Goal: Task Accomplishment & Management: Manage account settings

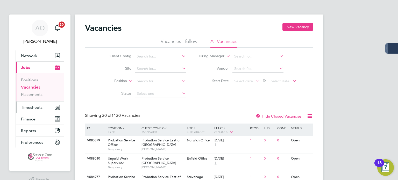
click at [37, 107] on span "Timesheets" at bounding box center [31, 107] width 21 height 5
click at [39, 109] on span "Timesheets" at bounding box center [31, 107] width 21 height 5
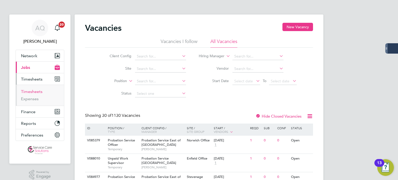
click at [31, 94] on link "Timesheets" at bounding box center [31, 91] width 21 height 5
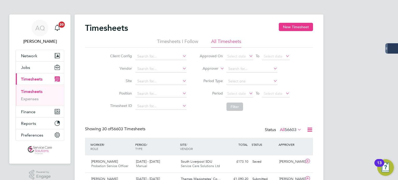
click at [207, 70] on label "Approver" at bounding box center [206, 68] width 23 height 5
click at [207, 74] on li "Worker" at bounding box center [205, 74] width 25 height 7
click at [236, 69] on input at bounding box center [251, 68] width 51 height 7
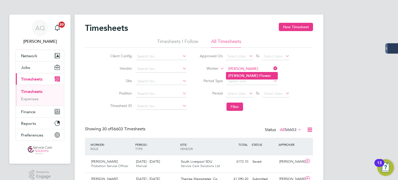
click at [240, 76] on b "Melanie" at bounding box center [243, 76] width 30 height 4
type input "Melanie Flower"
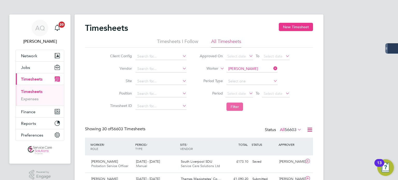
click at [235, 106] on button "Filter" at bounding box center [234, 107] width 17 height 8
click at [256, 68] on input "Melanie Flower" at bounding box center [251, 68] width 51 height 7
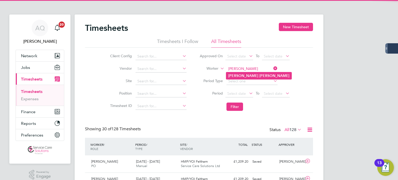
click at [234, 74] on b "Emma" at bounding box center [243, 76] width 30 height 4
type input "Emma Scott"
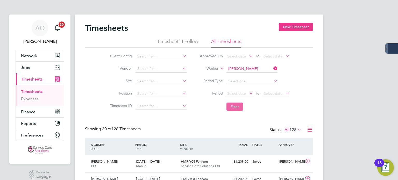
click at [235, 106] on button "Filter" at bounding box center [234, 107] width 17 height 8
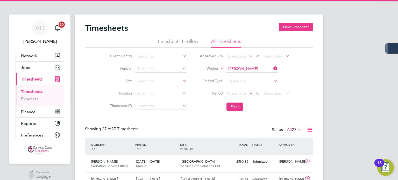
scroll to position [13, 45]
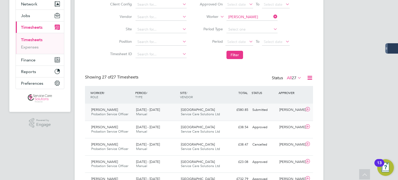
click at [294, 114] on div "Kathryn Connor" at bounding box center [290, 110] width 27 height 9
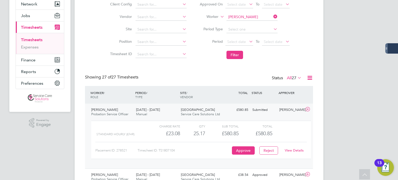
click at [293, 151] on link "View Details" at bounding box center [294, 150] width 19 height 4
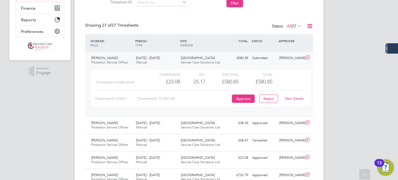
scroll to position [0, 0]
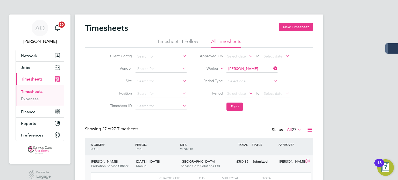
click at [253, 68] on input "Emma Scott" at bounding box center [251, 68] width 51 height 7
click at [235, 73] on li "Bongani Rabe la" at bounding box center [252, 75] width 52 height 7
type input "Bongani Rabela"
click at [240, 108] on button "Filter" at bounding box center [234, 107] width 17 height 8
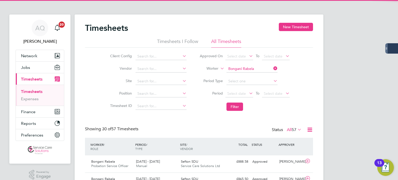
scroll to position [13, 45]
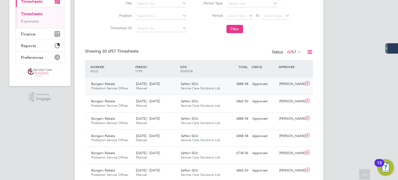
click at [261, 92] on div "Bongani Rabela Probation Service Officer 11 - 17 Aug 2025 11 - 17 Aug 2025 Manu…" at bounding box center [199, 86] width 228 height 17
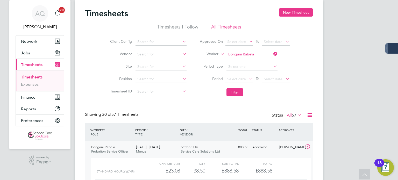
scroll to position [0, 0]
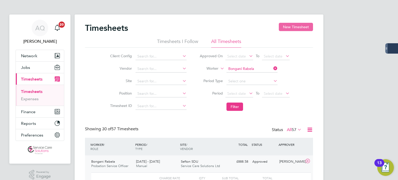
click at [298, 27] on button "New Timesheet" at bounding box center [296, 27] width 34 height 8
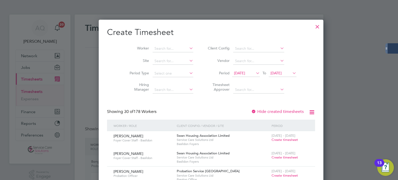
scroll to position [870, 200]
click at [239, 75] on span "12 Aug 2025" at bounding box center [239, 73] width 11 height 5
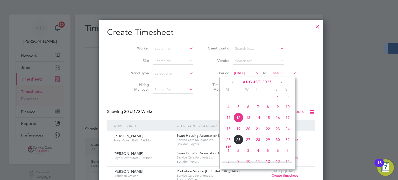
click at [228, 133] on span "18" at bounding box center [229, 129] width 10 height 10
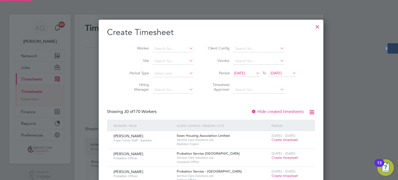
scroll to position [677, 200]
click at [274, 74] on span "19 Aug 2025" at bounding box center [275, 73] width 11 height 5
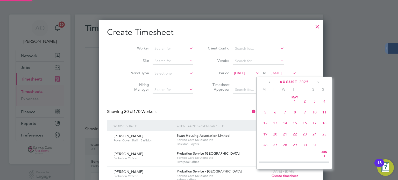
scroll to position [192, 0]
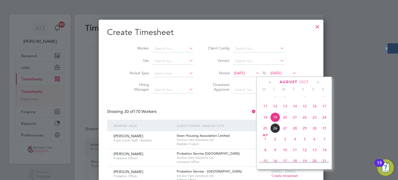
click at [325, 122] on span "24" at bounding box center [324, 117] width 10 height 10
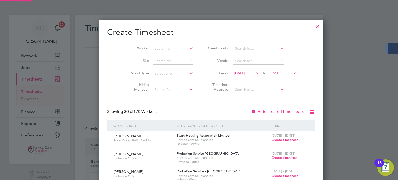
scroll to position [677, 200]
click at [163, 48] on input at bounding box center [173, 48] width 41 height 7
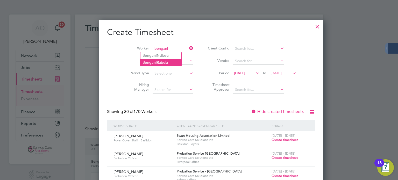
click at [165, 60] on li "Bongani Rabela" at bounding box center [160, 62] width 41 height 7
type input "Bongani Rabela"
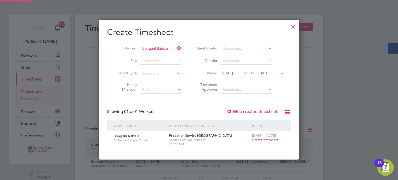
scroll to position [139, 200]
click at [262, 139] on span "Create timesheet" at bounding box center [265, 140] width 26 height 4
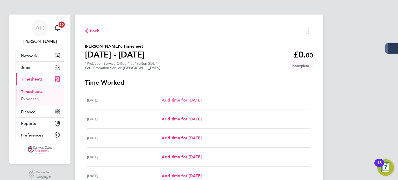
click at [184, 100] on span "Add time for Mon 18 Aug" at bounding box center [182, 100] width 40 height 5
select select "30"
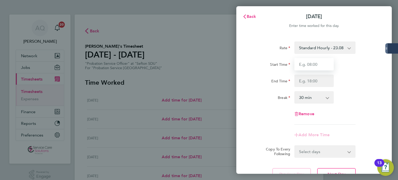
click at [326, 67] on input "Start Time" at bounding box center [313, 64] width 39 height 12
type input "09:00"
type input "17:00"
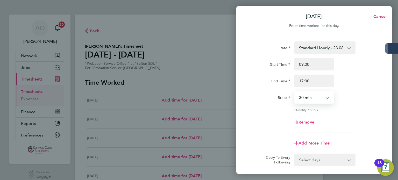
scroll to position [26, 0]
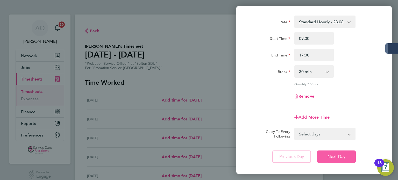
click at [346, 154] on button "Next Day" at bounding box center [336, 156] width 39 height 12
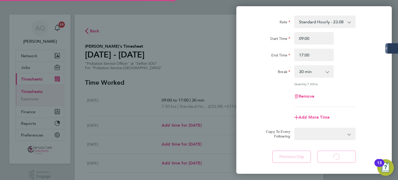
select select "30"
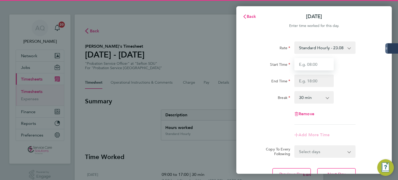
drag, startPoint x: 327, startPoint y: 61, endPoint x: 340, endPoint y: 57, distance: 14.2
click at [327, 61] on input "Start Time" at bounding box center [313, 64] width 39 height 12
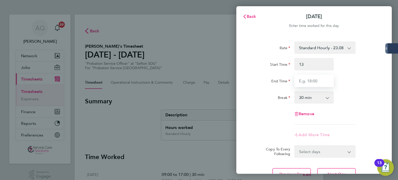
type input "13:00"
type input "17:30"
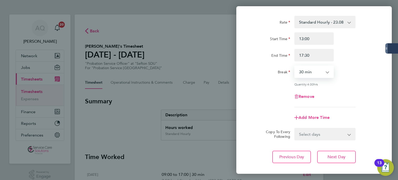
scroll to position [54, 0]
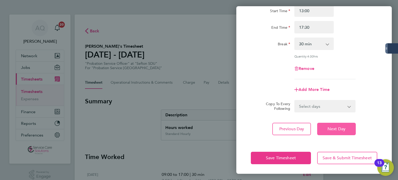
click at [341, 128] on span "Next Day" at bounding box center [336, 128] width 18 height 5
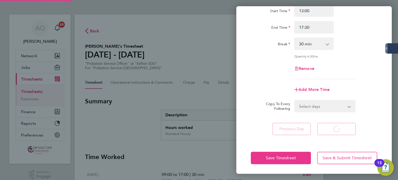
select select "30"
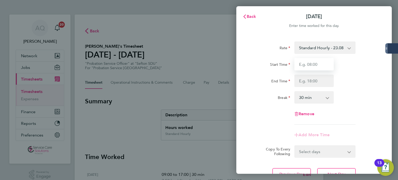
drag, startPoint x: 322, startPoint y: 63, endPoint x: 325, endPoint y: 63, distance: 2.9
click at [322, 63] on input "Start Time" at bounding box center [313, 64] width 39 height 12
type input "08:30"
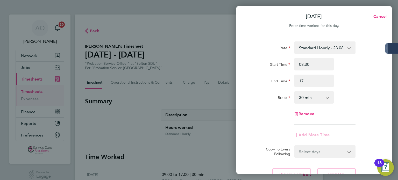
type input "17:00"
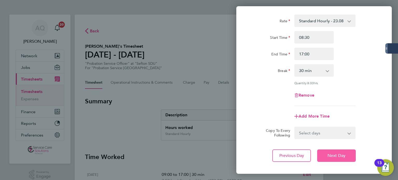
scroll to position [54, 0]
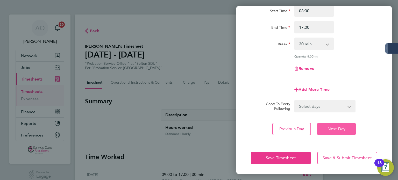
click at [345, 131] on span "Next Day" at bounding box center [336, 128] width 18 height 5
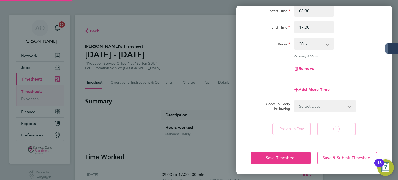
select select "30"
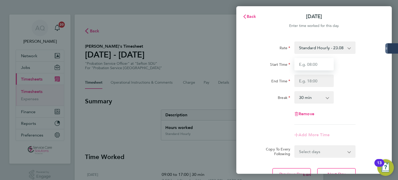
click at [313, 67] on input "Start Time" at bounding box center [313, 64] width 39 height 12
type input "08:00"
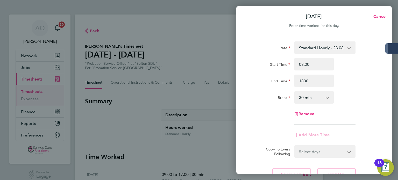
type input "18:30"
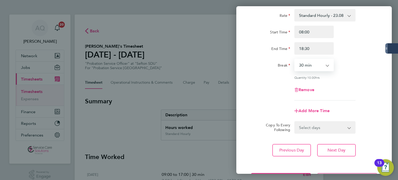
scroll to position [54, 0]
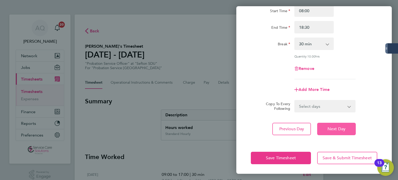
click at [341, 130] on span "Next Day" at bounding box center [336, 128] width 18 height 5
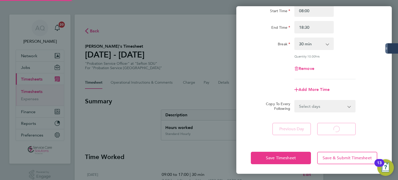
select select "30"
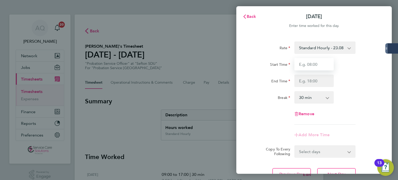
drag, startPoint x: 316, startPoint y: 67, endPoint x: 326, endPoint y: 66, distance: 10.2
click at [316, 67] on input "Start Time" at bounding box center [313, 64] width 39 height 12
type input "08:00"
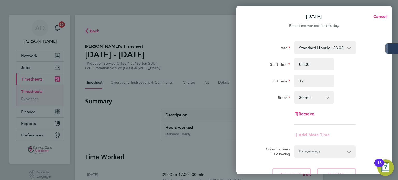
type input "17:00"
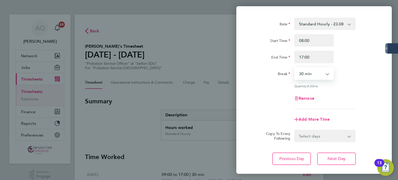
scroll to position [54, 0]
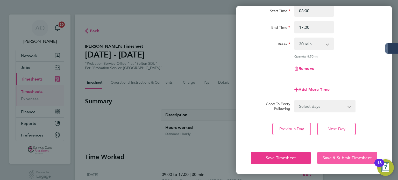
click at [335, 155] on span "Save & Submit Timesheet" at bounding box center [346, 157] width 49 height 5
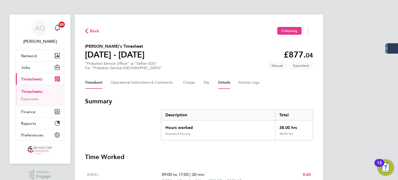
click at [226, 83] on button "Details" at bounding box center [224, 82] width 12 height 12
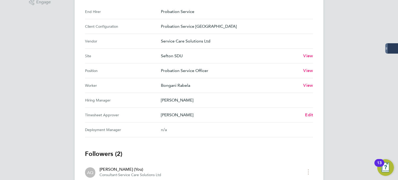
scroll to position [207, 0]
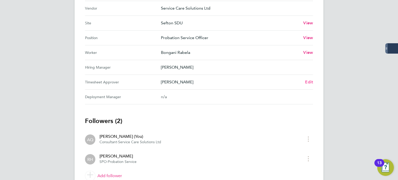
click at [306, 80] on span "Edit" at bounding box center [309, 82] width 8 height 5
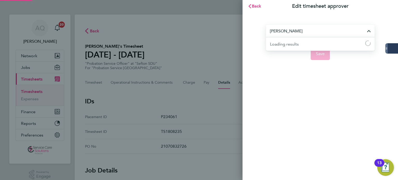
click at [295, 30] on input "Rachel Hall" at bounding box center [320, 31] width 109 height 12
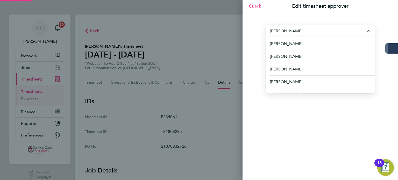
paste input "megan.thomas1@justice.gov.uk"
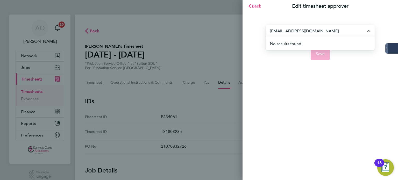
click at [348, 17] on div "megan.thomas1@justice.gov.uk No results found Save" at bounding box center [319, 39] width 155 height 54
type input "Rachel Hall"
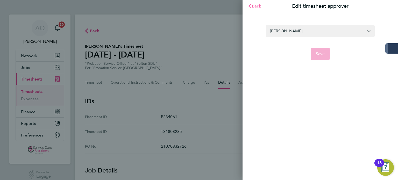
click at [254, 4] on span "Back" at bounding box center [257, 6] width 10 height 5
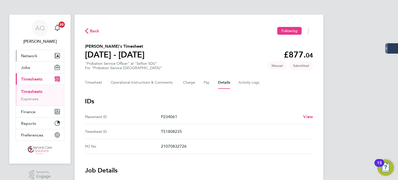
click at [23, 59] on button "Network" at bounding box center [40, 55] width 48 height 11
click at [33, 55] on span "Network" at bounding box center [29, 55] width 16 height 5
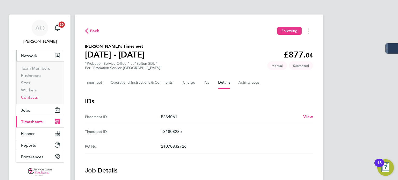
click at [34, 97] on link "Contacts" at bounding box center [29, 97] width 17 height 5
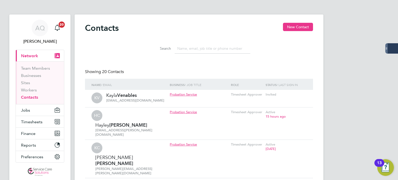
click at [191, 52] on input at bounding box center [213, 49] width 76 height 10
paste input "07518 639601"
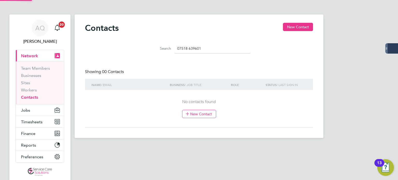
type input "07518 639601"
drag, startPoint x: 205, startPoint y: 44, endPoint x: 121, endPoint y: 45, distance: 84.2
click at [121, 45] on div "Search 07518 639601" at bounding box center [199, 47] width 228 height 18
click at [213, 46] on input "07518 639601" at bounding box center [213, 49] width 76 height 10
drag, startPoint x: 211, startPoint y: 47, endPoint x: 60, endPoint y: 46, distance: 151.0
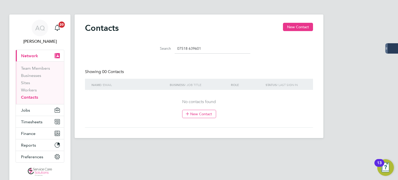
click at [60, 46] on div "AQ Andrew Quinney Notifications 20 Applications: Current page: Network Team Mem…" at bounding box center [199, 73] width 398 height 146
click at [185, 52] on input "07518 639601" at bounding box center [213, 49] width 76 height 10
click at [196, 49] on input "07518 639601" at bounding box center [213, 49] width 76 height 10
type input "0"
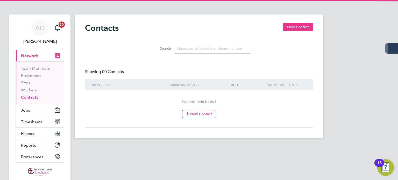
paste input "megan.thomas1@justice.gov.uk"
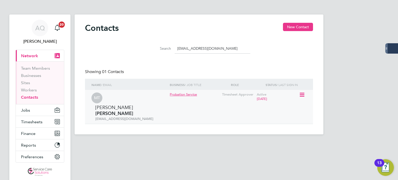
type input "megan.thomas1@justice.gov.uk"
click at [301, 94] on icon at bounding box center [301, 95] width 5 height 6
click at [277, 117] on li "Invite contact to platform" at bounding box center [279, 116] width 49 height 7
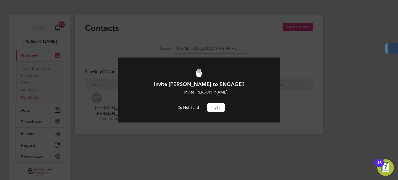
click at [222, 105] on button "Invite" at bounding box center [215, 107] width 17 height 8
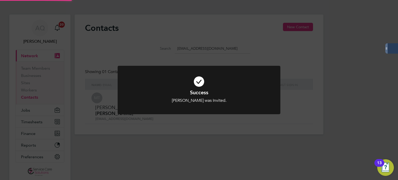
drag, startPoint x: 255, startPoint y: 47, endPoint x: 242, endPoint y: 58, distance: 16.6
click at [255, 47] on div "Success Megan Thomas was Invited. Cancel Okay" at bounding box center [199, 90] width 398 height 180
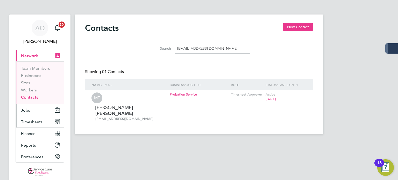
drag, startPoint x: 31, startPoint y: 122, endPoint x: 33, endPoint y: 105, distance: 17.4
click at [31, 122] on span "Timesheets" at bounding box center [31, 121] width 21 height 5
click at [35, 121] on span "Timesheets" at bounding box center [31, 121] width 21 height 5
click at [25, 120] on span "Timesheets" at bounding box center [31, 121] width 21 height 5
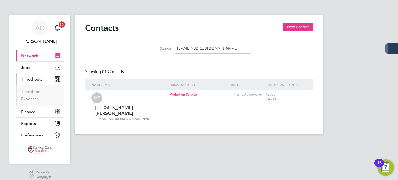
click at [32, 86] on ul "Timesheets Expenses" at bounding box center [40, 95] width 48 height 21
click at [31, 91] on link "Timesheets" at bounding box center [31, 91] width 21 height 5
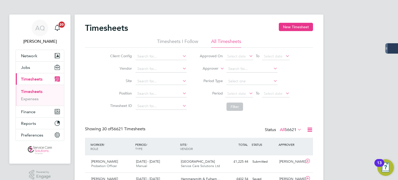
scroll to position [13, 45]
drag, startPoint x: 207, startPoint y: 68, endPoint x: 212, endPoint y: 67, distance: 5.1
click at [207, 68] on label "Approver" at bounding box center [206, 68] width 23 height 5
drag, startPoint x: 206, startPoint y: 75, endPoint x: 216, endPoint y: 73, distance: 9.7
click at [207, 75] on li "Worker" at bounding box center [205, 74] width 25 height 7
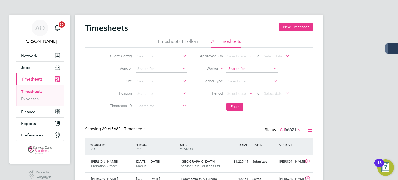
click at [250, 70] on input at bounding box center [251, 68] width 51 height 7
click at [256, 73] on li "Bongani R abela" at bounding box center [251, 75] width 51 height 7
type input "Bongani Rabela"
click at [238, 109] on button "Filter" at bounding box center [234, 107] width 17 height 8
click at [237, 104] on button "Filter" at bounding box center [234, 107] width 17 height 8
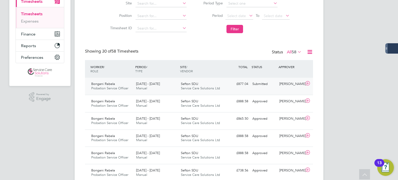
click at [273, 89] on div "Bongani Rabela Probation Service Officer 18 - 24 Aug 2025 18 - 24 Aug 2025 Manu…" at bounding box center [199, 86] width 228 height 17
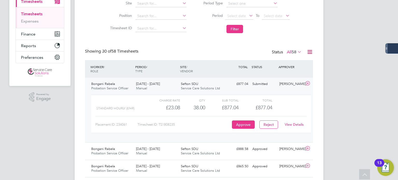
click at [291, 124] on link "View Details" at bounding box center [294, 124] width 19 height 4
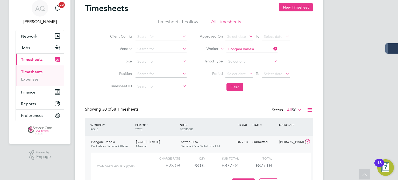
scroll to position [0, 0]
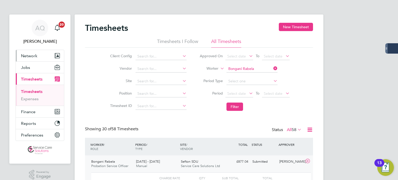
click at [30, 55] on span "Network" at bounding box center [29, 55] width 16 height 5
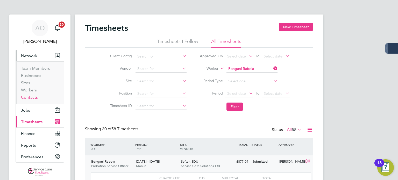
click at [35, 97] on link "Contacts" at bounding box center [29, 97] width 17 height 5
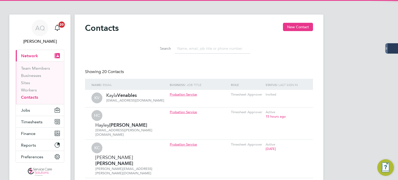
click at [181, 51] on input at bounding box center [213, 49] width 76 height 10
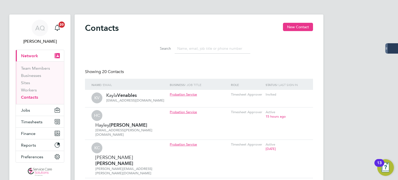
paste input "carrie.heath@justice.gov.uk"
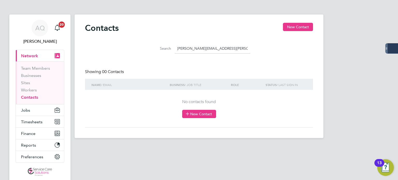
type input "carrie.heath@justice.gov.uk"
click at [200, 115] on button "New Contact" at bounding box center [199, 114] width 34 height 8
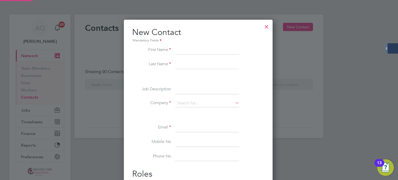
scroll to position [196, 150]
type input "Carrie"
type input "Heath"
click at [192, 101] on input at bounding box center [207, 103] width 64 height 8
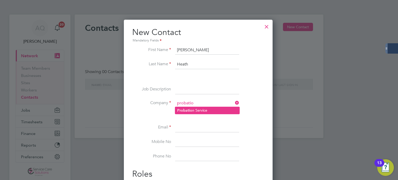
click at [212, 111] on li "Probatio n Service" at bounding box center [207, 110] width 64 height 7
type input "Probation Service"
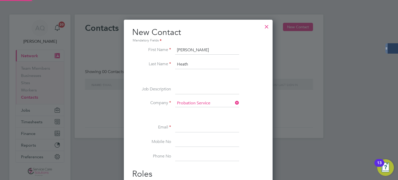
scroll to position [206, 150]
click at [204, 125] on input at bounding box center [207, 127] width 64 height 9
paste input "carrie.heath@justice.gov.uk"
type input "carrie.heath@justice.gov.uk"
click at [211, 112] on li at bounding box center [198, 114] width 132 height 5
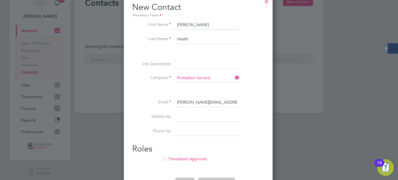
scroll to position [46, 0]
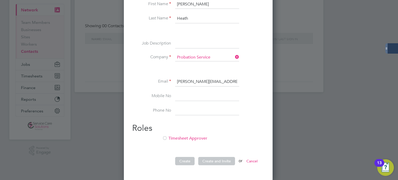
click at [163, 138] on div at bounding box center [164, 138] width 5 height 5
click at [220, 159] on button "Create and Invite" at bounding box center [216, 161] width 37 height 8
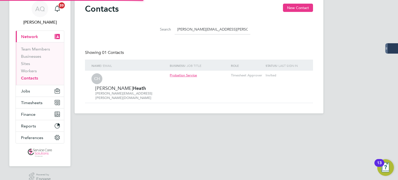
scroll to position [0, 0]
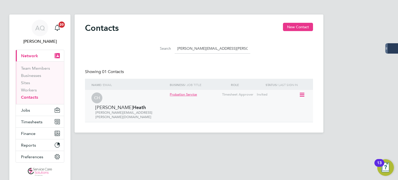
click at [302, 94] on icon at bounding box center [301, 95] width 5 height 6
click at [277, 118] on li "Invite contact to platform" at bounding box center [279, 116] width 49 height 7
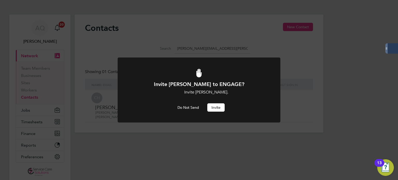
click at [216, 104] on button "Invite" at bounding box center [215, 107] width 17 height 8
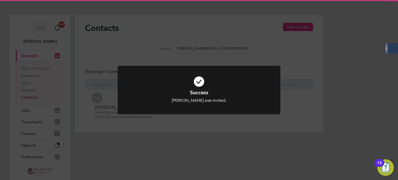
click at [290, 64] on div "Success Carrie Heath was Invited. Cancel Okay" at bounding box center [199, 90] width 398 height 180
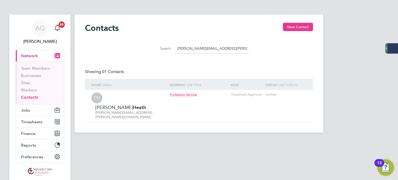
click at [138, 27] on div "Contacts New Contact" at bounding box center [199, 31] width 228 height 16
click at [30, 110] on button "Jobs" at bounding box center [40, 109] width 48 height 11
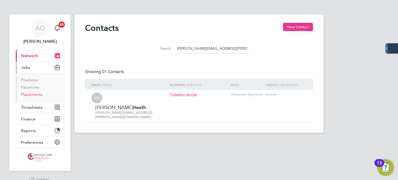
click at [36, 95] on link "Placements" at bounding box center [31, 94] width 21 height 5
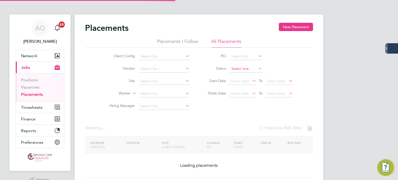
click at [236, 68] on input at bounding box center [245, 68] width 33 height 7
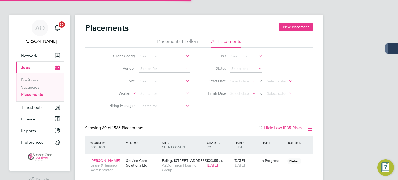
click at [238, 69] on input at bounding box center [245, 68] width 33 height 7
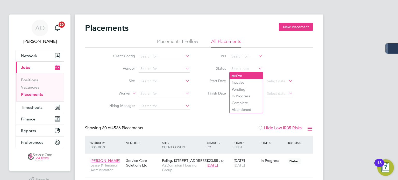
click at [240, 75] on li "Active" at bounding box center [245, 75] width 33 height 7
type input "Active"
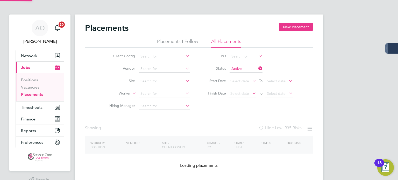
click at [160, 93] on input at bounding box center [164, 93] width 51 height 7
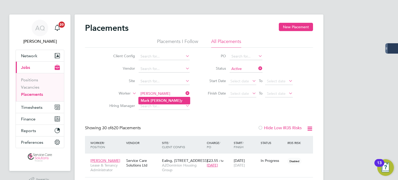
click at [167, 99] on li "Mark Harve y" at bounding box center [164, 100] width 51 height 7
type input "[PERSON_NAME]"
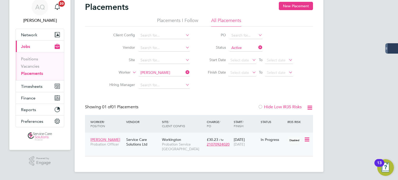
click at [255, 144] on div "19 May 2025 30 Nov 2025" at bounding box center [245, 142] width 27 height 15
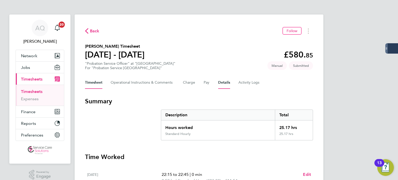
drag, startPoint x: 228, startPoint y: 82, endPoint x: 229, endPoint y: 85, distance: 3.5
click at [228, 82] on button "Details" at bounding box center [224, 82] width 12 height 12
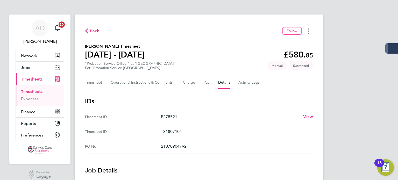
click at [309, 32] on button "Timesheets Menu" at bounding box center [308, 31] width 9 height 8
click at [200, 50] on section "Emma Scott's Timesheet 18 - 24 Aug 2025 £580. 85 "Probation Service Officer" at…" at bounding box center [199, 56] width 228 height 27
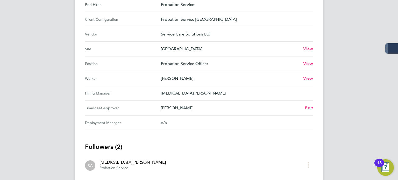
scroll to position [207, 0]
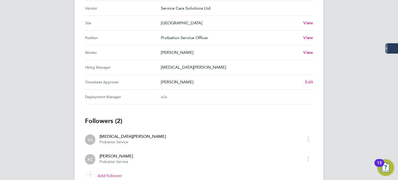
click at [312, 81] on span "Edit" at bounding box center [309, 82] width 8 height 5
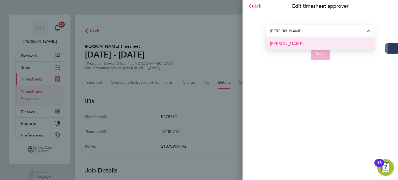
click at [289, 49] on li "Michelle Nelson" at bounding box center [320, 43] width 109 height 13
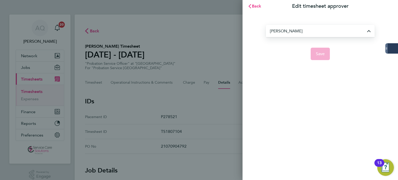
type input "Michelle Nelson"
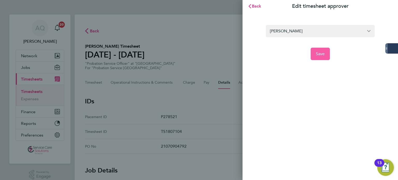
click at [326, 54] on button "Save" at bounding box center [320, 54] width 19 height 12
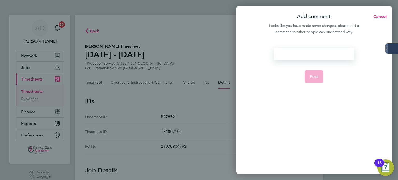
click at [324, 55] on div at bounding box center [314, 54] width 80 height 12
drag, startPoint x: 324, startPoint y: 55, endPoint x: 328, endPoint y: 52, distance: 5.0
click at [325, 55] on div at bounding box center [314, 54] width 80 height 12
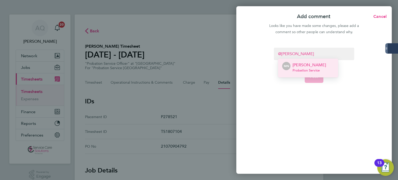
click at [310, 64] on p "Michelle Nelson" at bounding box center [308, 65] width 33 height 6
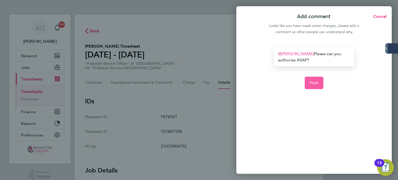
click at [315, 81] on span "Post" at bounding box center [314, 82] width 9 height 5
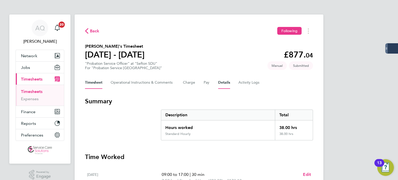
click at [220, 82] on button "Details" at bounding box center [224, 82] width 12 height 12
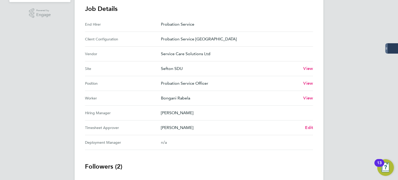
scroll to position [230, 0]
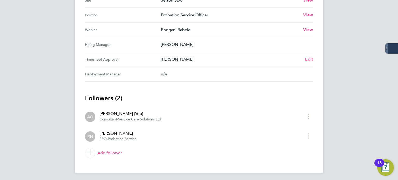
click at [309, 57] on span "Edit" at bounding box center [309, 59] width 8 height 5
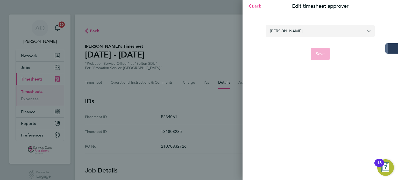
drag, startPoint x: 291, startPoint y: 33, endPoint x: 292, endPoint y: 37, distance: 3.9
click at [291, 33] on input "Rachel Hall" at bounding box center [320, 31] width 109 height 12
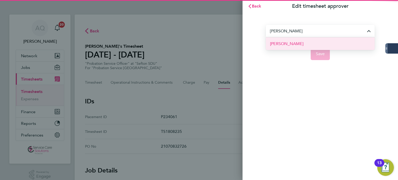
click at [288, 43] on span "[PERSON_NAME]" at bounding box center [286, 44] width 33 height 6
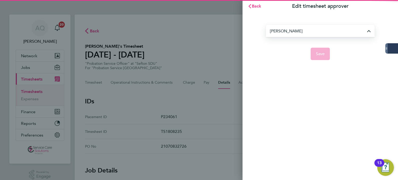
type input "[PERSON_NAME]"
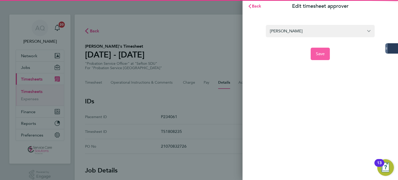
click at [322, 54] on span "Save" at bounding box center [320, 53] width 9 height 5
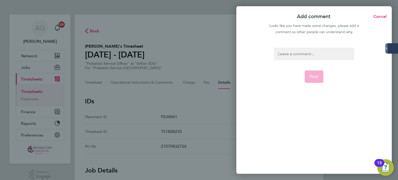
click at [327, 56] on div at bounding box center [314, 54] width 80 height 12
click at [327, 52] on div at bounding box center [314, 54] width 80 height 12
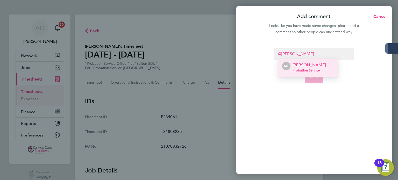
click at [319, 68] on span "Probation Service" at bounding box center [308, 70] width 33 height 4
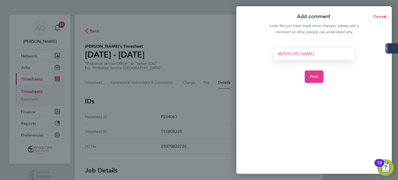
click at [340, 54] on div "Megan Thomas ​" at bounding box center [314, 54] width 80 height 12
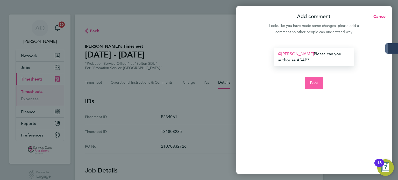
click at [311, 84] on span "Post" at bounding box center [314, 82] width 9 height 5
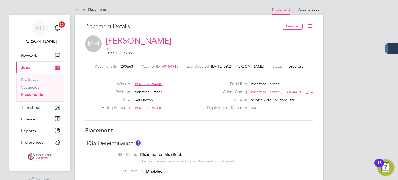
click at [313, 25] on icon at bounding box center [309, 26] width 6 height 6
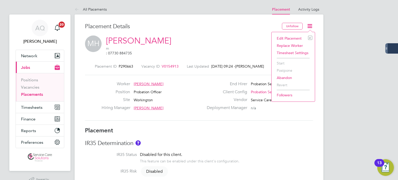
click at [292, 37] on li "Edit Placement e" at bounding box center [293, 38] width 38 height 7
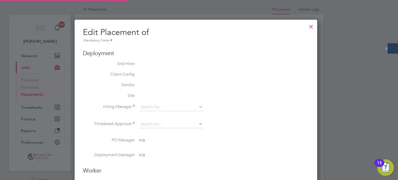
type input "[PERSON_NAME]"
type input "[DATE]"
type input "08:00"
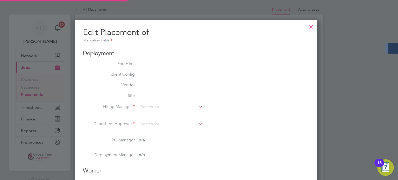
type input "18:00"
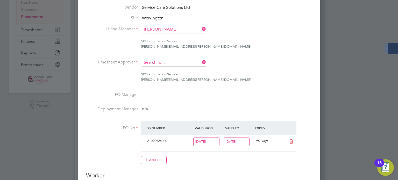
click at [192, 61] on input at bounding box center [174, 63] width 64 height 8
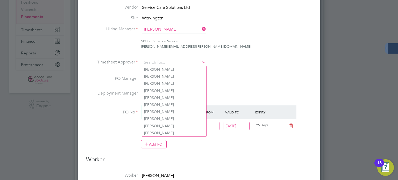
paste input "carrie.heath@justice.gov.uk"
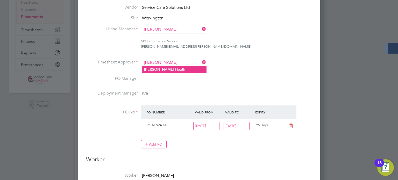
click at [166, 70] on li "Carrie Heath" at bounding box center [174, 69] width 64 height 7
type input "Carrie Heath"
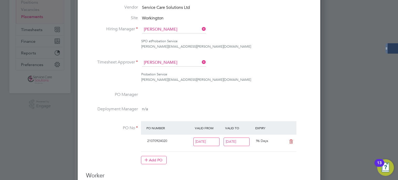
click at [221, 91] on ul "End Hirer Probation Service Client Config Probation Service North West Vendor S…" at bounding box center [199, 76] width 226 height 186
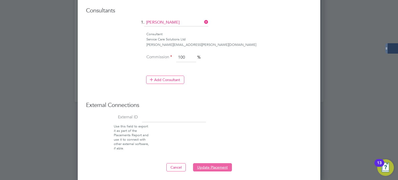
click at [209, 165] on button "Update Placement" at bounding box center [212, 167] width 39 height 8
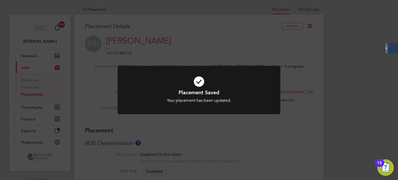
click at [371, 114] on div "Placement Saved Your placement has been updated. Cancel Okay" at bounding box center [199, 90] width 398 height 180
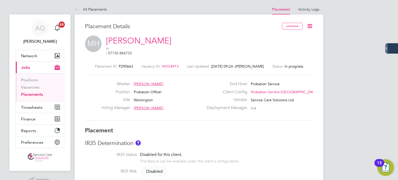
click at [85, 81] on div "Worker Mark Harvey Position Probation Officer Site Workington Hiring Manager Cl…" at bounding box center [199, 97] width 232 height 33
click at [39, 109] on span "Timesheets" at bounding box center [31, 107] width 21 height 5
click at [40, 108] on span "Timesheets" at bounding box center [31, 107] width 21 height 5
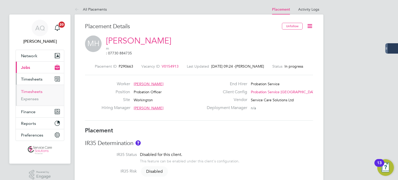
click at [28, 89] on link "Timesheets" at bounding box center [31, 91] width 21 height 5
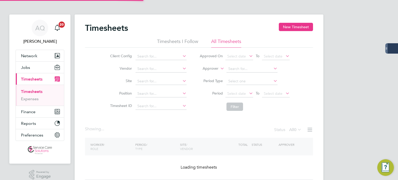
click at [210, 68] on li "Approver" at bounding box center [244, 69] width 103 height 12
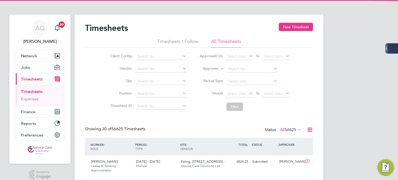
click at [212, 69] on label "Approver" at bounding box center [206, 68] width 23 height 5
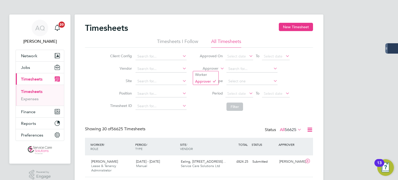
scroll to position [13, 45]
click at [211, 73] on li "Worker" at bounding box center [205, 74] width 25 height 7
click at [240, 65] on li "Worker" at bounding box center [244, 69] width 103 height 12
click at [257, 68] on input at bounding box center [251, 68] width 51 height 7
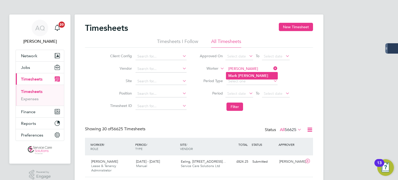
click at [236, 76] on b "Mark" at bounding box center [232, 76] width 9 height 4
type input "Mark Harvey"
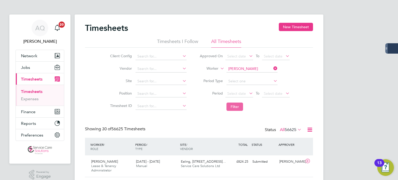
click at [232, 106] on button "Filter" at bounding box center [234, 107] width 17 height 8
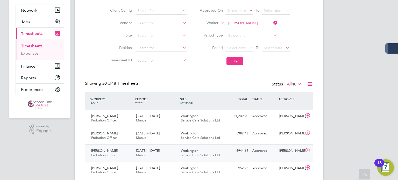
scroll to position [0, 0]
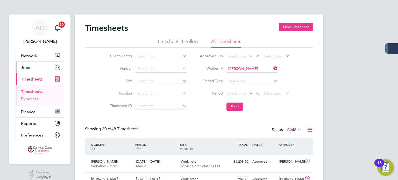
click at [28, 69] on span "Jobs" at bounding box center [25, 67] width 9 height 5
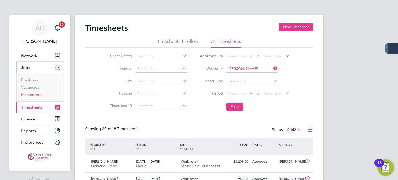
click at [40, 96] on link "Placements" at bounding box center [31, 94] width 21 height 5
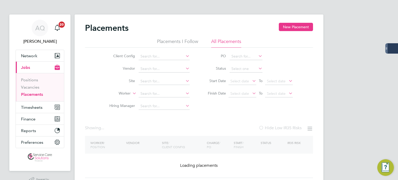
click at [236, 67] on input at bounding box center [245, 68] width 33 height 7
click at [237, 68] on input at bounding box center [245, 68] width 33 height 7
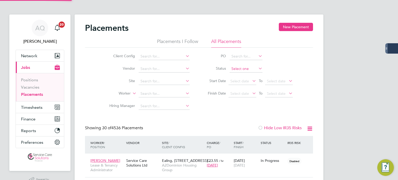
click at [252, 68] on input at bounding box center [245, 68] width 33 height 7
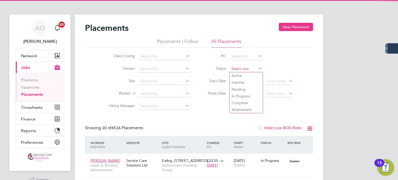
scroll to position [19, 45]
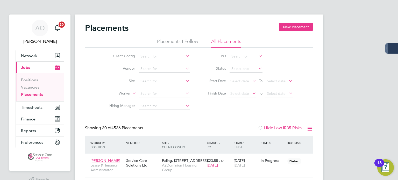
click at [248, 81] on li "Inactive" at bounding box center [245, 82] width 33 height 7
type input "Inactive"
click at [150, 94] on input at bounding box center [164, 93] width 51 height 7
type input "nicole wei"
click at [246, 68] on input "Inactive" at bounding box center [245, 68] width 33 height 7
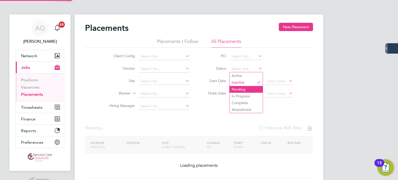
click at [240, 91] on li "Pending" at bounding box center [245, 89] width 33 height 7
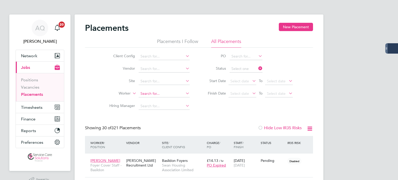
click at [149, 92] on input at bounding box center [164, 93] width 51 height 7
click at [150, 94] on input at bounding box center [164, 93] width 51 height 7
type input "nicole"
click at [34, 87] on link "Vacancies" at bounding box center [30, 87] width 18 height 5
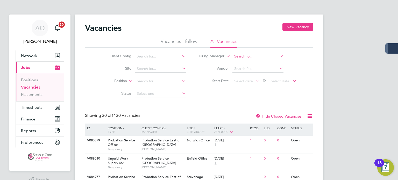
click at [244, 56] on input at bounding box center [257, 56] width 51 height 7
click at [265, 61] on b "Howat" at bounding box center [280, 63] width 30 height 4
type input "Clint Howat"
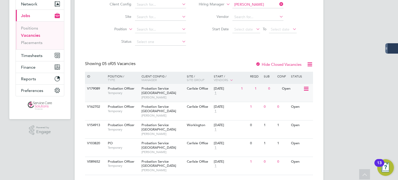
click at [289, 90] on div "Open" at bounding box center [292, 89] width 23 height 10
click at [31, 43] on link "Placements" at bounding box center [31, 42] width 21 height 5
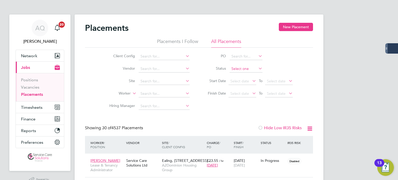
click at [240, 67] on input at bounding box center [245, 68] width 33 height 7
drag, startPoint x: 245, startPoint y: 88, endPoint x: 128, endPoint y: 91, distance: 116.9
click at [245, 88] on li "Pending" at bounding box center [245, 89] width 33 height 7
type input "Pending"
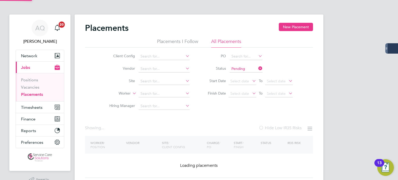
click at [145, 95] on input at bounding box center [164, 93] width 51 height 7
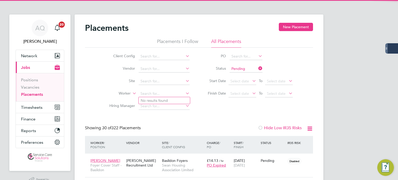
scroll to position [19, 45]
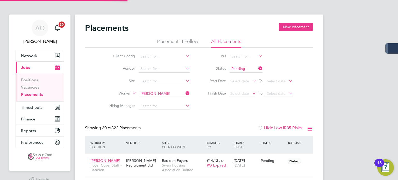
click at [168, 98] on li "Nicole Weinzw eig" at bounding box center [166, 100] width 54 height 7
type input "[PERSON_NAME]"
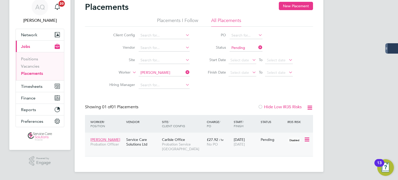
click at [306, 140] on icon at bounding box center [306, 140] width 5 height 6
click at [281, 172] on li "Start" at bounding box center [290, 171] width 37 height 7
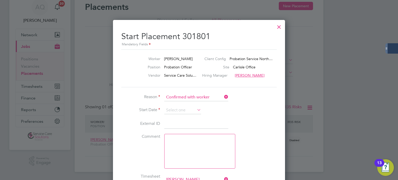
click at [196, 110] on icon at bounding box center [196, 109] width 0 height 7
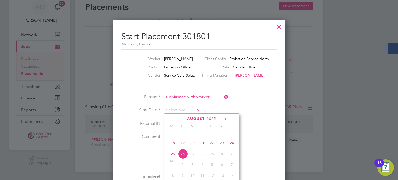
click at [172, 146] on span "18" at bounding box center [173, 143] width 10 height 10
type input "[DATE]"
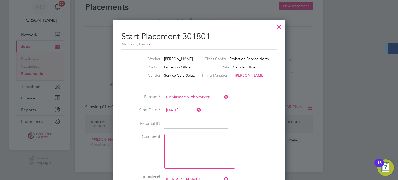
click at [252, 111] on li "Start Date 18 Aug 2025" at bounding box center [198, 112] width 155 height 13
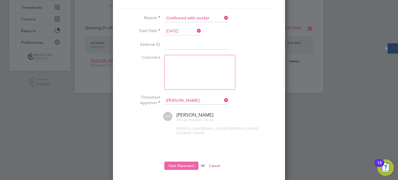
click at [192, 162] on button "Start Placement" at bounding box center [181, 166] width 34 height 8
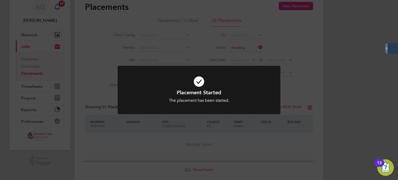
click at [302, 61] on div "Placement Started The placement has been started. Cancel Okay" at bounding box center [199, 90] width 398 height 180
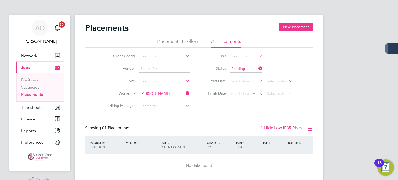
click at [247, 69] on input "Pending" at bounding box center [245, 68] width 33 height 7
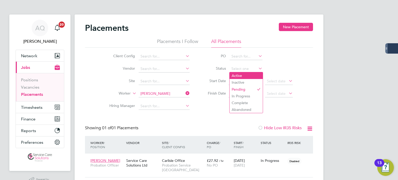
click at [254, 75] on li "Active" at bounding box center [245, 75] width 33 height 7
type input "Active"
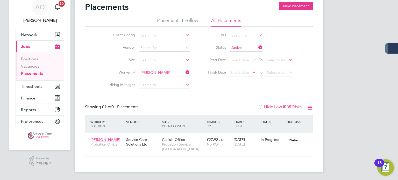
click at [214, 111] on div "Showing 01 of 01 Placements Hide Low IR35 Risks" at bounding box center [199, 109] width 228 height 11
click at [268, 146] on div "Nicole Weinzweig Probation Officer Service Care Solutions Ltd Carlisle Office P…" at bounding box center [199, 145] width 228 height 24
click at [276, 140] on div "In Progress" at bounding box center [273, 139] width 24 height 5
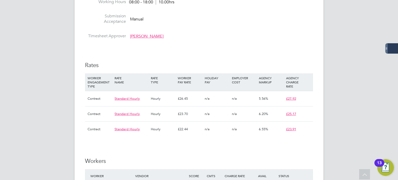
scroll to position [492, 0]
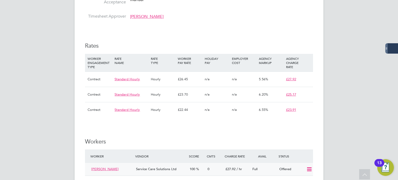
click at [308, 167] on icon at bounding box center [309, 169] width 6 height 4
click at [301, 164] on li "Confirm" at bounding box center [302, 164] width 20 height 7
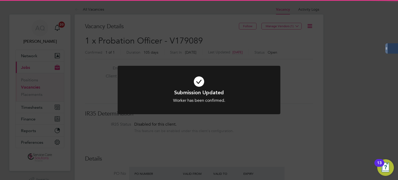
scroll to position [3, 3]
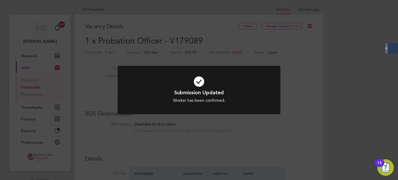
click at [312, 103] on div "Submission Updated Worker has been confirmed. Cancel Okay" at bounding box center [199, 90] width 398 height 180
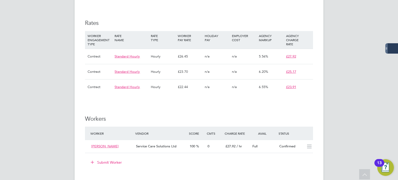
scroll to position [544, 0]
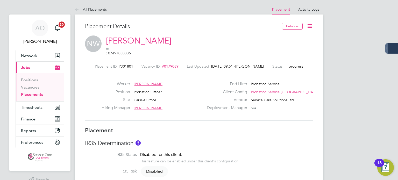
click at [203, 143] on div "IR35 Determination IR35 Status Disabled for this client. This feature can be en…" at bounding box center [199, 160] width 228 height 41
click at [310, 26] on icon at bounding box center [309, 26] width 6 height 6
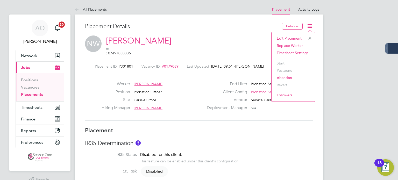
drag, startPoint x: 296, startPoint y: 37, endPoint x: 274, endPoint y: 109, distance: 74.9
click at [296, 37] on li "Edit Placement e" at bounding box center [293, 38] width 38 height 7
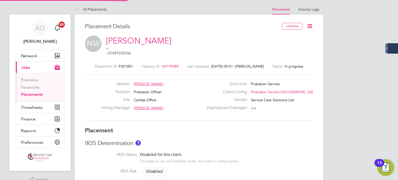
type input "[PERSON_NAME]"
type input "[DATE]"
type input "08:00"
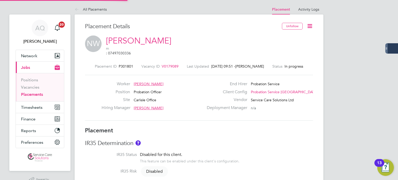
type input "18:00"
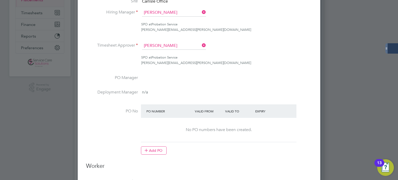
scroll to position [104, 0]
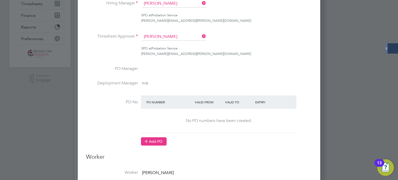
click at [157, 139] on button "Add PO" at bounding box center [154, 141] width 26 height 8
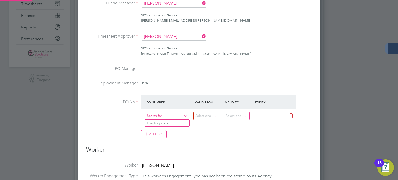
click at [161, 114] on input at bounding box center [167, 116] width 44 height 9
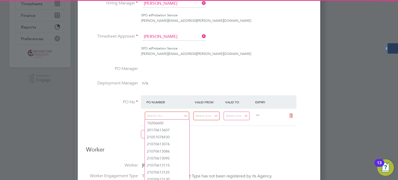
paste input "21070953820"
type input "21070953820"
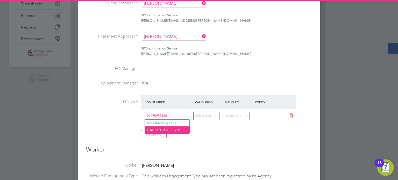
click at [178, 127] on li "Use "21070953820"" at bounding box center [167, 129] width 45 height 7
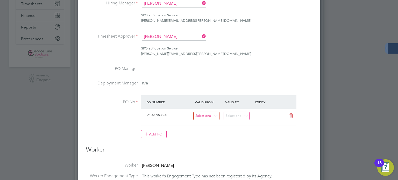
click at [201, 113] on input at bounding box center [206, 116] width 26 height 9
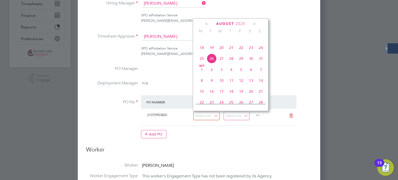
click at [202, 52] on span "18" at bounding box center [202, 48] width 10 height 10
type input "[DATE]"
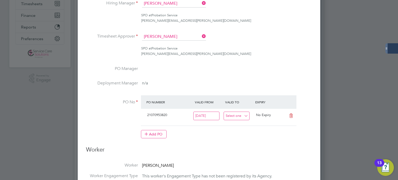
click at [237, 117] on input at bounding box center [237, 116] width 26 height 9
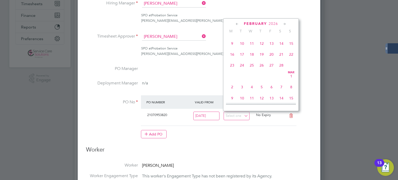
click at [290, 59] on span "22" at bounding box center [291, 54] width 10 height 10
type input "[DATE]"
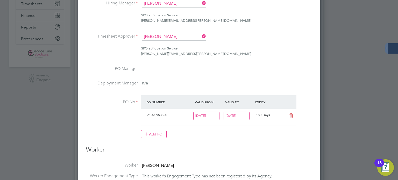
click at [293, 81] on li "Deployment Manager n/a" at bounding box center [199, 88] width 226 height 15
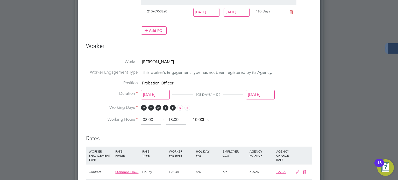
click at [262, 91] on input "30 Nov 2025" at bounding box center [260, 95] width 29 height 10
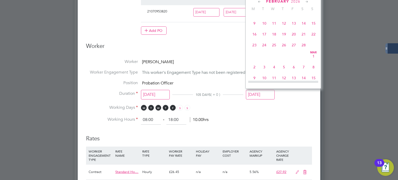
click at [313, 39] on span "22" at bounding box center [313, 34] width 10 height 10
type input "22 Feb 2026"
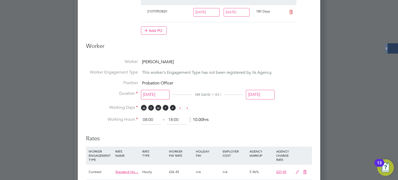
click at [298, 111] on li "Working Days M T W T F S S" at bounding box center [199, 110] width 226 height 11
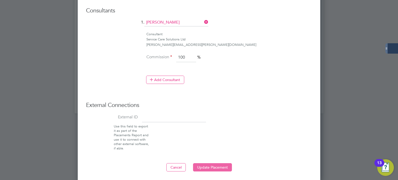
click at [213, 165] on button "Update Placement" at bounding box center [212, 167] width 39 height 8
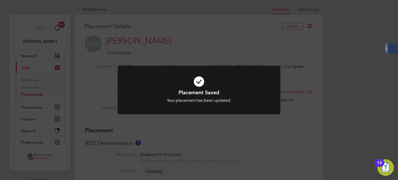
click at [292, 44] on div "Placement Saved Your placement has been updated. Cancel Okay" at bounding box center [199, 90] width 398 height 180
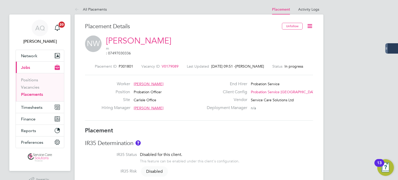
click at [311, 26] on icon at bounding box center [309, 26] width 6 height 6
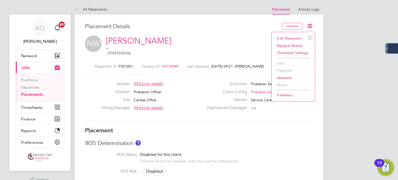
click at [285, 37] on li "Edit Placement e" at bounding box center [293, 38] width 38 height 7
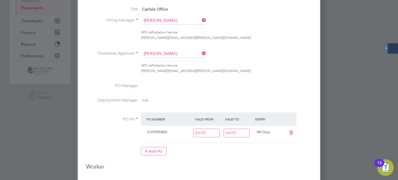
scroll to position [78, 0]
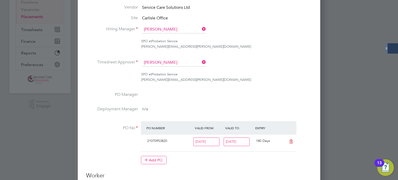
click at [178, 61] on input "Clint Howat" at bounding box center [174, 63] width 64 height 8
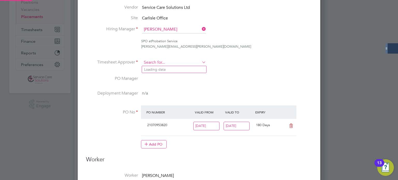
scroll to position [2, 3]
click at [176, 68] on li "Dian e Goulding" at bounding box center [175, 69] width 67 height 7
type input "Diane Goulding"
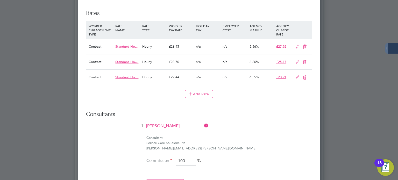
scroll to position [255, 0]
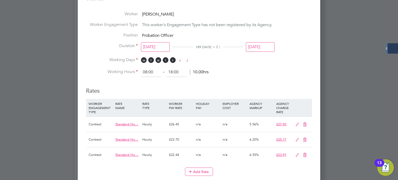
click at [305, 154] on icon at bounding box center [304, 155] width 6 height 4
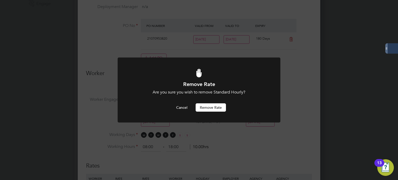
click at [212, 108] on button "Remove rate" at bounding box center [211, 107] width 30 height 8
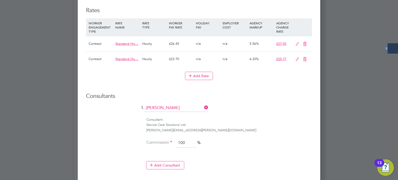
click at [304, 59] on icon at bounding box center [304, 59] width 6 height 4
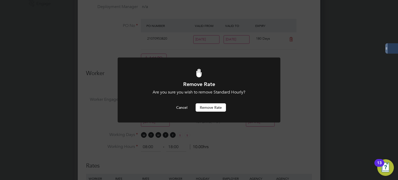
click at [222, 105] on button "Remove rate" at bounding box center [211, 107] width 30 height 8
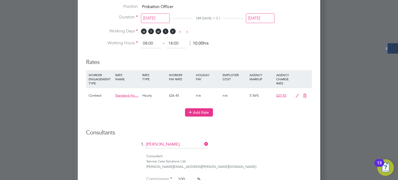
click at [194, 112] on button "Add Rate" at bounding box center [199, 112] width 28 height 8
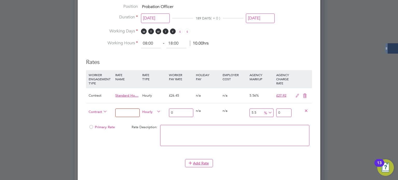
click at [92, 127] on div at bounding box center [91, 129] width 5 height 4
click at [131, 111] on input at bounding box center [127, 113] width 24 height 9
type input "Primary rate"
click at [260, 110] on input "5.5" at bounding box center [261, 113] width 24 height 9
drag, startPoint x: 175, startPoint y: 113, endPoint x: 144, endPoint y: 116, distance: 30.9
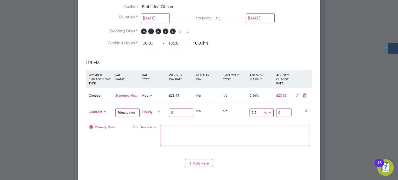
click at [144, 116] on div "Contract Primary rate Hourly 0 0 n/a 0 n/a 5.5 0 % 0" at bounding box center [199, 112] width 226 height 19
type input "2"
type input "2.11"
type input "28"
type input "29.54"
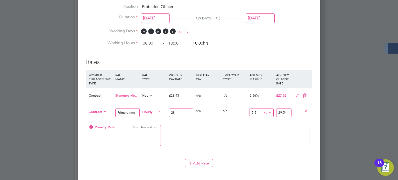
type input "28.6"
type input "30.173"
type input "28.63"
type input "30.20465"
type input "28.63"
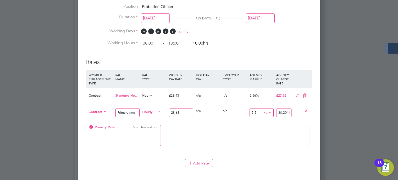
drag, startPoint x: 259, startPoint y: 110, endPoint x: 237, endPoint y: 111, distance: 22.0
click at [237, 111] on div "Contract Primary rate Hourly 28.63 0 n/a 0 n/a 5.5 1.57465 % 30.20465" at bounding box center [199, 112] width 226 height 19
type input "0"
type input "28.63"
drag, startPoint x: 288, startPoint y: 111, endPoint x: 205, endPoint y: 107, distance: 82.7
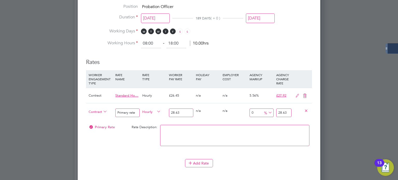
click at [202, 108] on div "Contract Primary rate Hourly 28.63 0 n/a 0 n/a 0 0 % 28.63" at bounding box center [199, 112] width 226 height 19
type input "-89.52148096402375"
type input "3"
type input "4.7851903597624865"
type input "30"
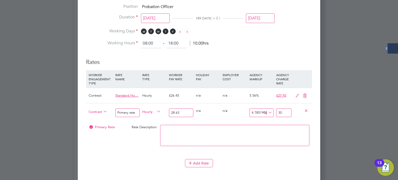
type input "5.483758295494237"
type input "30.2"
type input "5.588543485853999"
type input "30.23"
click at [271, 43] on li "Working Hours 08:00 ‐ 18:00 10.00hrs" at bounding box center [199, 43] width 226 height 9
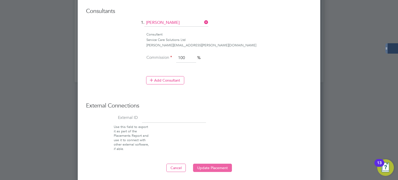
click at [207, 164] on button "Update Placement" at bounding box center [212, 168] width 39 height 8
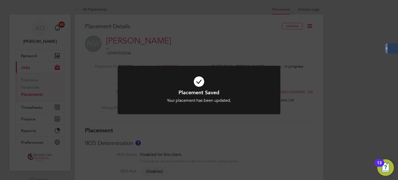
click at [321, 63] on div "Placement Saved Your placement has been updated. Cancel Okay" at bounding box center [199, 90] width 398 height 180
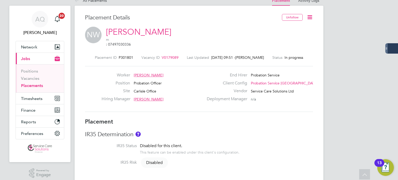
scroll to position [0, 0]
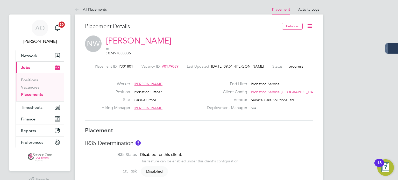
click at [311, 27] on icon at bounding box center [309, 26] width 6 height 6
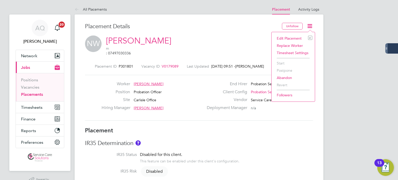
click at [293, 37] on li "Edit Placement e" at bounding box center [293, 38] width 38 height 7
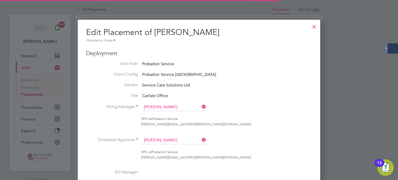
scroll to position [3, 3]
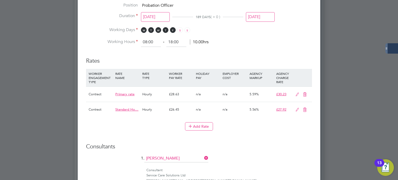
click at [305, 108] on icon at bounding box center [304, 110] width 6 height 4
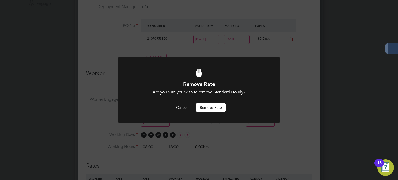
click at [199, 109] on button "Remove rate" at bounding box center [211, 107] width 30 height 8
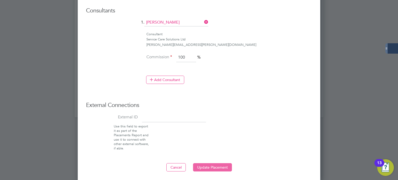
click at [224, 163] on button "Update Placement" at bounding box center [212, 167] width 39 height 8
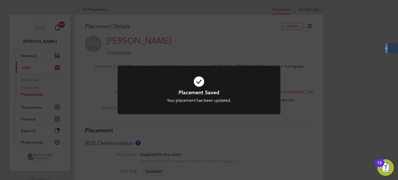
drag, startPoint x: 201, startPoint y: 44, endPoint x: 204, endPoint y: 44, distance: 3.4
click at [201, 44] on div "Placement Saved Your placement has been updated. Cancel Okay" at bounding box center [199, 90] width 398 height 180
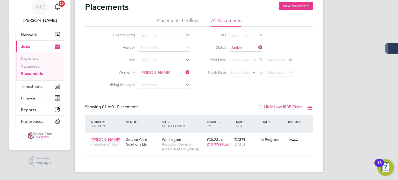
scroll to position [5, 25]
click at [37, 85] on span "Timesheets" at bounding box center [31, 86] width 21 height 5
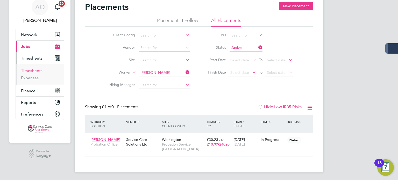
click at [38, 68] on link "Timesheets" at bounding box center [31, 70] width 21 height 5
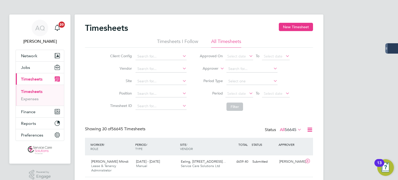
click at [216, 70] on label "Approver" at bounding box center [206, 68] width 23 height 5
click at [213, 73] on li "Worker" at bounding box center [205, 74] width 25 height 7
click at [236, 70] on input at bounding box center [251, 68] width 51 height 7
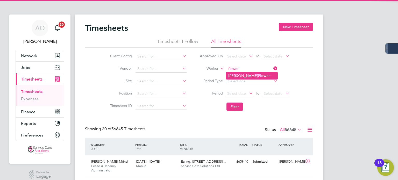
click at [258, 77] on b "Flower" at bounding box center [264, 76] width 12 height 4
type input "Melanie Flower"
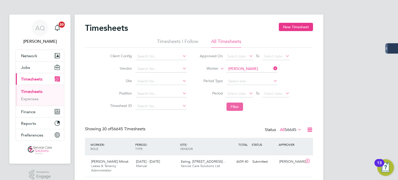
click at [238, 106] on button "Filter" at bounding box center [234, 107] width 17 height 8
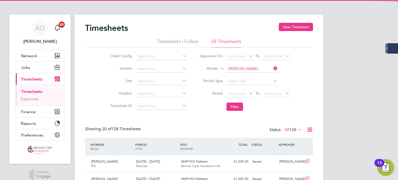
scroll to position [13, 45]
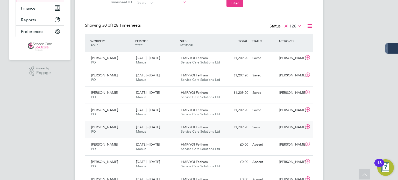
click at [281, 127] on div "Kevin Richardson" at bounding box center [290, 127] width 27 height 9
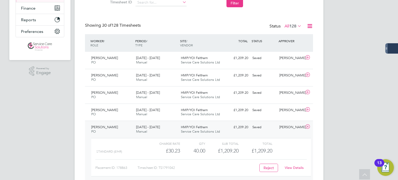
click at [295, 167] on link "View Details" at bounding box center [294, 168] width 19 height 4
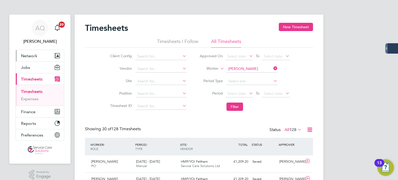
click at [28, 55] on span "Network" at bounding box center [29, 55] width 16 height 5
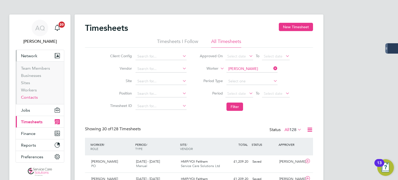
click at [36, 97] on link "Contacts" at bounding box center [29, 97] width 17 height 5
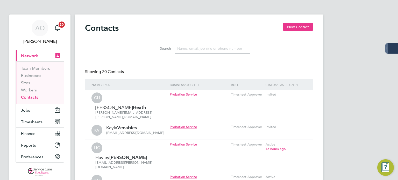
click at [192, 49] on input at bounding box center [213, 49] width 76 height 10
paste input "kirk.rogers@justice.gov.uk"
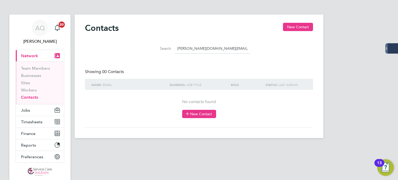
type input "kirk.rogers@justice.gov.uk"
click at [196, 113] on button "New Contact" at bounding box center [199, 114] width 34 height 8
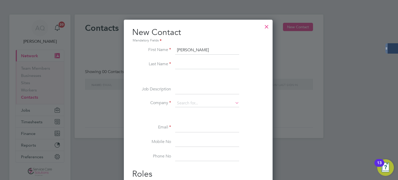
type input "Kirk"
type input "Rogers"
click at [204, 104] on input at bounding box center [207, 103] width 64 height 8
type input "t"
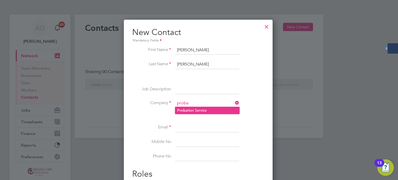
click at [207, 108] on li "Proba tion Service" at bounding box center [207, 110] width 64 height 7
type input "Probation Service"
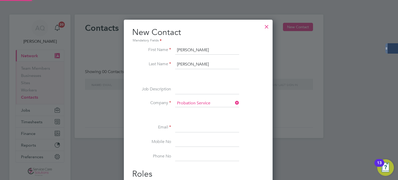
click at [191, 126] on input at bounding box center [207, 127] width 64 height 9
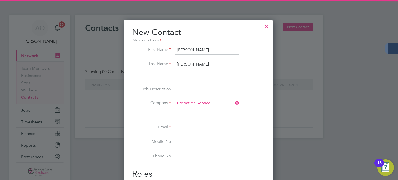
paste input "kirk.rogers@justice.gov.uk"
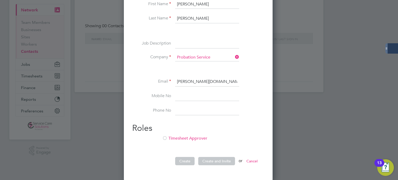
type input "kirk.rogers@justice.gov.uk"
click at [164, 139] on div at bounding box center [164, 138] width 5 height 5
click at [204, 159] on button "Create and Invite" at bounding box center [216, 161] width 37 height 8
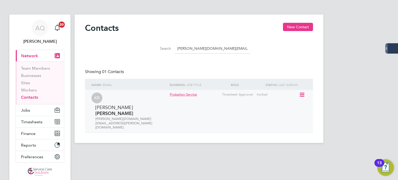
click at [302, 96] on icon at bounding box center [301, 95] width 5 height 6
click at [274, 116] on li "Invite contact to platform" at bounding box center [279, 116] width 49 height 7
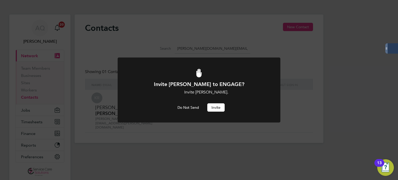
click at [214, 106] on button "Invite" at bounding box center [215, 107] width 17 height 8
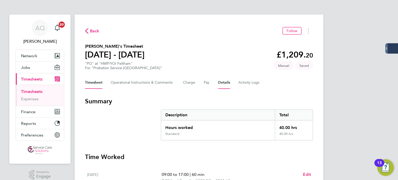
click at [221, 84] on button "Details" at bounding box center [224, 82] width 12 height 12
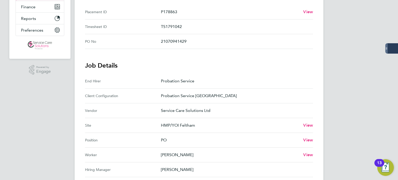
scroll to position [155, 0]
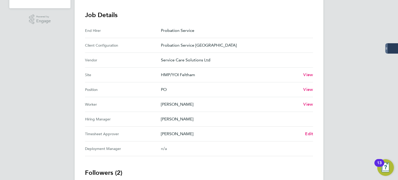
click at [314, 132] on div "Back Follow [PERSON_NAME]'s Timesheet [DATE] - [DATE] £1,209. 20 "PO" at "HMP/Y…" at bounding box center [199, 53] width 249 height 388
click at [309, 134] on span "Edit" at bounding box center [309, 133] width 8 height 5
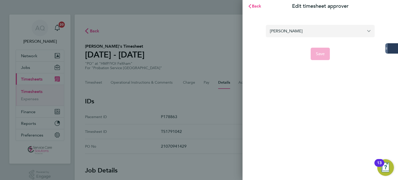
click at [305, 32] on input "[PERSON_NAME]" at bounding box center [320, 31] width 109 height 12
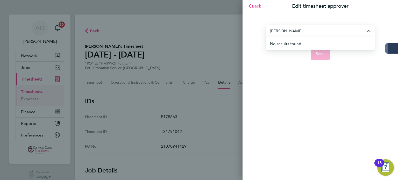
click at [328, 17] on div "[PERSON_NAME] No results found Save" at bounding box center [319, 39] width 155 height 54
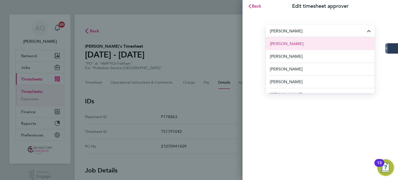
paste input "[PERSON_NAME][DOMAIN_NAME][EMAIL_ADDRESS][PERSON_NAME][DOMAIN_NAME]"
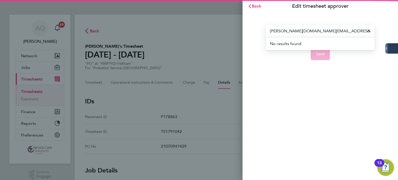
click at [295, 17] on div "[PERSON_NAME][DOMAIN_NAME][EMAIL_ADDRESS][PERSON_NAME][DOMAIN_NAME] No results …" at bounding box center [319, 39] width 155 height 54
type input "[PERSON_NAME]"
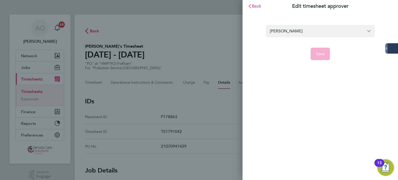
click at [256, 7] on span "Back" at bounding box center [257, 6] width 10 height 5
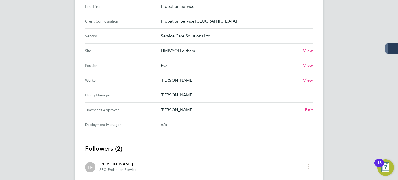
scroll to position [207, 0]
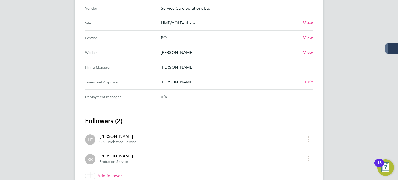
click at [309, 80] on span "Edit" at bounding box center [309, 82] width 8 height 5
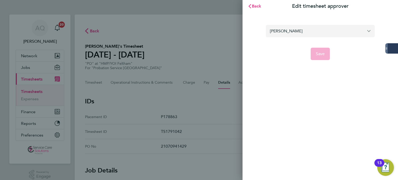
click at [301, 31] on input "[PERSON_NAME]" at bounding box center [320, 31] width 109 height 12
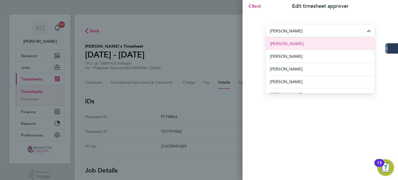
paste input "[PERSON_NAME][DOMAIN_NAME][EMAIL_ADDRESS][PERSON_NAME][DOMAIN_NAME]"
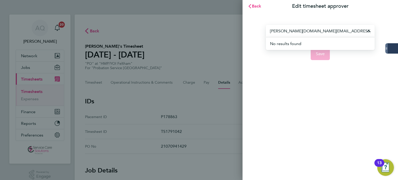
drag, startPoint x: 329, startPoint y: 30, endPoint x: 61, endPoint y: 24, distance: 267.7
click at [98, 28] on div "Back Edit timesheet approver [PERSON_NAME][DOMAIN_NAME][EMAIL_ADDRESS][PERSON_N…" at bounding box center [199, 90] width 398 height 180
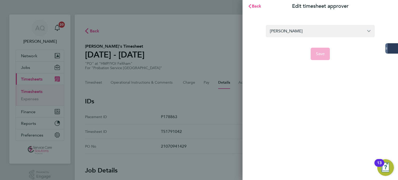
drag, startPoint x: 305, startPoint y: 31, endPoint x: 220, endPoint y: 23, distance: 85.8
click at [222, 24] on div "Back Edit timesheet approver [PERSON_NAME] Save" at bounding box center [199, 90] width 398 height 180
type input "[PERSON_NAME]"
click at [257, 6] on span "Back" at bounding box center [257, 6] width 10 height 5
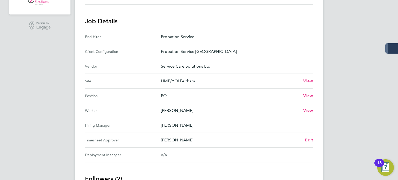
scroll to position [181, 0]
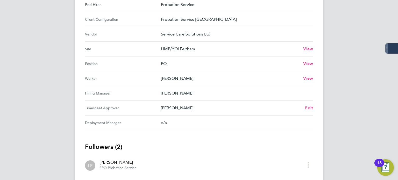
click at [308, 107] on span "Edit" at bounding box center [309, 107] width 8 height 5
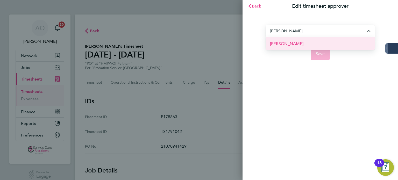
click at [307, 45] on li "[PERSON_NAME]" at bounding box center [320, 43] width 109 height 13
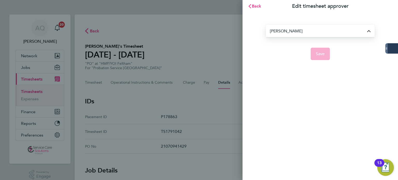
type input "[PERSON_NAME]"
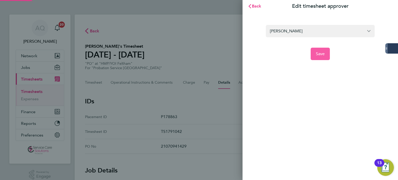
click at [322, 53] on span "Save" at bounding box center [320, 53] width 9 height 5
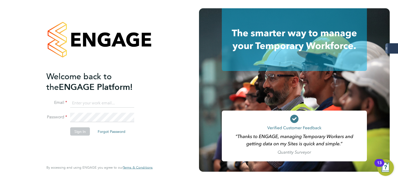
click at [112, 103] on input at bounding box center [102, 102] width 64 height 9
type input "[PERSON_NAME][EMAIL_ADDRESS][PERSON_NAME][DOMAIN_NAME]"
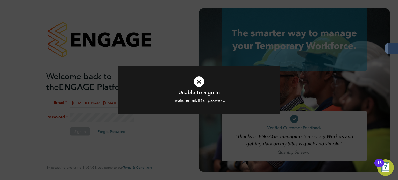
click at [200, 79] on icon at bounding box center [199, 81] width 135 height 20
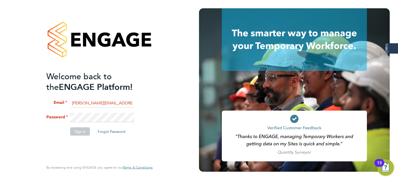
click at [54, 115] on li "Password" at bounding box center [96, 120] width 101 height 15
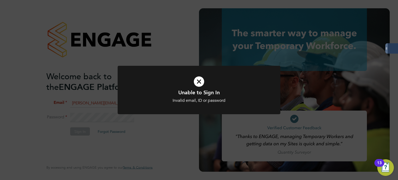
click at [199, 84] on icon at bounding box center [199, 81] width 135 height 20
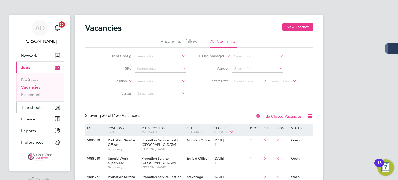
click at [37, 109] on span "Timesheets" at bounding box center [31, 107] width 21 height 5
click at [37, 106] on span "Timesheets" at bounding box center [31, 107] width 21 height 5
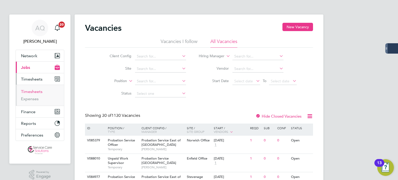
click at [37, 91] on link "Timesheets" at bounding box center [31, 91] width 21 height 5
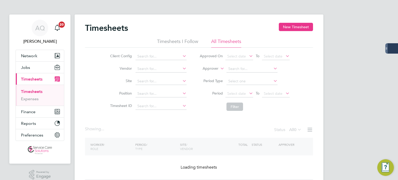
click at [206, 71] on div "Timesheets New Timesheet Timesheets I Follow All Timesheets Client Config Vendo…" at bounding box center [199, 103] width 249 height 176
click at [208, 75] on li "Worker" at bounding box center [205, 74] width 25 height 7
click at [246, 65] on li "Approver" at bounding box center [244, 69] width 103 height 12
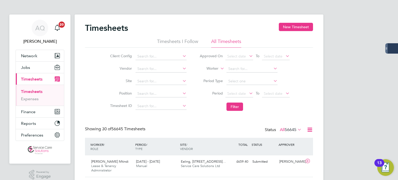
click at [247, 66] on input at bounding box center [251, 68] width 51 height 7
click at [241, 73] on li "[PERSON_NAME]" at bounding box center [251, 75] width 51 height 7
type input "[PERSON_NAME]"
drag, startPoint x: 235, startPoint y: 104, endPoint x: 229, endPoint y: 102, distance: 6.6
click at [234, 103] on button "Filter" at bounding box center [234, 107] width 17 height 8
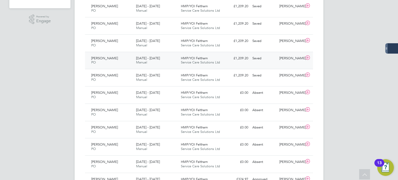
click at [283, 60] on div "[PERSON_NAME]" at bounding box center [290, 58] width 27 height 9
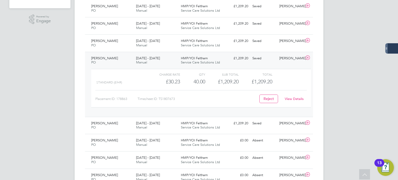
click at [292, 98] on link "View Details" at bounding box center [294, 99] width 19 height 4
click at [291, 41] on div "[PERSON_NAME]" at bounding box center [290, 41] width 27 height 9
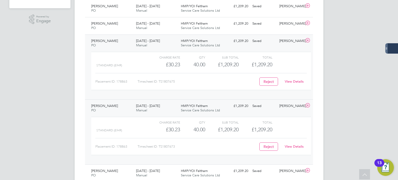
click at [297, 81] on link "View Details" at bounding box center [294, 81] width 19 height 4
click at [262, 25] on div "Saved" at bounding box center [263, 23] width 27 height 9
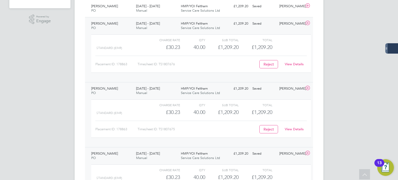
click at [294, 63] on link "View Details" at bounding box center [294, 64] width 19 height 4
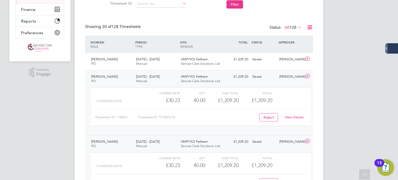
scroll to position [78, 0]
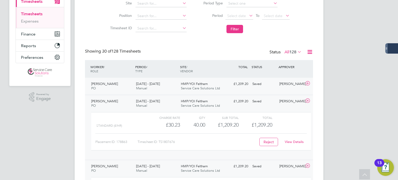
click at [290, 87] on div "[PERSON_NAME]" at bounding box center [290, 84] width 27 height 9
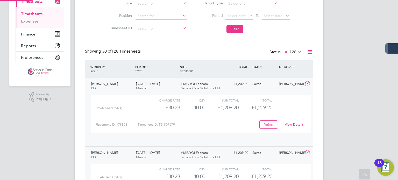
scroll to position [9, 50]
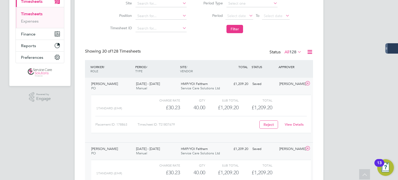
click at [293, 123] on link "View Details" at bounding box center [294, 124] width 19 height 4
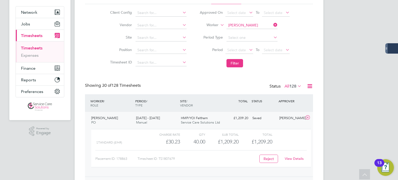
scroll to position [0, 0]
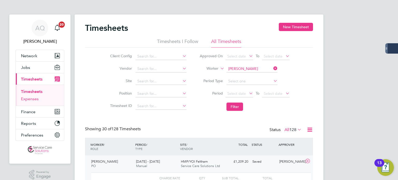
click at [27, 98] on link "Expenses" at bounding box center [30, 98] width 18 height 5
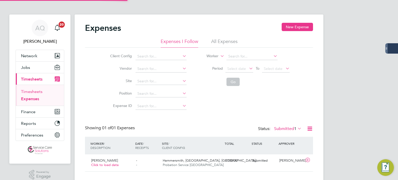
scroll to position [13, 63]
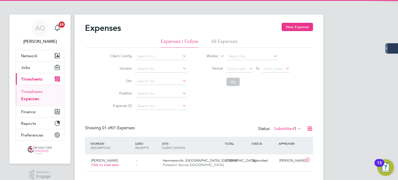
click at [29, 91] on link "Timesheets" at bounding box center [31, 91] width 21 height 5
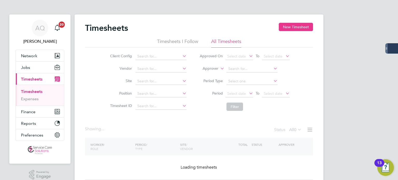
click at [199, 69] on label "Approver" at bounding box center [206, 68] width 23 height 5
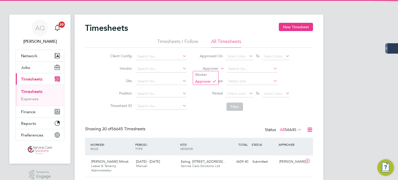
scroll to position [13, 45]
click at [213, 69] on label "Approver" at bounding box center [206, 68] width 23 height 5
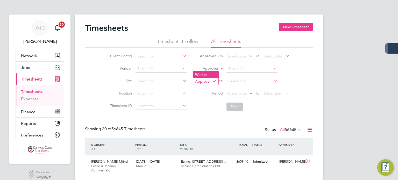
click at [210, 74] on li "Worker" at bounding box center [205, 74] width 25 height 7
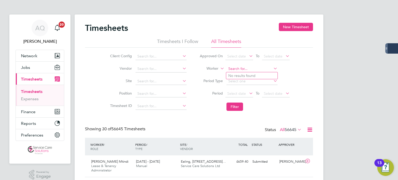
click at [243, 69] on input at bounding box center [251, 68] width 51 height 7
click at [258, 77] on b "Flower" at bounding box center [264, 76] width 12 height 4
type input "Melanie Flower"
click at [231, 105] on button "Filter" at bounding box center [234, 107] width 17 height 8
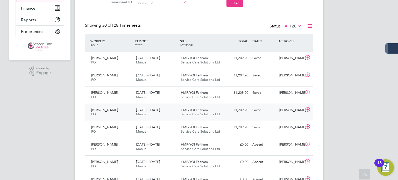
click at [294, 114] on div "Kevin Richardson" at bounding box center [290, 110] width 27 height 9
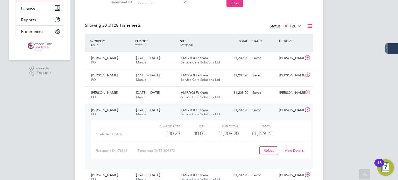
click at [291, 151] on link "View Details" at bounding box center [294, 150] width 19 height 4
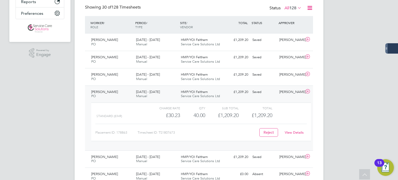
scroll to position [0, 0]
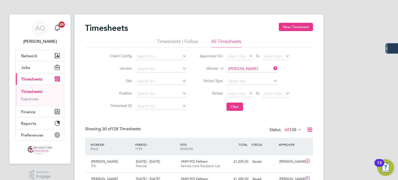
click at [238, 67] on input "Melanie Flower" at bounding box center [251, 68] width 51 height 7
click at [259, 75] on b "Weinzw" at bounding box center [265, 76] width 13 height 4
type input "Nicole Weinzweig"
click at [239, 108] on button "Filter" at bounding box center [234, 107] width 17 height 8
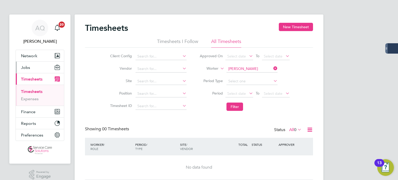
click at [26, 67] on span "Jobs" at bounding box center [25, 67] width 9 height 5
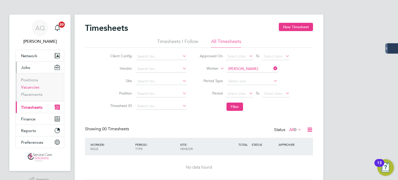
click at [31, 88] on link "Vacancies" at bounding box center [30, 87] width 18 height 5
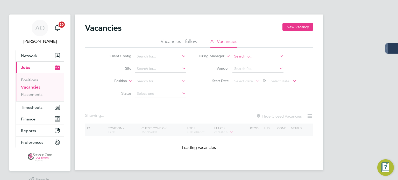
click at [258, 58] on input at bounding box center [257, 56] width 51 height 7
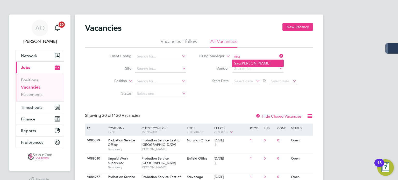
click at [244, 67] on li "Saq lain Hussain" at bounding box center [257, 63] width 51 height 7
type input "Saqlain Hussain"
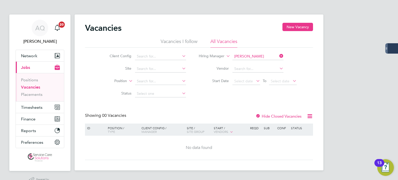
click at [260, 55] on input "[PERSON_NAME]" at bounding box center [257, 56] width 51 height 7
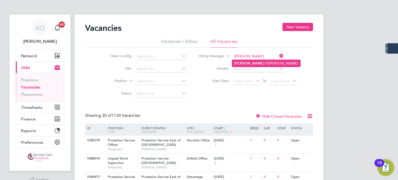
click at [263, 63] on li "Karen Fi scher" at bounding box center [266, 63] width 68 height 7
type input "Karen Fischer"
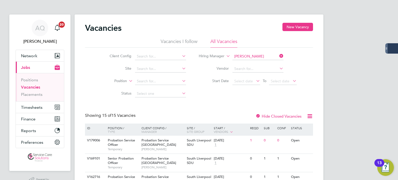
click at [311, 116] on icon at bounding box center [309, 116] width 6 height 6
click at [306, 86] on div "Client Config Site Position Status Hiring Manager Karen Fischer Vendor Start Da…" at bounding box center [199, 74] width 228 height 52
click at [36, 109] on span "Timesheets" at bounding box center [31, 107] width 21 height 5
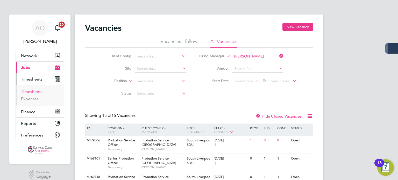
click at [30, 93] on link "Timesheets" at bounding box center [31, 91] width 21 height 5
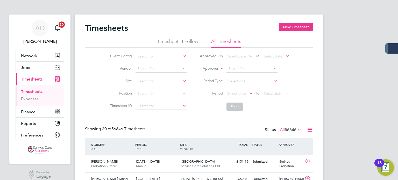
scroll to position [17, 45]
click at [213, 69] on label "Approver" at bounding box center [206, 68] width 23 height 5
click at [215, 74] on li "Worker" at bounding box center [205, 74] width 25 height 7
click at [243, 70] on input at bounding box center [251, 68] width 51 height 7
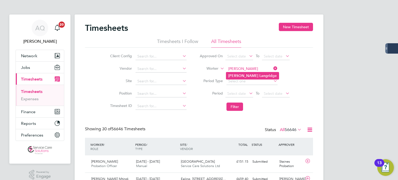
click at [246, 76] on li "Samantha Langrid ge" at bounding box center [252, 75] width 53 height 7
type input "Samantha Langridge"
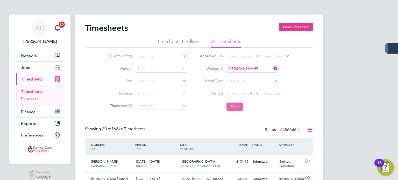
drag, startPoint x: 235, startPoint y: 106, endPoint x: 240, endPoint y: 103, distance: 5.4
click at [235, 106] on button "Filter" at bounding box center [234, 107] width 17 height 8
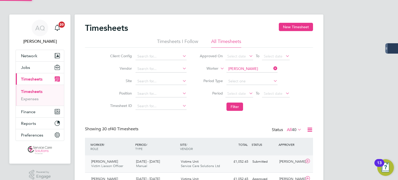
scroll to position [13, 45]
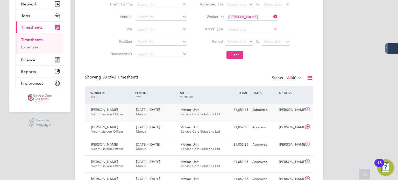
click at [279, 113] on div "Emma Bartlett" at bounding box center [290, 110] width 27 height 9
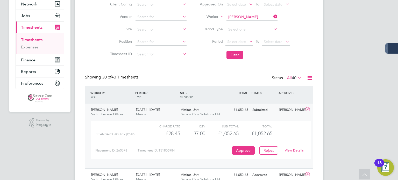
click at [287, 150] on link "View Details" at bounding box center [294, 150] width 19 height 4
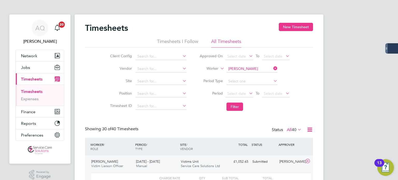
click at [241, 69] on input "Samantha Langridge" at bounding box center [251, 68] width 51 height 7
click at [247, 71] on input at bounding box center [251, 68] width 51 height 7
click at [214, 69] on label "Worker" at bounding box center [206, 68] width 23 height 5
click at [246, 68] on input at bounding box center [251, 68] width 51 height 7
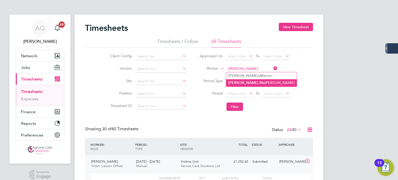
click at [250, 82] on li "Helen Ma guire" at bounding box center [261, 82] width 70 height 7
type input "Helen Maguire"
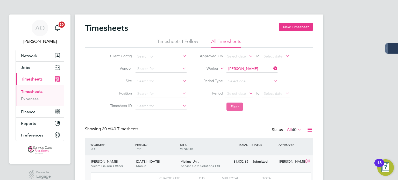
click at [238, 104] on button "Filter" at bounding box center [234, 107] width 17 height 8
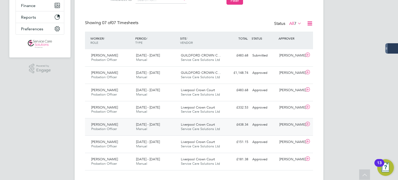
scroll to position [115, 0]
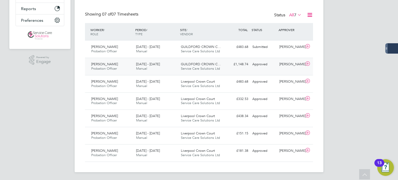
click at [290, 66] on div "Catherine Carr" at bounding box center [290, 64] width 27 height 9
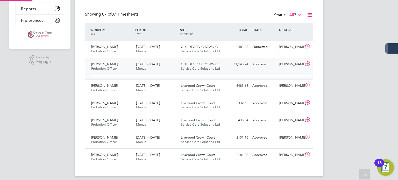
scroll to position [2, 2]
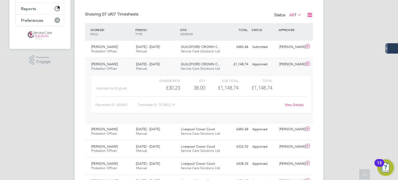
click at [293, 103] on link "View Details" at bounding box center [294, 105] width 19 height 4
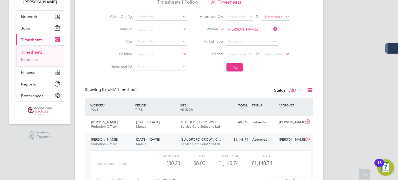
scroll to position [0, 0]
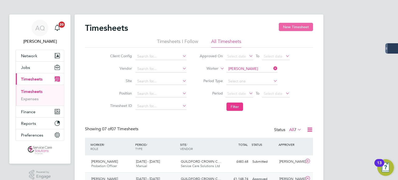
drag, startPoint x: 292, startPoint y: 21, endPoint x: 289, endPoint y: 29, distance: 7.8
click at [292, 22] on div "Timesheets New Timesheet Timesheets I Follow All Timesheets Client Config Vendo…" at bounding box center [199, 175] width 249 height 320
click at [289, 29] on button "New Timesheet" at bounding box center [296, 27] width 34 height 8
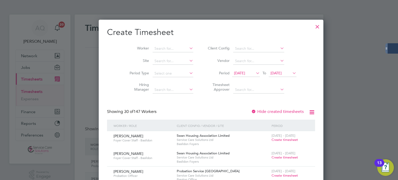
scroll to position [927, 200]
click at [234, 71] on span "12 Aug 2025" at bounding box center [239, 73] width 11 height 5
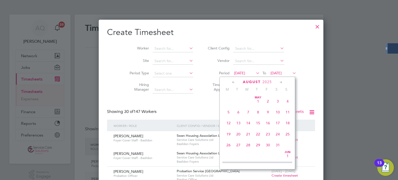
scroll to position [180, 0]
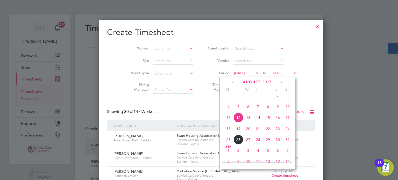
drag, startPoint x: 227, startPoint y: 122, endPoint x: 248, endPoint y: 112, distance: 23.7
click at [228, 122] on span "11" at bounding box center [229, 118] width 10 height 10
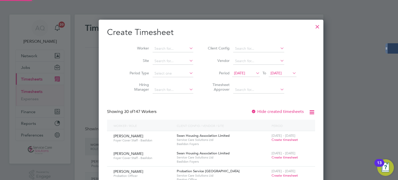
scroll to position [927, 200]
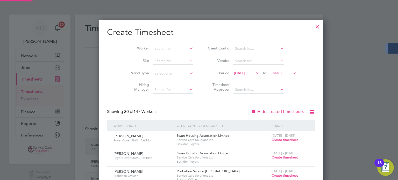
click at [272, 73] on span "19 Aug 2025" at bounding box center [275, 73] width 11 height 5
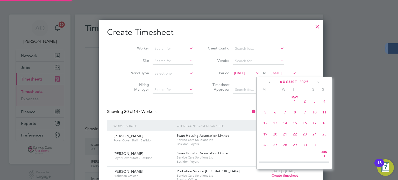
scroll to position [192, 0]
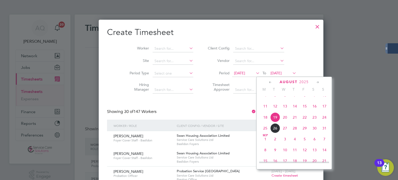
click at [322, 111] on span "17" at bounding box center [324, 106] width 10 height 10
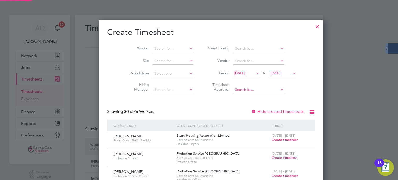
scroll to position [673, 200]
click at [163, 49] on input at bounding box center [173, 48] width 41 height 7
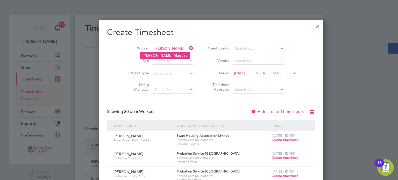
click at [166, 54] on li "Helen Magu ire" at bounding box center [164, 55] width 49 height 7
type input "Helen Maguire"
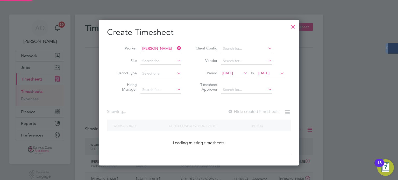
scroll to position [139, 200]
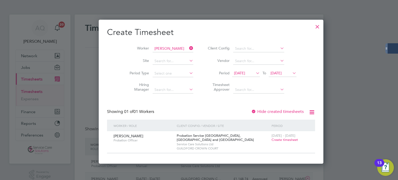
click at [271, 141] on span "Create timesheet" at bounding box center [284, 140] width 26 height 4
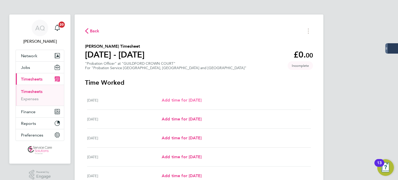
click at [195, 100] on span "Add time for Mon 11 Aug" at bounding box center [182, 100] width 40 height 5
select select "30"
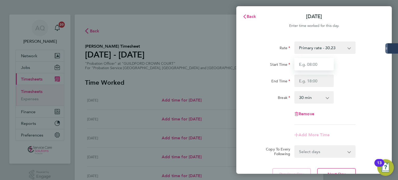
click at [329, 66] on input "Start Time" at bounding box center [313, 64] width 39 height 12
type input "09:00"
type input "15:30"
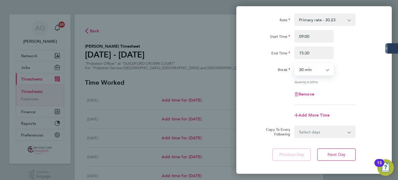
scroll to position [54, 0]
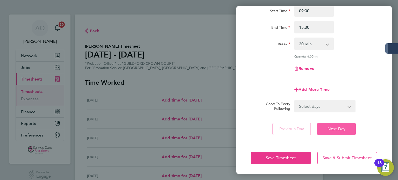
click at [346, 128] on button "Next Day" at bounding box center [336, 129] width 39 height 12
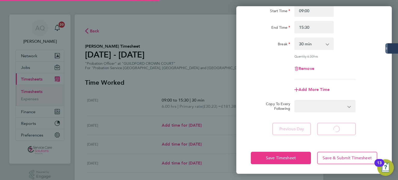
select select "30"
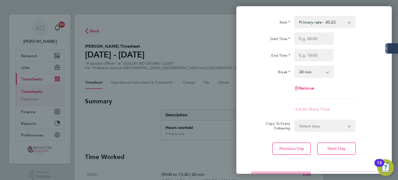
scroll to position [26, 0]
click at [346, 152] on button "Next Day" at bounding box center [336, 148] width 39 height 12
select select "30"
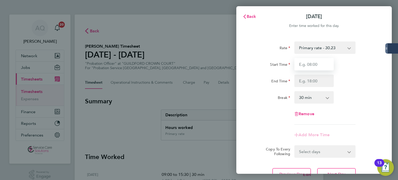
click at [314, 62] on input "Start Time" at bounding box center [313, 64] width 39 height 12
type input "09:00"
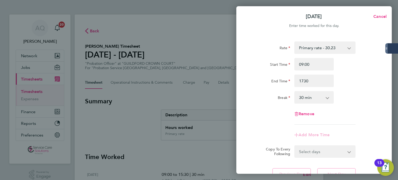
type input "17:30"
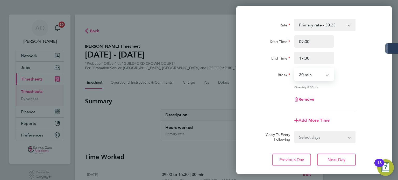
scroll to position [54, 0]
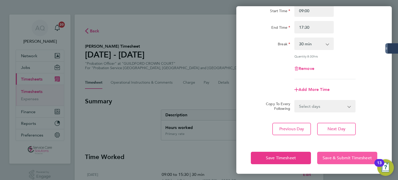
click at [341, 162] on button "Save & Submit Timesheet" at bounding box center [347, 158] width 60 height 12
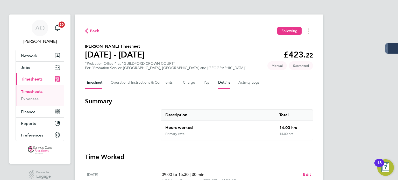
click at [227, 82] on button "Details" at bounding box center [224, 82] width 12 height 12
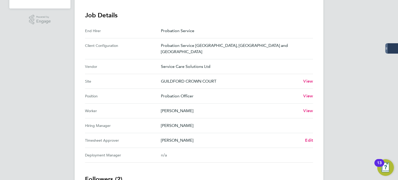
scroll to position [155, 0]
click at [311, 138] on span "Edit" at bounding box center [309, 140] width 8 height 5
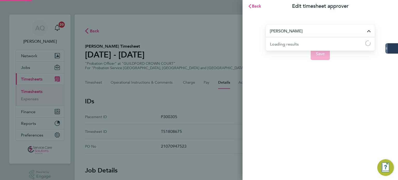
click at [301, 32] on input "Tina Donlon" at bounding box center [320, 31] width 109 height 12
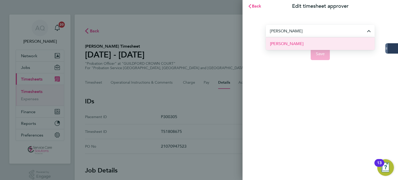
click at [307, 43] on li "Catherine Carr" at bounding box center [320, 43] width 109 height 13
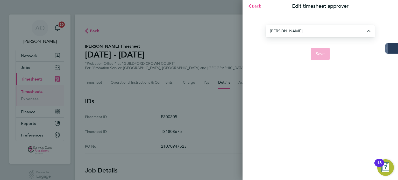
type input "Catherine Carr"
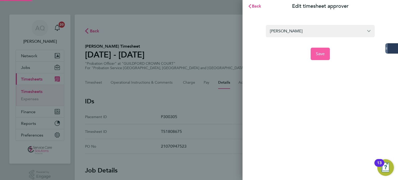
click at [317, 52] on span "Save" at bounding box center [320, 53] width 9 height 5
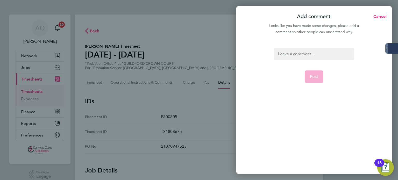
click at [319, 52] on div at bounding box center [314, 54] width 80 height 12
click at [318, 51] on div at bounding box center [314, 54] width 80 height 12
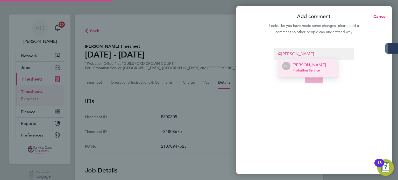
click at [316, 72] on span "Probation Service" at bounding box center [308, 70] width 33 height 4
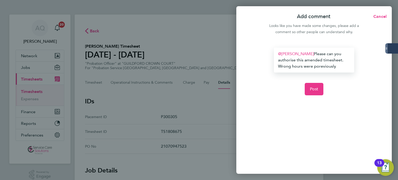
click at [319, 66] on div "Catherine Carr ​ Please can you authorise this amended timesheet. Wrong hours w…" at bounding box center [314, 60] width 80 height 25
click at [340, 67] on div "Catherine Carr ​ Please can you authorise this amended timesheet. Wrong hours w…" at bounding box center [314, 60] width 80 height 25
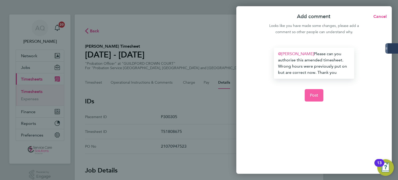
click at [321, 90] on button "Post" at bounding box center [314, 95] width 19 height 12
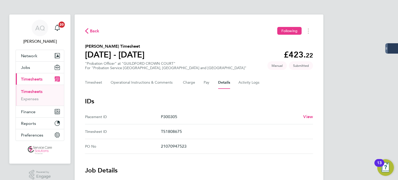
click at [28, 90] on link "Timesheets" at bounding box center [31, 91] width 21 height 5
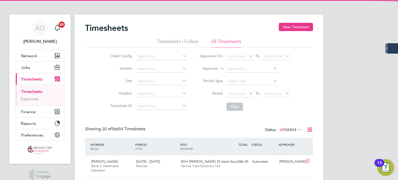
scroll to position [17, 45]
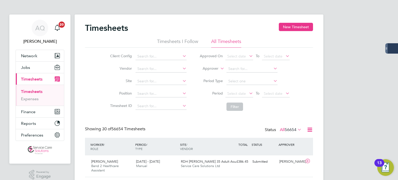
click at [214, 68] on label "Approver" at bounding box center [206, 68] width 23 height 5
click at [212, 73] on li "Worker" at bounding box center [205, 74] width 25 height 7
click at [232, 66] on input at bounding box center [251, 68] width 51 height 7
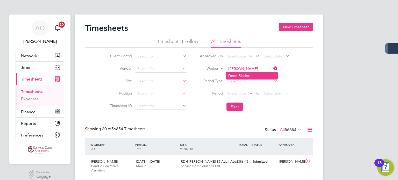
click at [234, 77] on b "Dene" at bounding box center [232, 76] width 9 height 4
type input "Dene Blades"
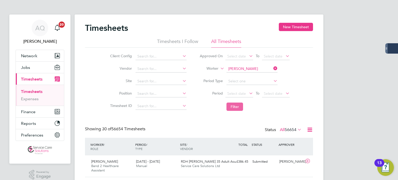
click at [239, 104] on button "Filter" at bounding box center [234, 107] width 17 height 8
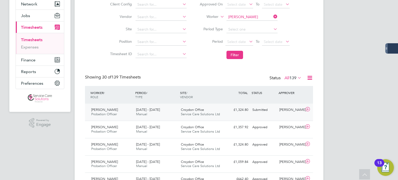
click at [285, 110] on div "Amy Hughes" at bounding box center [290, 110] width 27 height 9
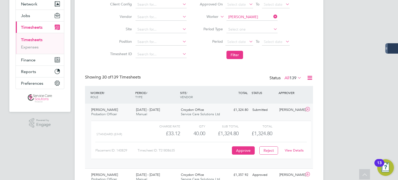
click at [290, 148] on link "View Details" at bounding box center [294, 150] width 19 height 4
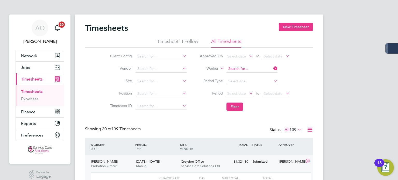
click at [245, 68] on input at bounding box center [251, 68] width 51 height 7
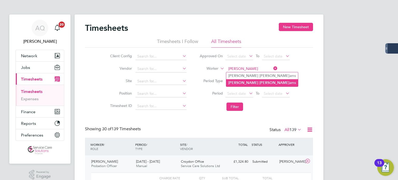
click at [260, 80] on li "Ian Willi ams" at bounding box center [262, 82] width 72 height 7
type input "Ian Williams"
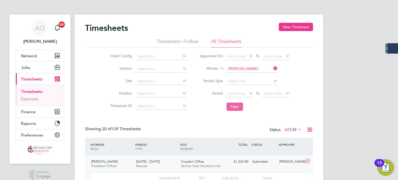
click at [241, 105] on button "Filter" at bounding box center [234, 107] width 17 height 8
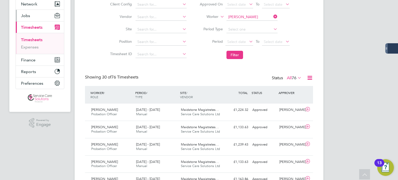
click at [26, 16] on span "Jobs" at bounding box center [25, 15] width 9 height 5
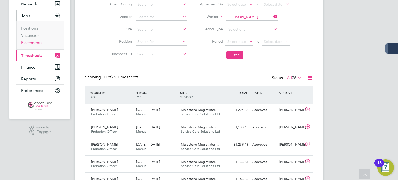
click at [34, 44] on link "Placements" at bounding box center [31, 42] width 21 height 5
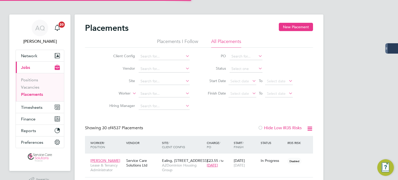
click at [236, 69] on input at bounding box center [245, 68] width 33 height 7
click at [240, 73] on li "Active" at bounding box center [245, 75] width 33 height 7
type input "Active"
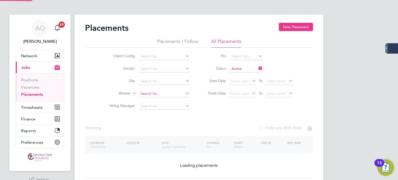
click at [156, 92] on input at bounding box center [164, 93] width 51 height 7
click at [155, 92] on input at bounding box center [164, 93] width 51 height 7
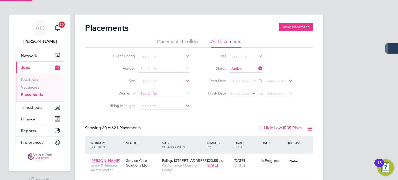
click at [157, 95] on input at bounding box center [164, 93] width 51 height 7
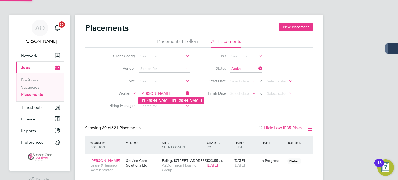
click at [172, 102] on b "Williams" at bounding box center [187, 100] width 30 height 4
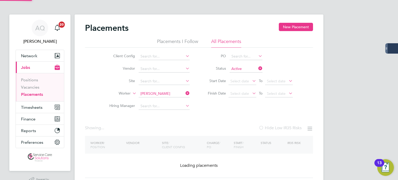
type input "Ian Williams"
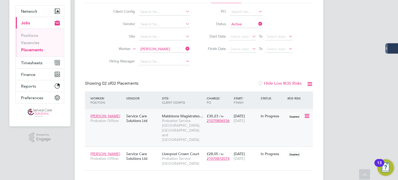
click at [264, 121] on div "Ian Williams Probation Officer Service Care Solutions Ltd Maidstone Magistrates…" at bounding box center [199, 128] width 228 height 38
click at [261, 117] on div "In Progress" at bounding box center [273, 116] width 24 height 5
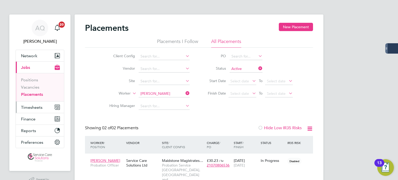
click at [24, 106] on span "Timesheets" at bounding box center [31, 107] width 21 height 5
click at [34, 107] on span "Timesheets" at bounding box center [31, 107] width 21 height 5
click at [26, 103] on button "Timesheets" at bounding box center [40, 107] width 48 height 11
click at [26, 107] on span "Timesheets" at bounding box center [31, 107] width 21 height 5
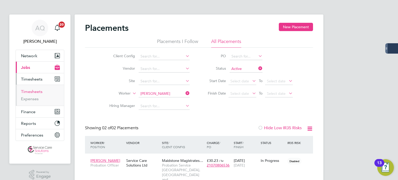
click at [25, 91] on link "Timesheets" at bounding box center [31, 91] width 21 height 5
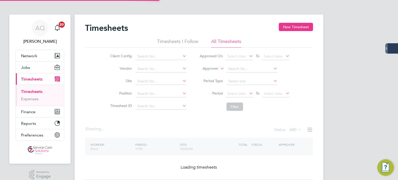
click at [217, 66] on label "Approver" at bounding box center [206, 68] width 23 height 5
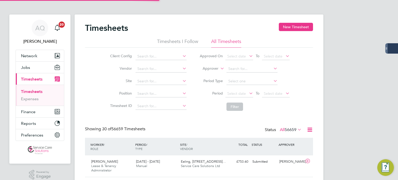
click at [217, 69] on label "Approver" at bounding box center [206, 68] width 23 height 5
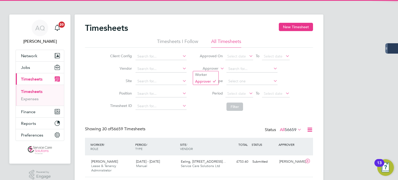
scroll to position [17, 45]
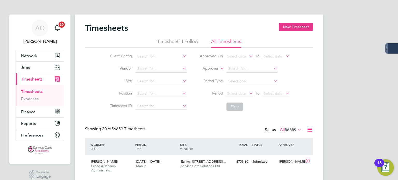
click at [204, 76] on li "Worker" at bounding box center [205, 74] width 25 height 7
click at [231, 70] on input at bounding box center [251, 68] width 51 height 7
click at [248, 73] on li "Olivia Gau ci" at bounding box center [251, 75] width 51 height 7
type input "Olivia Gauci"
click at [233, 107] on button "Filter" at bounding box center [234, 107] width 17 height 8
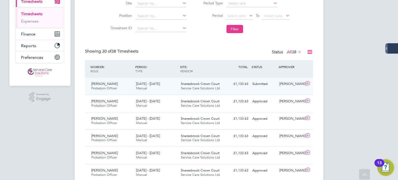
click at [273, 90] on div "Olivia Gauci Probation Officer 18 - 24 Aug 2025 18 - 24 Aug 2025 Manual Snaresb…" at bounding box center [199, 86] width 228 height 17
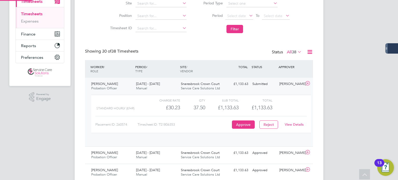
scroll to position [9, 50]
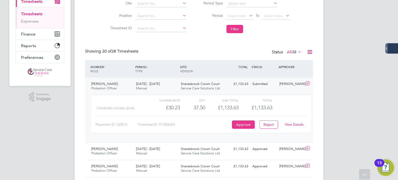
click at [289, 125] on link "View Details" at bounding box center [294, 124] width 19 height 4
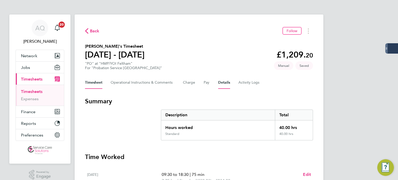
drag, startPoint x: 228, startPoint y: 82, endPoint x: 229, endPoint y: 85, distance: 3.5
click at [228, 83] on button "Details" at bounding box center [224, 82] width 12 height 12
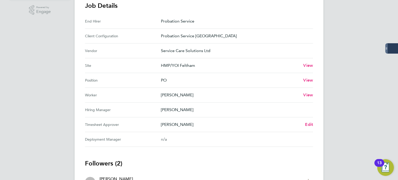
scroll to position [181, 0]
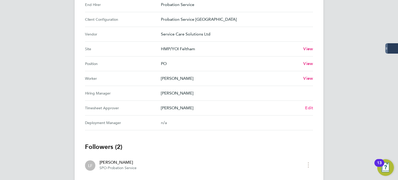
click at [309, 106] on span "Edit" at bounding box center [309, 107] width 8 height 5
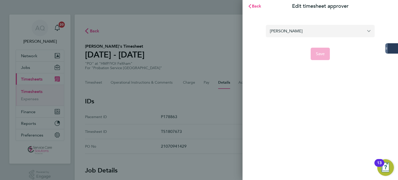
click at [307, 30] on input "[PERSON_NAME]" at bounding box center [320, 31] width 109 height 12
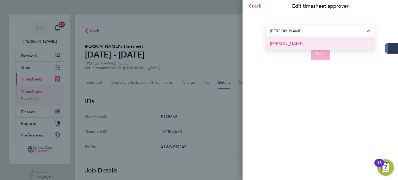
click at [296, 41] on li "[PERSON_NAME]" at bounding box center [320, 43] width 109 height 13
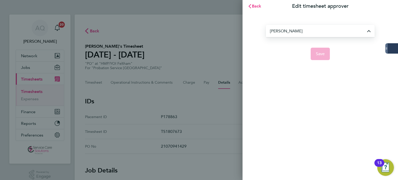
type input "[PERSON_NAME]"
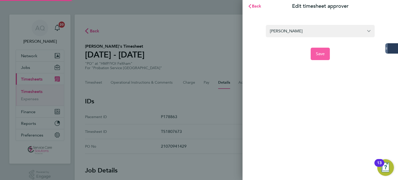
click at [318, 55] on span "Save" at bounding box center [320, 53] width 9 height 5
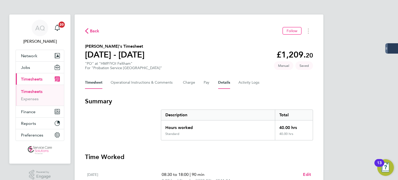
click at [227, 80] on button "Details" at bounding box center [224, 82] width 12 height 12
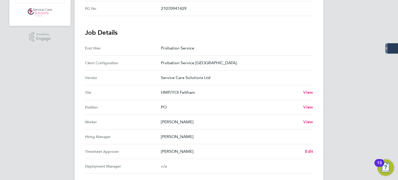
scroll to position [155, 0]
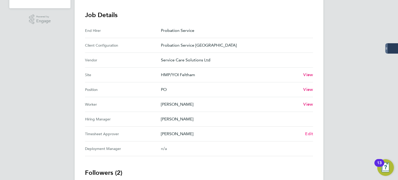
click at [310, 134] on span "Edit" at bounding box center [309, 133] width 8 height 5
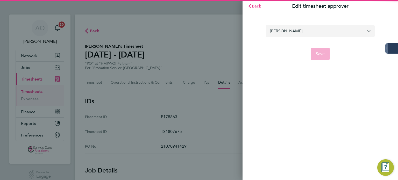
click at [310, 31] on input "[PERSON_NAME]" at bounding box center [320, 31] width 109 height 12
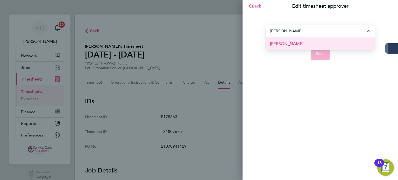
click at [306, 42] on li "[PERSON_NAME]" at bounding box center [320, 43] width 109 height 13
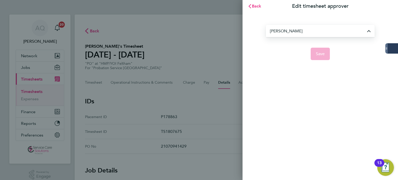
type input "[PERSON_NAME]"
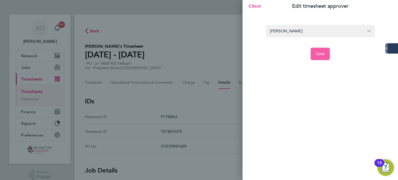
click at [318, 53] on span "Save" at bounding box center [320, 53] width 9 height 5
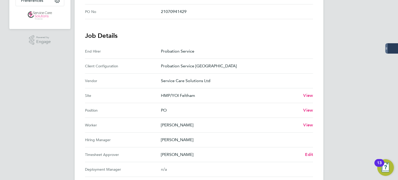
scroll to position [155, 0]
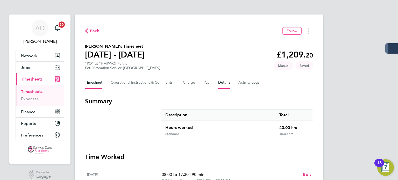
click at [224, 79] on button "Details" at bounding box center [224, 82] width 12 height 12
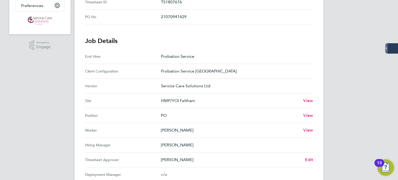
scroll to position [181, 0]
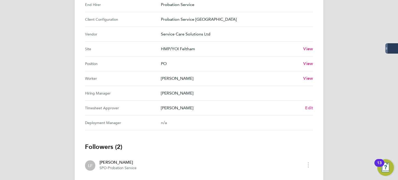
click at [307, 106] on span "Edit" at bounding box center [309, 107] width 8 height 5
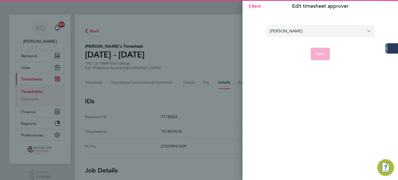
click at [300, 29] on input "Kevin Richardson" at bounding box center [320, 31] width 109 height 12
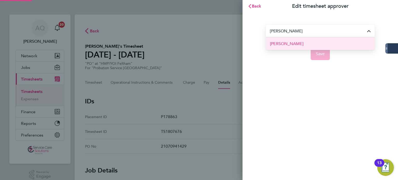
click at [304, 45] on li "Kirk Rogers" at bounding box center [320, 43] width 109 height 13
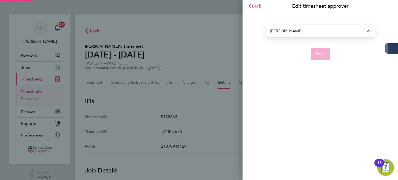
type input "Kirk Rogers"
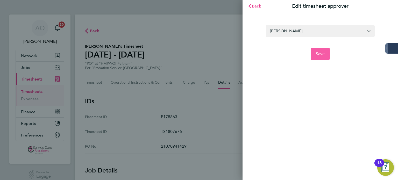
click at [322, 58] on button "Save" at bounding box center [320, 54] width 19 height 12
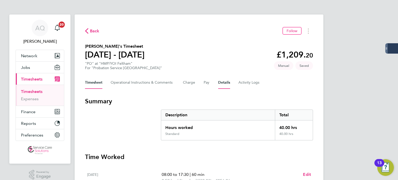
click at [223, 84] on button "Details" at bounding box center [224, 82] width 12 height 12
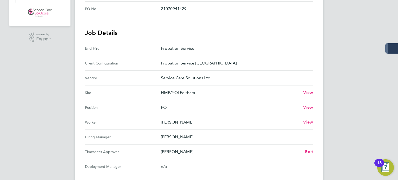
scroll to position [155, 0]
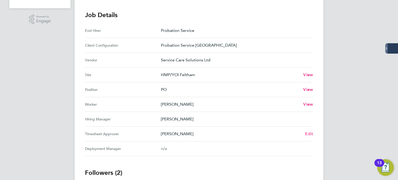
click at [308, 133] on span "Edit" at bounding box center [309, 133] width 8 height 5
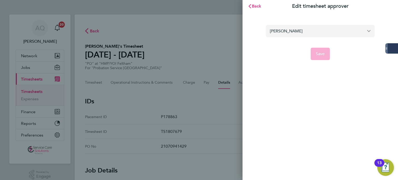
click at [300, 29] on input "Kevin Richardson" at bounding box center [320, 31] width 109 height 12
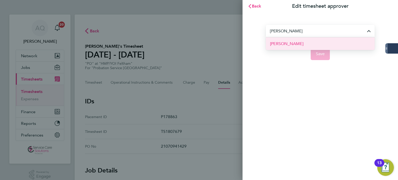
click at [291, 43] on span "[PERSON_NAME]" at bounding box center [286, 44] width 33 height 6
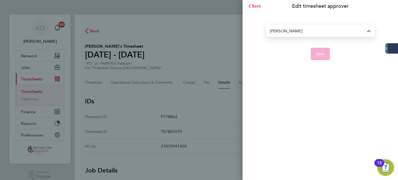
type input "[PERSON_NAME]"
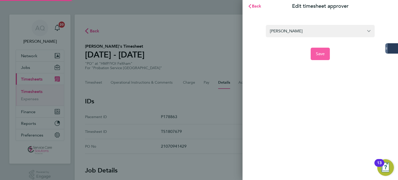
click at [315, 54] on button "Save" at bounding box center [320, 54] width 19 height 12
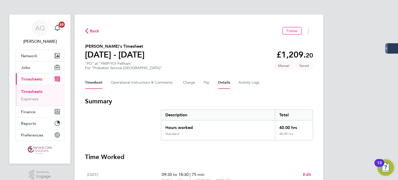
click at [227, 87] on button "Details" at bounding box center [224, 82] width 12 height 12
click at [227, 84] on button "Details" at bounding box center [224, 82] width 12 height 12
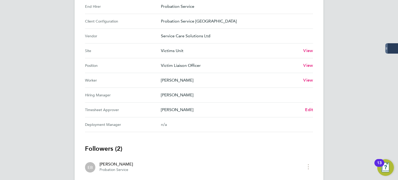
scroll to position [207, 0]
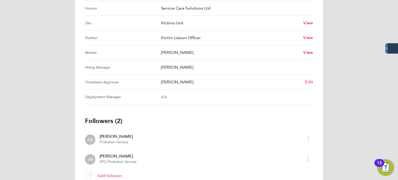
click at [305, 81] on span "Edit" at bounding box center [309, 82] width 8 height 5
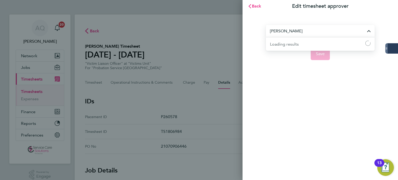
click at [289, 33] on input "Emma Bartlett" at bounding box center [320, 31] width 109 height 12
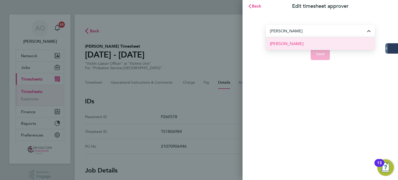
click at [296, 42] on li "Nadine Reid" at bounding box center [320, 43] width 109 height 13
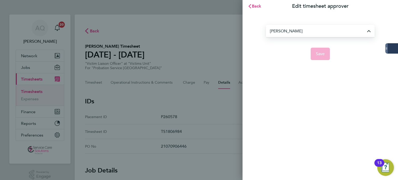
type input "Nadine Reid"
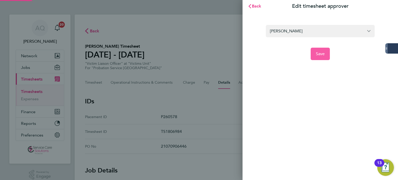
click at [313, 53] on button "Save" at bounding box center [320, 54] width 19 height 12
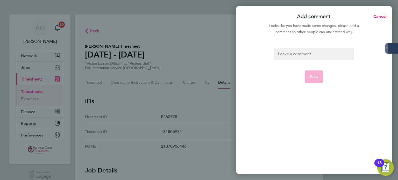
click at [301, 52] on div at bounding box center [314, 54] width 80 height 12
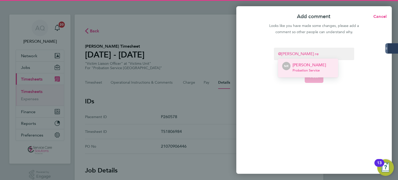
drag, startPoint x: 314, startPoint y: 69, endPoint x: 314, endPoint y: 77, distance: 7.5
click at [314, 69] on span "Probation Service" at bounding box center [308, 70] width 33 height 4
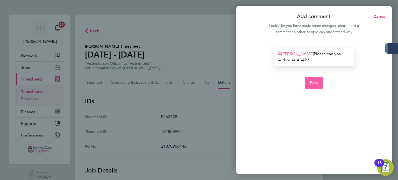
click at [315, 80] on button "Post" at bounding box center [314, 83] width 19 height 12
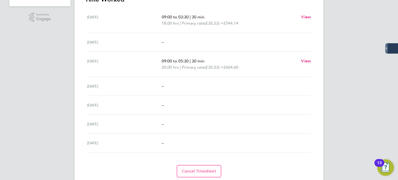
scroll to position [175, 0]
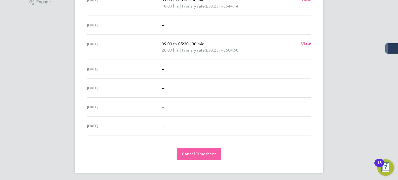
click at [206, 155] on span "Cancel Timesheet" at bounding box center [199, 154] width 34 height 5
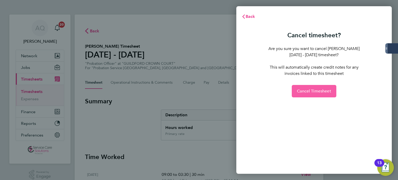
click at [314, 90] on span "Cancel Timesheet" at bounding box center [314, 91] width 34 height 5
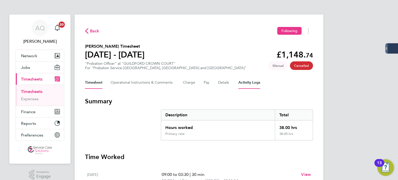
click at [246, 82] on Logs-tab "Activity Logs" at bounding box center [249, 82] width 22 height 12
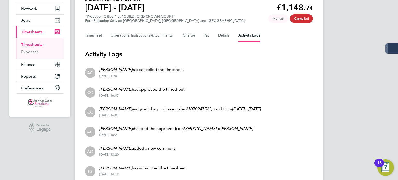
scroll to position [78, 0]
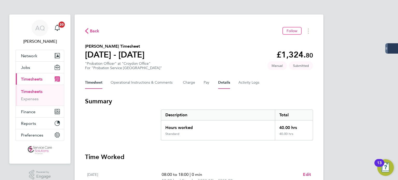
click at [225, 82] on button "Details" at bounding box center [224, 82] width 12 height 12
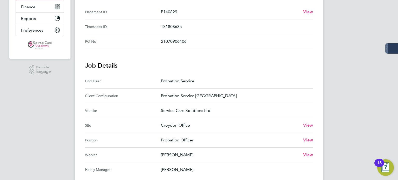
scroll to position [155, 0]
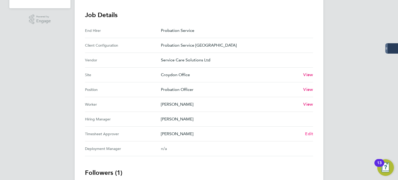
click at [312, 134] on span "Edit" at bounding box center [309, 133] width 8 height 5
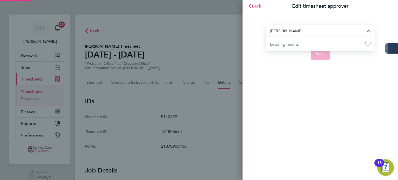
drag, startPoint x: 291, startPoint y: 29, endPoint x: 295, endPoint y: 26, distance: 5.1
click at [291, 29] on input "Amy Hughes" at bounding box center [320, 31] width 109 height 12
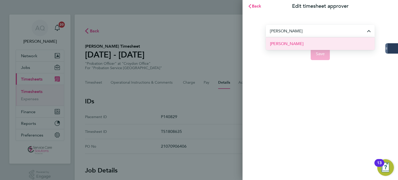
click at [301, 43] on span "[PERSON_NAME]" at bounding box center [286, 44] width 33 height 6
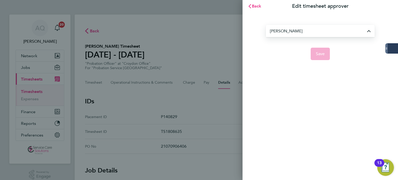
type input "[PERSON_NAME]"
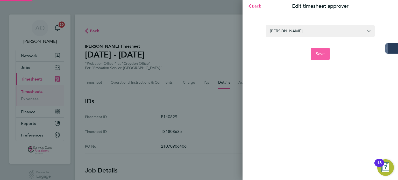
click at [325, 55] on button "Save" at bounding box center [320, 54] width 19 height 12
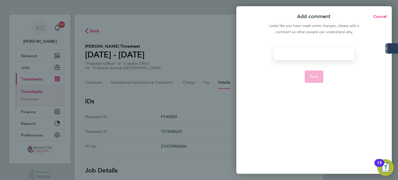
click at [312, 51] on div at bounding box center [314, 54] width 80 height 12
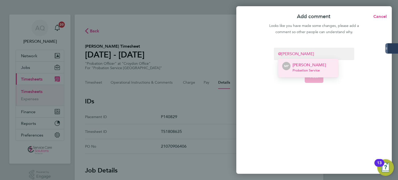
click at [296, 67] on p "Michelle Parfrement" at bounding box center [308, 65] width 33 height 6
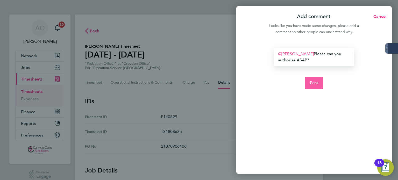
click at [309, 81] on button "Post" at bounding box center [314, 83] width 19 height 12
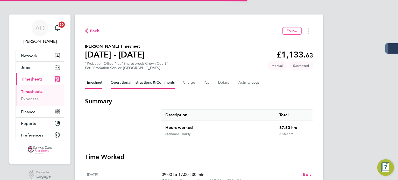
click at [126, 83] on Comments-tab "Operational Instructions & Comments" at bounding box center [143, 82] width 64 height 12
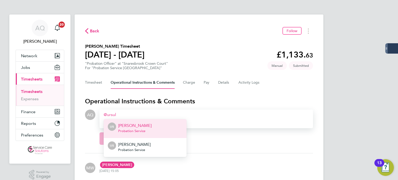
click at [161, 124] on li "US [PERSON_NAME] Probation Service" at bounding box center [145, 128] width 83 height 19
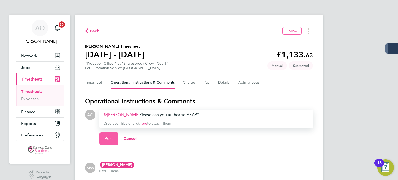
click at [109, 136] on button "Post" at bounding box center [108, 138] width 19 height 12
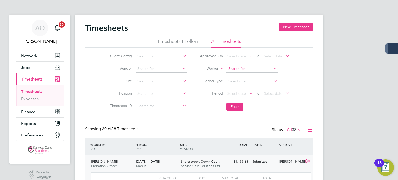
click at [246, 68] on input at bounding box center [251, 68] width 51 height 7
click at [234, 74] on b "[PERSON_NAME]" at bounding box center [243, 76] width 30 height 4
type input "[PERSON_NAME]"
click at [240, 105] on button "Filter" at bounding box center [234, 107] width 17 height 8
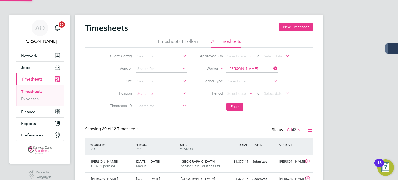
scroll to position [13, 45]
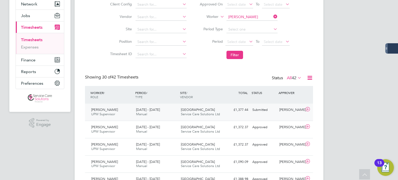
click at [270, 110] on div "Submitted" at bounding box center [263, 110] width 27 height 9
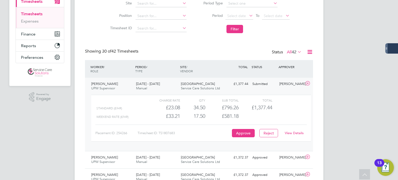
click at [292, 130] on div "View Details" at bounding box center [293, 133] width 25 height 8
click at [292, 132] on link "View Details" at bounding box center [294, 133] width 19 height 4
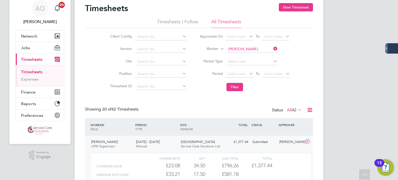
scroll to position [0, 0]
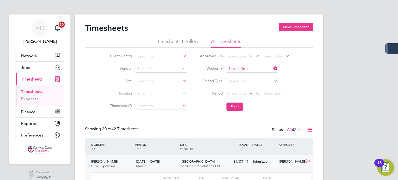
click at [229, 67] on input at bounding box center [251, 68] width 51 height 7
click at [248, 80] on li "Bongani Rabela" at bounding box center [251, 82] width 51 height 7
type input "Bongani Rabela"
click at [236, 108] on button "Filter" at bounding box center [234, 107] width 17 height 8
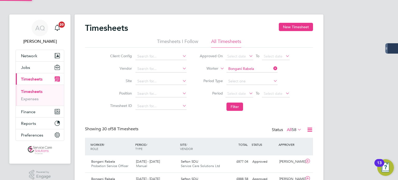
scroll to position [13, 45]
click at [271, 159] on div "Approved" at bounding box center [263, 161] width 27 height 9
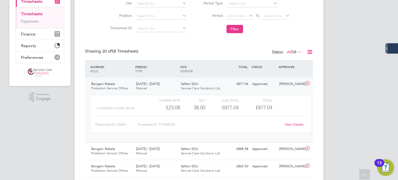
scroll to position [0, 0]
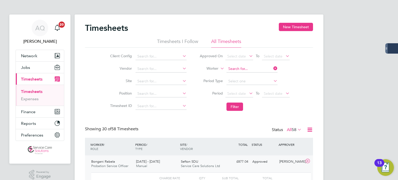
click at [240, 69] on input at bounding box center [251, 68] width 51 height 7
click at [234, 73] on li "Sylvia Willi ams" at bounding box center [262, 75] width 72 height 7
type input "[PERSON_NAME]"
click at [239, 106] on button "Filter" at bounding box center [234, 107] width 17 height 8
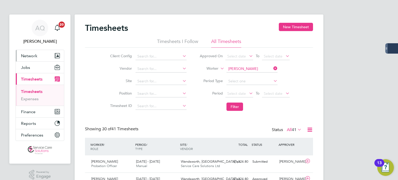
click at [26, 57] on span "Network" at bounding box center [29, 55] width 16 height 5
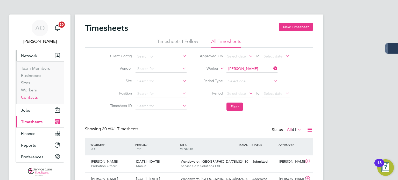
click at [34, 98] on link "Contacts" at bounding box center [29, 97] width 17 height 5
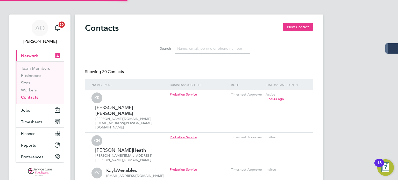
click at [211, 45] on input at bounding box center [213, 49] width 76 height 10
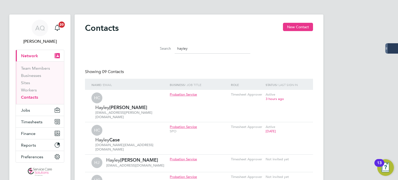
type input "hayley"
click at [35, 121] on span "Timesheets" at bounding box center [31, 121] width 21 height 5
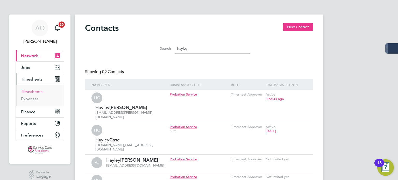
click at [31, 90] on link "Timesheets" at bounding box center [31, 91] width 21 height 5
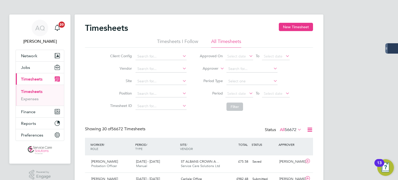
scroll to position [13, 45]
click at [216, 68] on label "Approver" at bounding box center [206, 68] width 23 height 5
click at [206, 75] on li "Worker" at bounding box center [205, 74] width 25 height 7
click at [238, 67] on input at bounding box center [251, 68] width 51 height 7
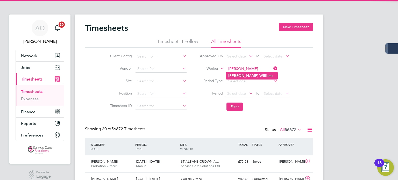
click at [262, 73] on li "Sylvia Wil liams" at bounding box center [251, 75] width 51 height 7
type input "Sylvia Williams"
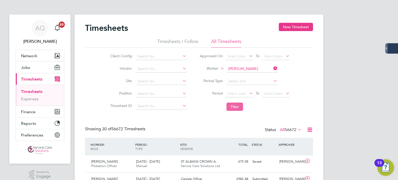
click at [240, 104] on button "Filter" at bounding box center [234, 107] width 17 height 8
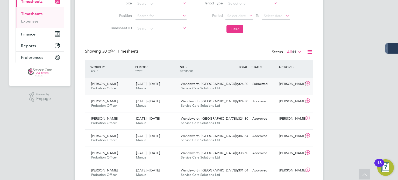
click at [276, 86] on div "Submitted" at bounding box center [263, 84] width 27 height 9
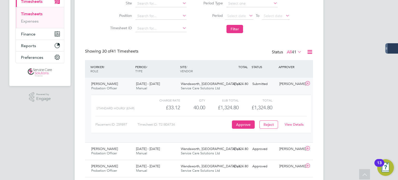
click at [290, 125] on link "View Details" at bounding box center [294, 124] width 19 height 4
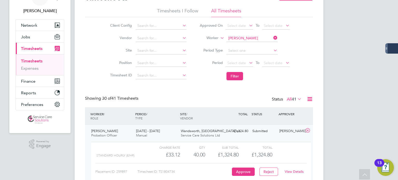
scroll to position [0, 0]
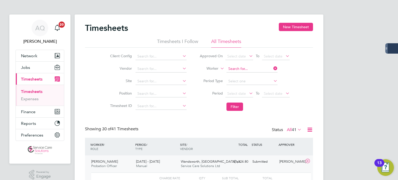
click at [247, 67] on input at bounding box center [251, 68] width 51 height 7
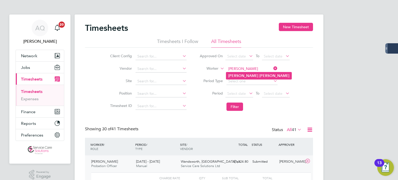
click at [259, 74] on li "Nicole Craig" at bounding box center [258, 75] width 65 height 7
type input "Nicole Craig"
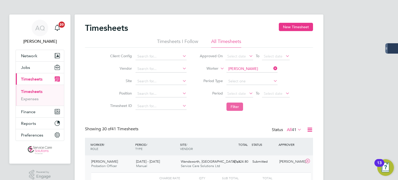
click at [238, 106] on button "Filter" at bounding box center [234, 107] width 17 height 8
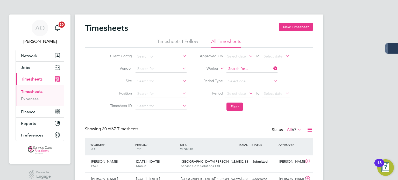
click at [251, 70] on input at bounding box center [251, 68] width 51 height 7
click at [259, 75] on b "Langridge" at bounding box center [267, 76] width 17 height 4
type input "Samantha Langridge"
click at [234, 108] on button "Filter" at bounding box center [234, 107] width 17 height 8
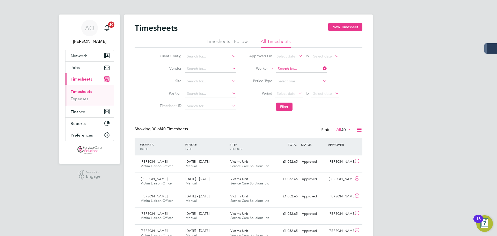
click at [299, 69] on input at bounding box center [301, 68] width 51 height 7
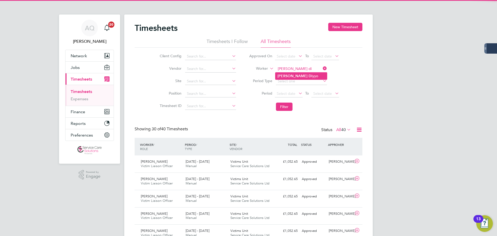
click at [304, 78] on li "Alicia Di yyo" at bounding box center [302, 76] width 52 height 7
type input "Alicia Diyyo"
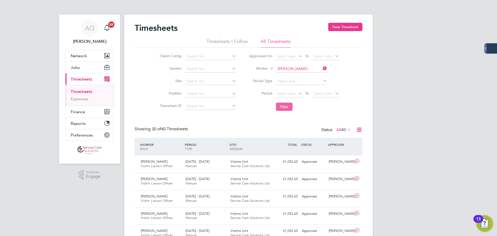
click at [285, 108] on button "Filter" at bounding box center [284, 107] width 17 height 8
click at [77, 67] on span "Jobs" at bounding box center [75, 67] width 9 height 5
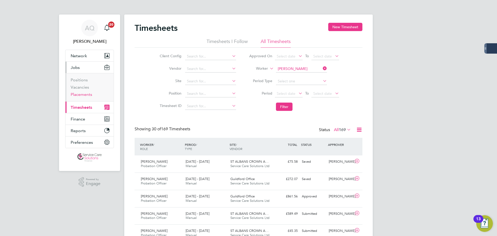
click at [84, 93] on link "Placements" at bounding box center [81, 94] width 21 height 5
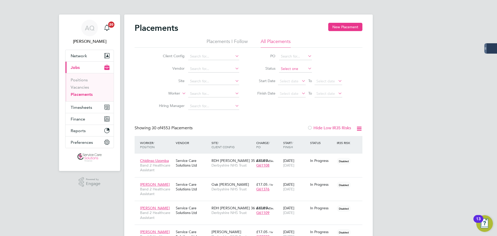
click at [288, 70] on input at bounding box center [295, 68] width 33 height 7
click at [291, 81] on li "Inactive" at bounding box center [295, 82] width 33 height 7
type input "Inactive"
click at [201, 95] on input at bounding box center [213, 93] width 51 height 7
type input "natasha jackson"
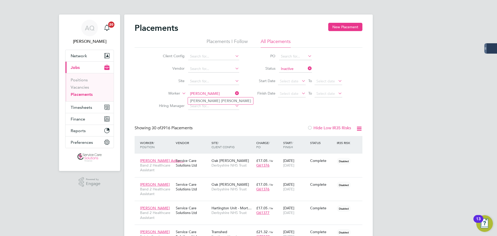
click at [224, 112] on li "Hiring Manager" at bounding box center [196, 106] width 97 height 12
click at [218, 92] on input at bounding box center [213, 93] width 51 height 7
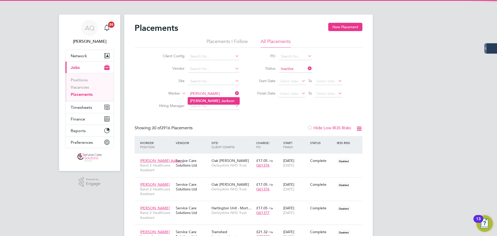
click at [219, 101] on li "Natasha Jack son" at bounding box center [214, 100] width 52 height 7
type input "Natasha Jackson"
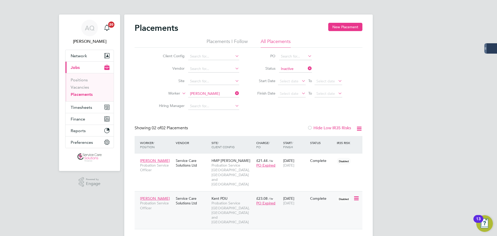
click at [295, 180] on span "24 Aug 2025" at bounding box center [288, 203] width 11 height 5
click at [221, 96] on input at bounding box center [213, 93] width 51 height 7
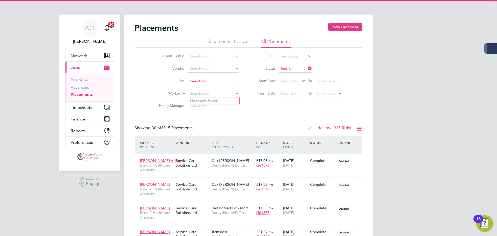
scroll to position [15, 45]
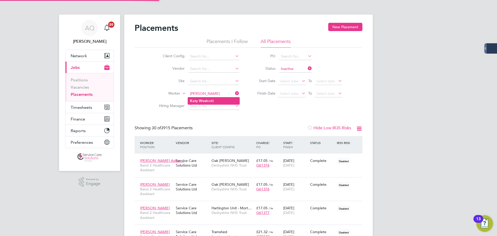
click at [201, 99] on b "West" at bounding box center [203, 101] width 9 height 4
type input "Katy Westcott"
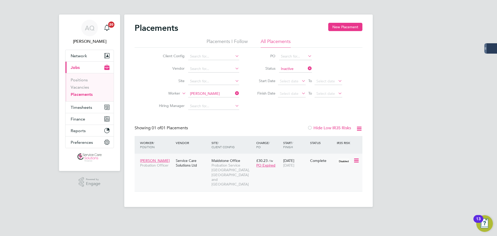
click at [303, 168] on div "28 Nov 2022 24 Aug 2025" at bounding box center [295, 163] width 27 height 15
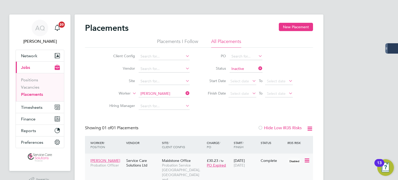
scroll to position [5, 25]
click at [25, 110] on button "Timesheets" at bounding box center [40, 107] width 48 height 11
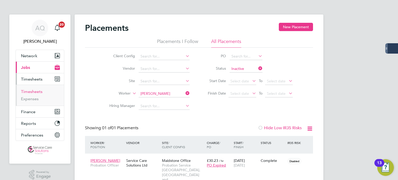
click at [34, 91] on link "Timesheets" at bounding box center [31, 91] width 21 height 5
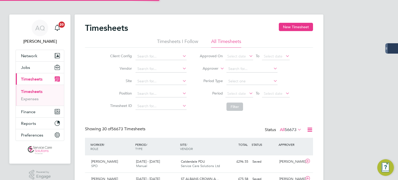
scroll to position [13, 45]
click at [212, 65] on li "Approver" at bounding box center [244, 69] width 103 height 12
click at [213, 69] on label "Approver" at bounding box center [206, 68] width 23 height 5
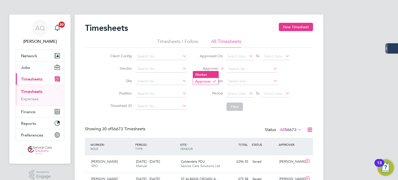
click at [214, 75] on li "Worker" at bounding box center [205, 74] width 25 height 7
click at [239, 70] on input at bounding box center [251, 68] width 51 height 7
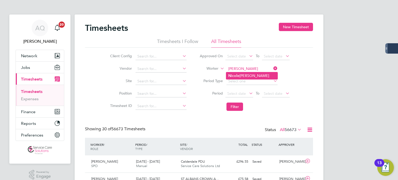
click at [248, 75] on li "Ni c ole Craig" at bounding box center [251, 75] width 51 height 7
type input "Nicole Craig"
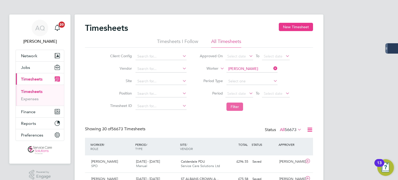
click at [240, 105] on button "Filter" at bounding box center [234, 107] width 17 height 8
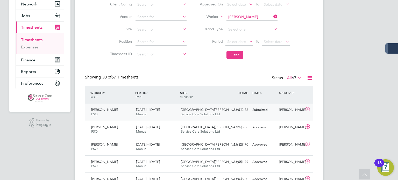
click at [283, 112] on div "Kayla Venables" at bounding box center [290, 110] width 27 height 9
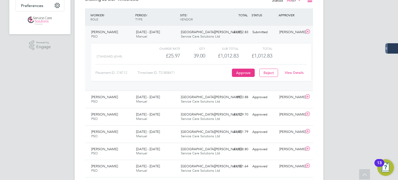
click at [298, 72] on link "View Details" at bounding box center [294, 72] width 19 height 4
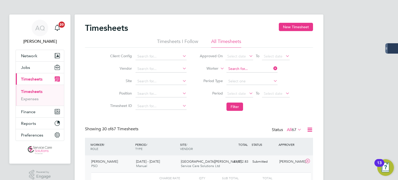
click at [239, 68] on input at bounding box center [251, 68] width 51 height 7
click at [262, 74] on li "Holly Richardso n" at bounding box center [253, 75] width 54 height 7
type input "Holly Richardson"
click at [231, 107] on button "Filter" at bounding box center [234, 107] width 17 height 8
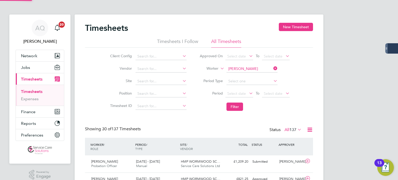
scroll to position [13, 45]
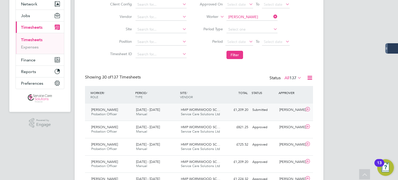
click at [276, 112] on div "Submitted" at bounding box center [263, 110] width 27 height 9
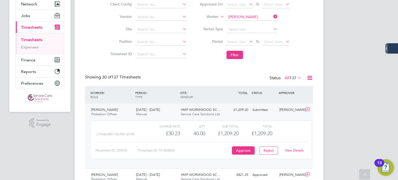
click at [295, 149] on link "View Details" at bounding box center [294, 150] width 19 height 4
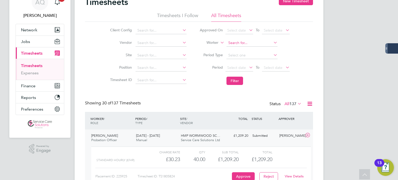
click at [257, 41] on input at bounding box center [251, 42] width 51 height 7
click at [259, 49] on b "Weinzweig" at bounding box center [268, 50] width 19 height 4
type input "Nicole Weinzweig"
click at [231, 82] on button "Filter" at bounding box center [234, 81] width 17 height 8
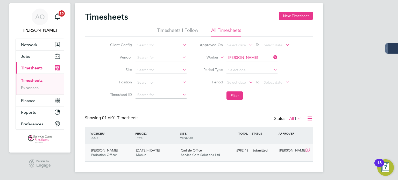
click at [295, 155] on div "Diane Goulding" at bounding box center [290, 150] width 27 height 9
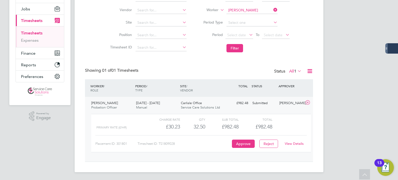
click at [294, 142] on link "View Details" at bounding box center [294, 143] width 19 height 4
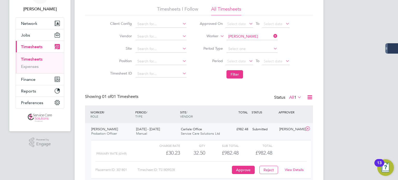
scroll to position [59, 0]
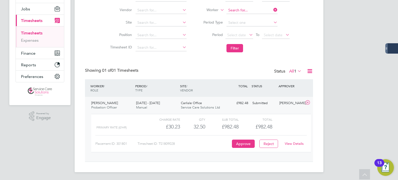
click at [237, 10] on input at bounding box center [251, 10] width 51 height 7
click at [256, 17] on li "Patsy May" at bounding box center [251, 17] width 51 height 7
type input "Patsy May"
click at [234, 51] on button "Filter" at bounding box center [234, 48] width 17 height 8
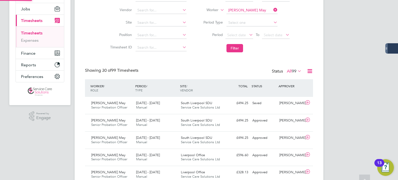
scroll to position [2, 3]
click at [280, 124] on div "Mary Kelly" at bounding box center [290, 120] width 27 height 9
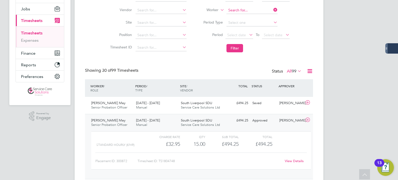
click at [248, 11] on input at bounding box center [251, 10] width 51 height 7
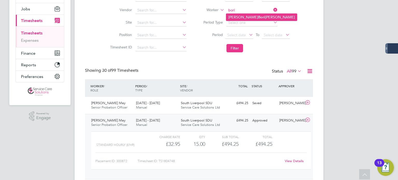
click at [258, 16] on b "Bori" at bounding box center [261, 17] width 7 height 4
type input "William Boriczewski"
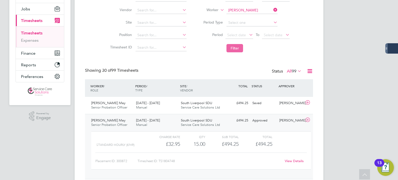
click at [232, 48] on button "Filter" at bounding box center [234, 48] width 17 height 8
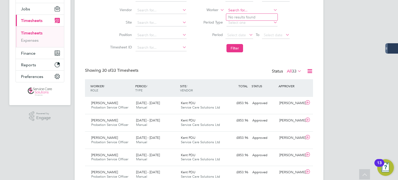
click at [246, 11] on input at bounding box center [251, 10] width 51 height 7
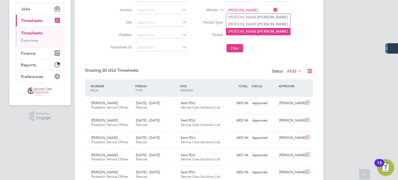
click at [258, 31] on b "Boyle" at bounding box center [273, 31] width 30 height 4
type input "Wendy Boyle"
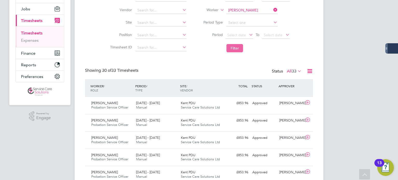
click at [233, 51] on button "Filter" at bounding box center [234, 48] width 17 height 8
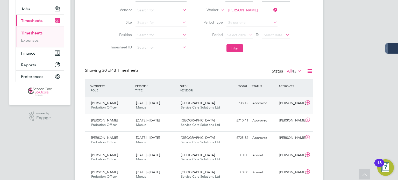
click at [228, 107] on div "£738.12 Approved" at bounding box center [236, 103] width 27 height 9
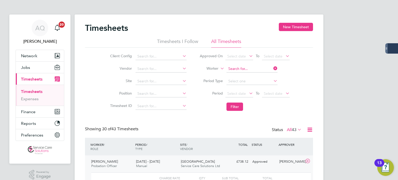
click at [237, 69] on input at bounding box center [251, 68] width 51 height 7
click at [241, 74] on b "Andrew" at bounding box center [243, 76] width 30 height 4
type input "Andrew Buckley"
click at [230, 107] on button "Filter" at bounding box center [234, 107] width 17 height 8
click at [271, 166] on div "Andrew Buckley Probation Officer 18 - 24 Aug 2025 18 - 24 Aug 2025 Manual Manch…" at bounding box center [199, 163] width 228 height 17
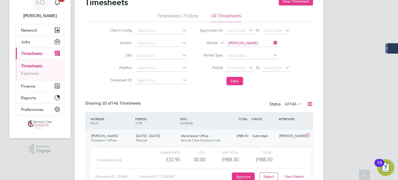
scroll to position [0, 0]
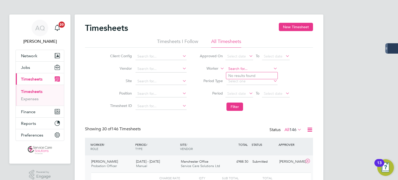
click at [237, 68] on input at bounding box center [251, 68] width 51 height 7
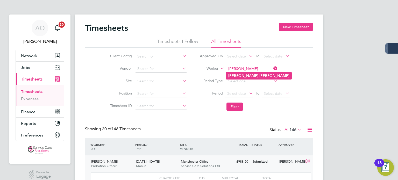
click at [259, 75] on b "Caine" at bounding box center [274, 76] width 30 height 4
type input "Carol Caine"
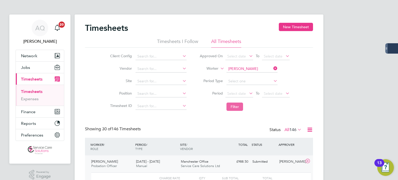
click at [235, 108] on button "Filter" at bounding box center [234, 107] width 17 height 8
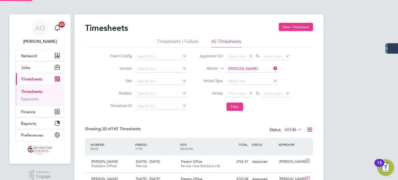
scroll to position [13, 45]
click at [248, 168] on div "Carol Caine Probation Officer 18 - 24 Aug 2025 18 - 24 Aug 2025 Manual Preston …" at bounding box center [199, 163] width 228 height 17
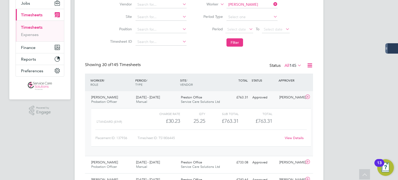
scroll to position [52, 0]
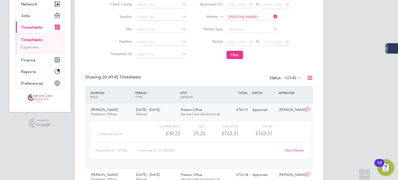
click at [236, 18] on input "Carol Caine" at bounding box center [251, 16] width 51 height 7
click at [259, 22] on b "Burns" at bounding box center [263, 24] width 9 height 4
type input "Gary Burns"
click at [238, 56] on button "Filter" at bounding box center [234, 55] width 17 height 8
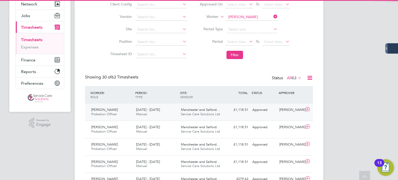
scroll to position [13, 45]
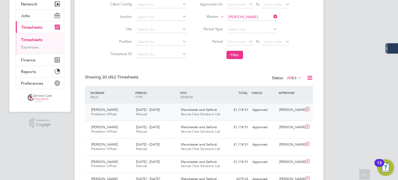
click at [219, 114] on span "Service Care Solutions Ltd" at bounding box center [200, 114] width 39 height 4
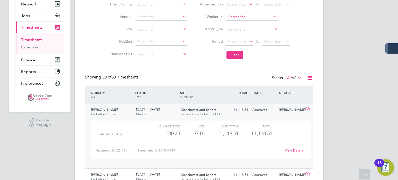
click at [245, 15] on input at bounding box center [251, 16] width 51 height 7
click at [240, 24] on b "Michael" at bounding box center [243, 24] width 30 height 4
type input "Michael Carley"
click at [236, 56] on button "Filter" at bounding box center [234, 55] width 17 height 8
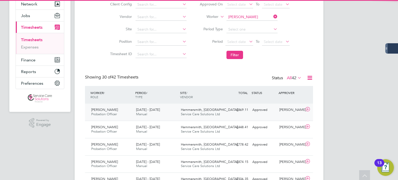
click at [232, 113] on div "£869.11 Approved" at bounding box center [236, 110] width 27 height 9
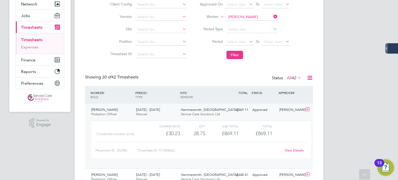
click at [249, 17] on input "Michael Carley" at bounding box center [251, 16] width 51 height 7
click at [254, 24] on li "Mehvish Chishti" at bounding box center [251, 23] width 51 height 7
type input "Mehvish Chishti"
click at [232, 55] on button "Filter" at bounding box center [234, 55] width 17 height 8
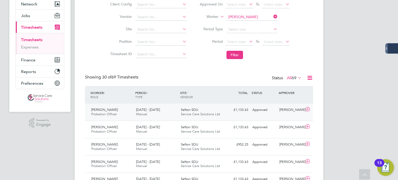
click at [274, 111] on div "Approved" at bounding box center [263, 110] width 27 height 9
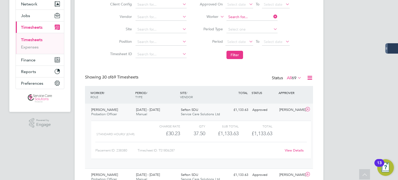
click at [236, 18] on input at bounding box center [251, 16] width 51 height 7
click at [239, 23] on li "Martin Coon ey" at bounding box center [260, 23] width 68 height 7
type input "Martin Cooney"
click at [241, 52] on button "Filter" at bounding box center [234, 55] width 17 height 8
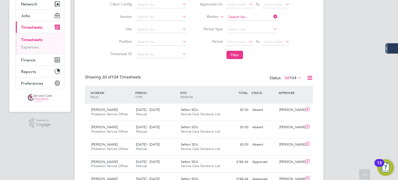
click at [252, 19] on input at bounding box center [251, 16] width 51 height 7
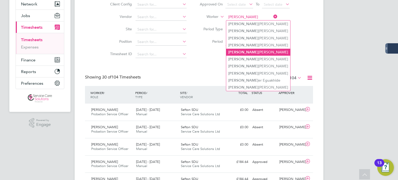
click at [261, 49] on li "Jennif er Duquemin" at bounding box center [258, 52] width 64 height 7
type input "Jennifer Duquemin"
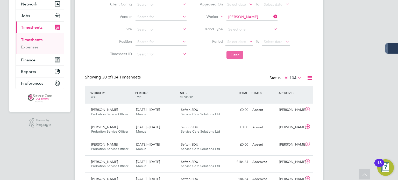
click at [239, 58] on button "Filter" at bounding box center [234, 55] width 17 height 8
click at [231, 112] on div "£604.60 Approved" at bounding box center [236, 110] width 27 height 9
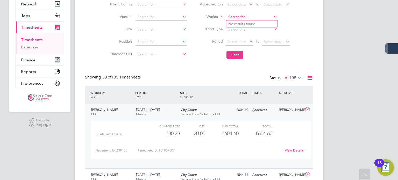
click at [240, 18] on input at bounding box center [251, 16] width 51 height 7
click at [237, 23] on b "Denise" at bounding box center [243, 24] width 30 height 4
type input "Denise Ferron"
click at [240, 57] on button "Filter" at bounding box center [234, 55] width 17 height 8
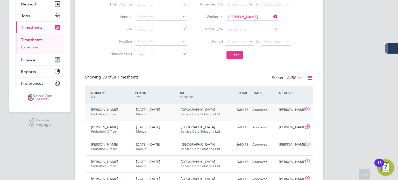
click at [253, 117] on div "Denise Ferron Probation Officer 18 - 24 Aug 2025 18 - 24 Aug 2025 Manual Sheffi…" at bounding box center [199, 112] width 228 height 17
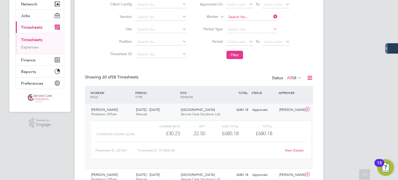
click at [242, 17] on input "ghent" at bounding box center [251, 16] width 51 height 7
click at [247, 29] on li "Harvinder Singh Ghe ent" at bounding box center [251, 30] width 51 height 7
type input "Harvinder Singh Gheent"
click at [237, 54] on button "Filter" at bounding box center [234, 55] width 17 height 8
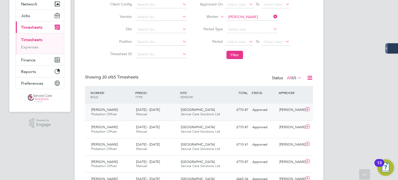
click at [193, 110] on span "Burgage Square" at bounding box center [198, 109] width 34 height 4
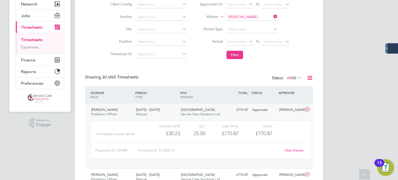
click at [252, 15] on input "Harvinder Singh Gheent" at bounding box center [251, 16] width 51 height 7
click at [263, 24] on li "Oliver Gomer" at bounding box center [251, 23] width 51 height 7
type input "Oliver Gomer"
click at [236, 53] on button "Filter" at bounding box center [234, 55] width 17 height 8
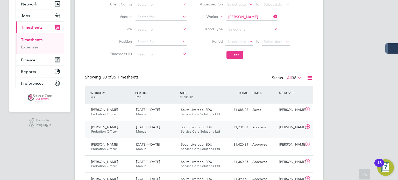
click at [277, 131] on div "Approved" at bounding box center [263, 127] width 27 height 9
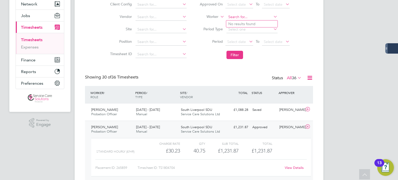
click at [246, 16] on input at bounding box center [251, 16] width 51 height 7
click at [258, 24] on b "Gorska" at bounding box center [264, 24] width 12 height 4
type input "Dorota Gorska"
click at [233, 55] on button "Filter" at bounding box center [234, 55] width 17 height 8
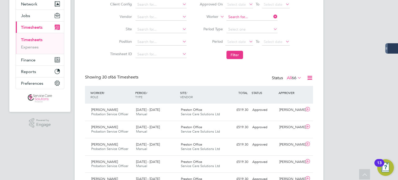
click at [254, 17] on input at bounding box center [251, 16] width 51 height 7
click at [247, 21] on li "Beth Grundy" at bounding box center [251, 23] width 51 height 7
type input "Beth Grundy"
click at [235, 53] on button "Filter" at bounding box center [234, 55] width 17 height 8
click at [237, 56] on button "Filter" at bounding box center [234, 55] width 17 height 8
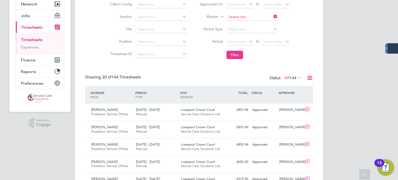
click at [235, 17] on input at bounding box center [251, 16] width 51 height 7
click at [258, 25] on b "Harker" at bounding box center [273, 24] width 30 height 4
type input "Jane Harker"
click at [237, 53] on button "Filter" at bounding box center [234, 55] width 17 height 8
click at [246, 114] on div "Jane Harker Probation Officer 18 - 24 Aug 2025 18 - 24 Aug 2025 Manual Preston …" at bounding box center [199, 112] width 228 height 17
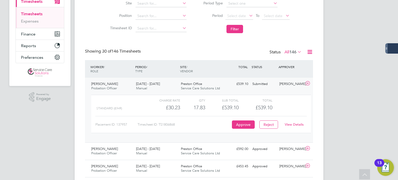
click at [291, 124] on link "View Details" at bounding box center [294, 124] width 19 height 4
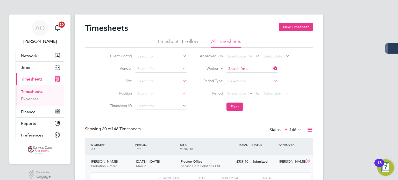
click at [249, 68] on input at bounding box center [251, 68] width 51 height 7
click at [233, 73] on li "Holly Hayes" at bounding box center [258, 75] width 65 height 7
type input "Holly Hayes"
click at [238, 107] on button "Filter" at bounding box center [234, 107] width 17 height 8
click at [263, 167] on div "Holly Hayes Probation Service Officer 18 - 24 Aug 2025 18 - 24 Aug 2025 Manual …" at bounding box center [199, 163] width 228 height 17
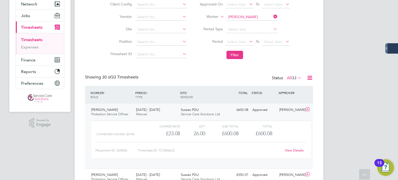
click at [237, 18] on input "Holly Hayes" at bounding box center [251, 16] width 51 height 7
click at [258, 22] on b "Heggarty" at bounding box center [273, 24] width 30 height 4
type input "Rachel Heggarty"
click at [238, 56] on button "Filter" at bounding box center [234, 55] width 17 height 8
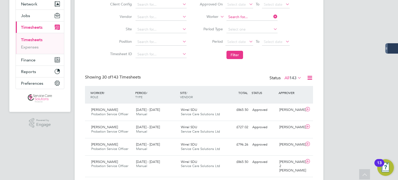
click at [250, 15] on input at bounding box center [251, 16] width 51 height 7
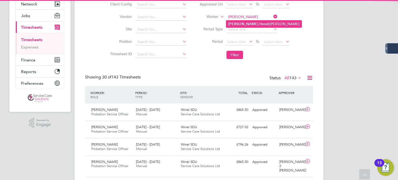
click at [240, 22] on b "Deanne" at bounding box center [243, 24] width 30 height 4
type input "Deanne Hendrickson-Taylor"
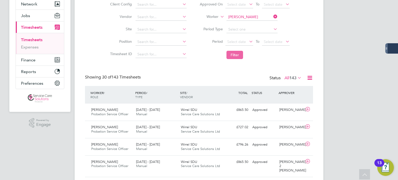
click at [234, 57] on button "Filter" at bounding box center [234, 55] width 17 height 8
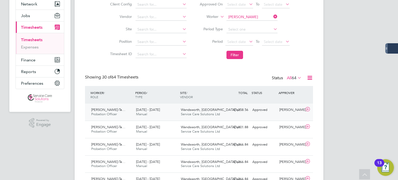
click at [251, 111] on div "Approved" at bounding box center [263, 110] width 27 height 9
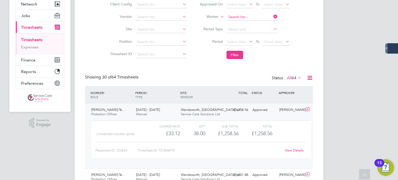
click at [244, 16] on input at bounding box center [251, 16] width 51 height 7
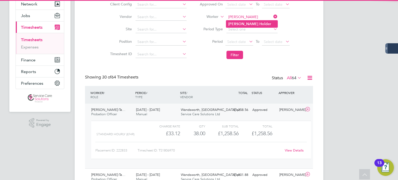
click at [255, 26] on li "Cathy Holder" at bounding box center [251, 23] width 51 height 7
type input "Cathy Holder"
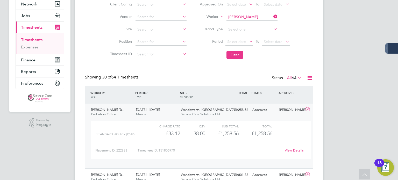
click at [235, 53] on button "Filter" at bounding box center [234, 55] width 17 height 8
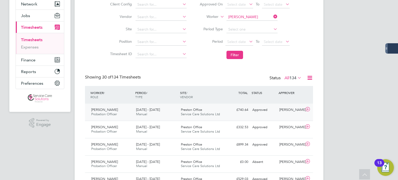
click at [267, 113] on div "Approved" at bounding box center [263, 110] width 27 height 9
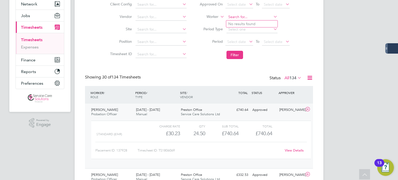
click at [235, 16] on input at bounding box center [251, 16] width 51 height 7
click at [250, 24] on li "Nicky Inne s" at bounding box center [251, 23] width 51 height 7
type input "Nicky Innes"
click at [231, 56] on button "Filter" at bounding box center [234, 55] width 17 height 8
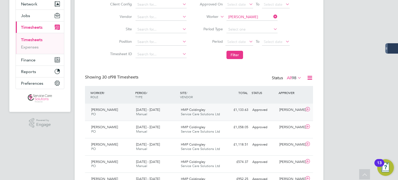
click at [254, 112] on div "Approved" at bounding box center [263, 110] width 27 height 9
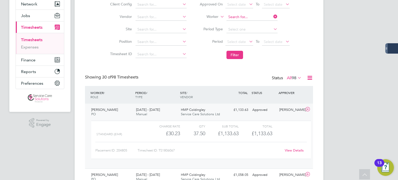
click at [252, 18] on input at bounding box center [251, 16] width 51 height 7
type input "lawrence"
click at [250, 15] on input at bounding box center [251, 16] width 51 height 7
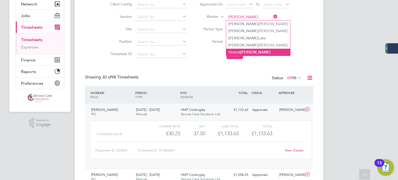
click at [260, 49] on li "Victoria Lawrence" at bounding box center [258, 52] width 64 height 7
type input "Victoria Lawrence"
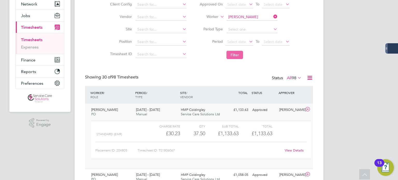
click at [236, 55] on button "Filter" at bounding box center [234, 55] width 17 height 8
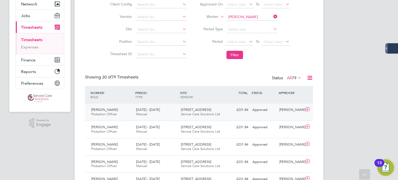
click at [251, 111] on div "Approved" at bounding box center [263, 110] width 27 height 9
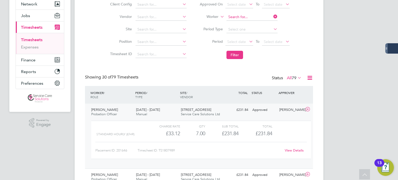
drag, startPoint x: 260, startPoint y: 18, endPoint x: 262, endPoint y: 16, distance: 3.5
click at [260, 19] on input at bounding box center [251, 16] width 51 height 7
click at [258, 30] on b "Lord" at bounding box center [262, 31] width 8 height 4
type input "Michael Lord"
click at [228, 56] on button "Filter" at bounding box center [234, 55] width 17 height 8
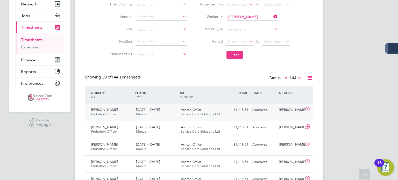
click at [263, 115] on div "Michael Lord Probation Officer 11 - 17 Aug 2025 11 - 17 Aug 2025 Manual Ashton …" at bounding box center [199, 112] width 228 height 17
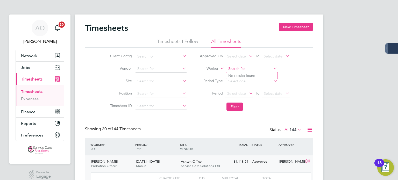
click at [249, 70] on input at bounding box center [251, 68] width 51 height 7
click at [250, 79] on li "Frank Lo yden" at bounding box center [251, 75] width 51 height 7
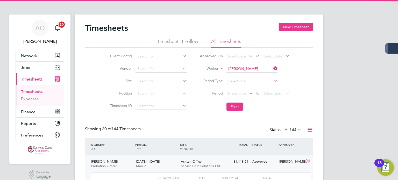
type input "Frank Loyden"
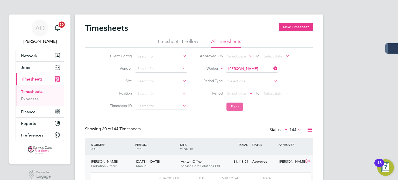
click at [239, 106] on button "Filter" at bounding box center [234, 107] width 17 height 8
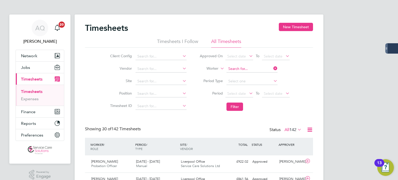
click at [246, 69] on input at bounding box center [251, 68] width 51 height 7
click at [259, 75] on b "Mart" at bounding box center [263, 76] width 8 height 4
type input "Barbara Martin"
click at [236, 107] on button "Filter" at bounding box center [234, 107] width 17 height 8
click at [274, 160] on div "Approved" at bounding box center [263, 161] width 27 height 9
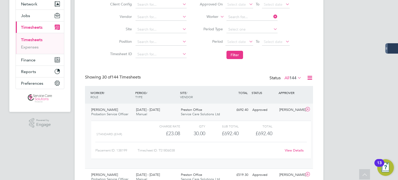
drag, startPoint x: 233, startPoint y: 17, endPoint x: 242, endPoint y: 10, distance: 11.9
click at [233, 17] on input at bounding box center [251, 16] width 51 height 7
click at [241, 26] on b "Jonathan" at bounding box center [243, 24] width 30 height 4
type input "Jonathan Millward"
click at [237, 59] on button "Filter" at bounding box center [234, 55] width 17 height 8
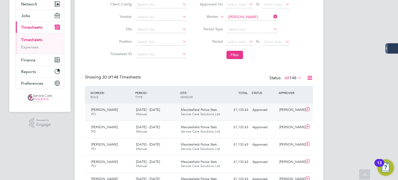
click at [247, 112] on div "£1,133.63 Approved" at bounding box center [236, 110] width 27 height 9
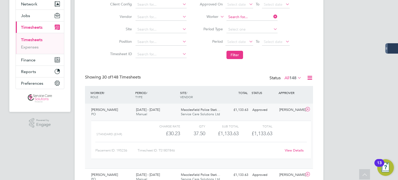
click at [253, 17] on input at bounding box center [251, 16] width 51 height 7
type input "momoh"
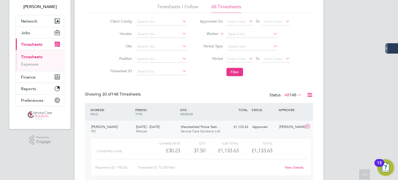
scroll to position [26, 0]
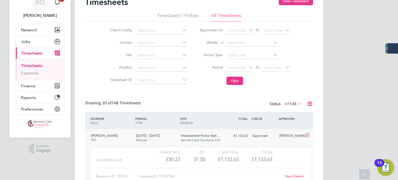
click at [272, 41] on icon at bounding box center [272, 42] width 0 height 7
click at [262, 45] on input at bounding box center [251, 42] width 51 height 7
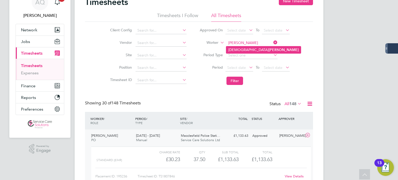
click at [237, 47] on li "Ezekiel Momoh" at bounding box center [263, 49] width 75 height 7
type input "Ezekiel Momoh"
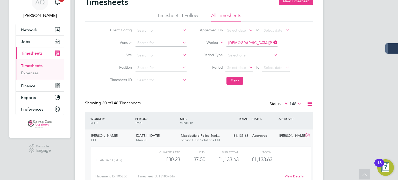
click at [235, 82] on button "Filter" at bounding box center [234, 81] width 17 height 8
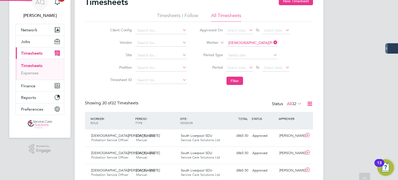
scroll to position [13, 45]
click at [245, 139] on div "£865.50 Approved" at bounding box center [236, 136] width 27 height 9
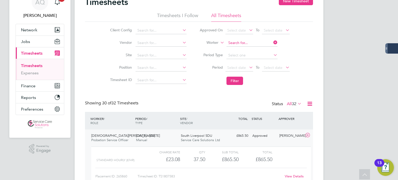
click at [249, 44] on input at bounding box center [251, 42] width 51 height 7
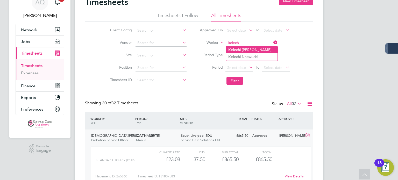
click at [235, 48] on b "Kelech" at bounding box center [234, 50] width 12 height 4
type input "Kelechi Nwigwe"
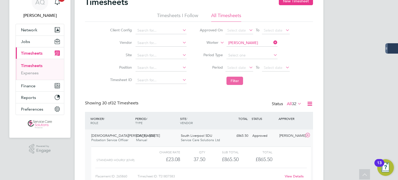
click at [238, 78] on button "Filter" at bounding box center [234, 81] width 17 height 8
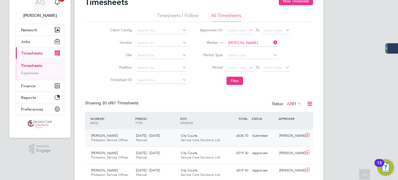
click at [263, 139] on div "Submitted" at bounding box center [263, 136] width 27 height 9
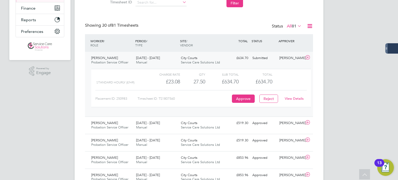
click at [291, 99] on link "View Details" at bounding box center [294, 98] width 19 height 4
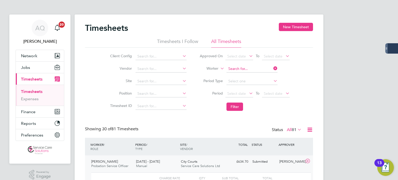
click at [244, 69] on input at bounding box center [251, 68] width 51 height 7
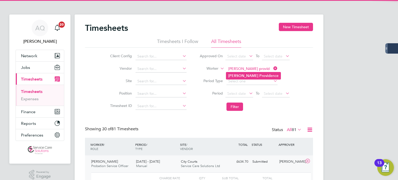
click at [259, 75] on b "Provid" at bounding box center [264, 76] width 11 height 4
type input "Belinda Providence"
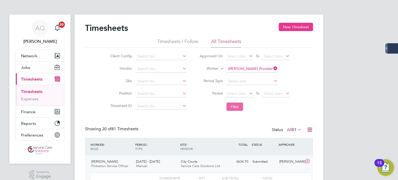
click at [234, 105] on button "Filter" at bounding box center [234, 107] width 17 height 8
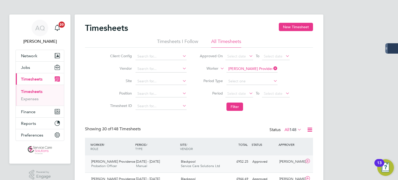
click at [268, 165] on div "Approved" at bounding box center [263, 161] width 27 height 9
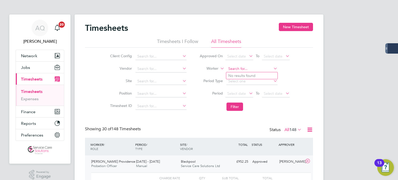
click at [250, 69] on input at bounding box center [251, 68] width 51 height 7
click at [239, 70] on input at bounding box center [251, 68] width 51 height 7
click at [246, 85] on li "Bongani Rabela" at bounding box center [251, 82] width 51 height 7
type input "Bongani Rabela"
click at [237, 110] on button "Filter" at bounding box center [234, 107] width 17 height 8
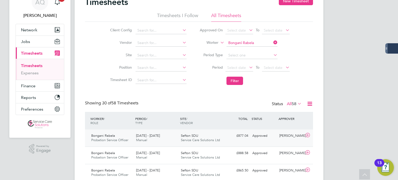
click at [277, 137] on div "Megan Thomas" at bounding box center [290, 136] width 27 height 9
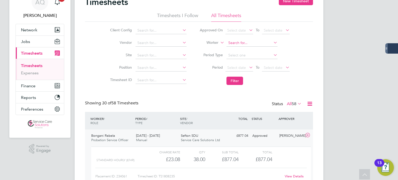
click at [253, 44] on input at bounding box center [251, 42] width 51 height 7
click at [251, 48] on li "Paul Serran o" at bounding box center [251, 49] width 51 height 7
type input "Paul Serrano"
click at [231, 81] on button "Filter" at bounding box center [234, 81] width 17 height 8
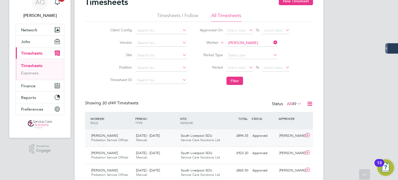
click at [260, 141] on div "Paul Serrano Probation Service Officer 18 - 24 Aug 2025 18 - 24 Aug 2025 Manual…" at bounding box center [199, 138] width 228 height 17
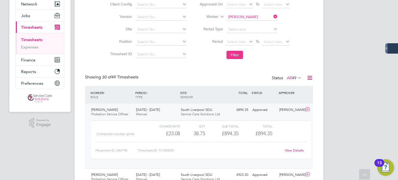
drag, startPoint x: 239, startPoint y: 16, endPoint x: 245, endPoint y: 11, distance: 7.7
click at [239, 16] on input "Paul Serrano" at bounding box center [251, 16] width 51 height 7
click at [252, 22] on li "Catherine She arman" at bounding box center [252, 23] width 52 height 7
type input "Catherine Shearman"
click at [235, 56] on button "Filter" at bounding box center [234, 55] width 17 height 8
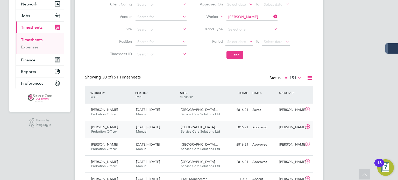
click at [262, 127] on div "Approved" at bounding box center [263, 127] width 27 height 9
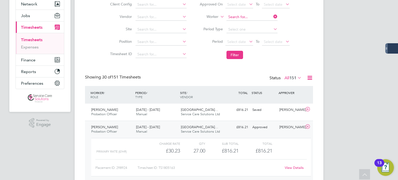
click at [245, 15] on input at bounding box center [251, 16] width 51 height 7
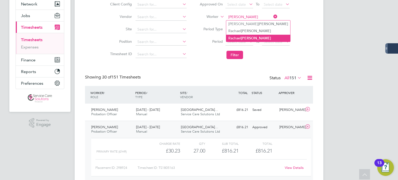
click at [252, 37] on b "Stacey" at bounding box center [256, 38] width 30 height 4
type input "Rachael Stacey"
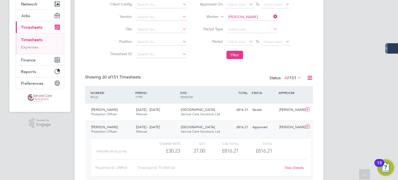
click at [237, 52] on button "Filter" at bounding box center [234, 55] width 17 height 8
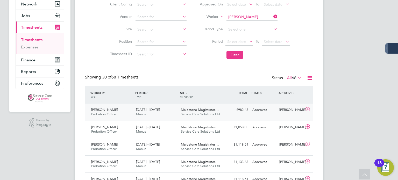
click at [277, 112] on div "Andrew Marriott" at bounding box center [290, 110] width 27 height 9
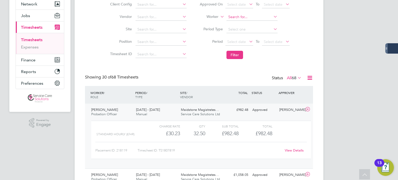
click at [241, 19] on input at bounding box center [251, 16] width 51 height 7
click at [259, 23] on b "Thomps" at bounding box center [265, 24] width 13 height 4
type input "Donna Thompson"
click at [232, 57] on button "Filter" at bounding box center [234, 55] width 17 height 8
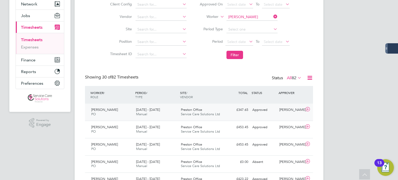
click at [271, 114] on div "Approved" at bounding box center [263, 110] width 27 height 9
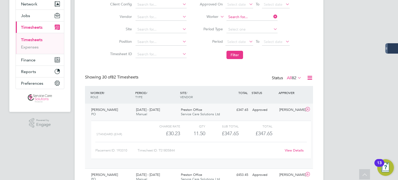
click at [239, 15] on input at bounding box center [251, 16] width 51 height 7
click at [243, 26] on li "Sharon Trippi er" at bounding box center [259, 23] width 67 height 7
type input "Sharon Trippier"
click at [238, 56] on button "Filter" at bounding box center [234, 55] width 17 height 8
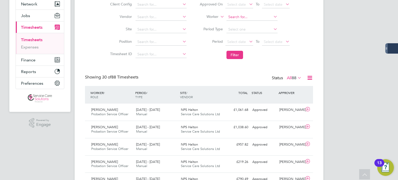
click at [243, 17] on input at bounding box center [251, 16] width 51 height 7
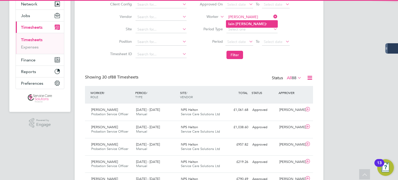
click at [257, 24] on li "Iain Walke r" at bounding box center [251, 23] width 51 height 7
type input "Iain Walker"
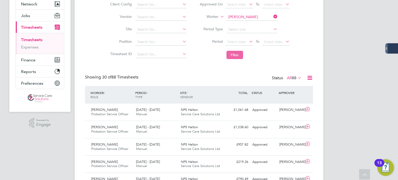
click at [236, 51] on button "Filter" at bounding box center [234, 55] width 17 height 8
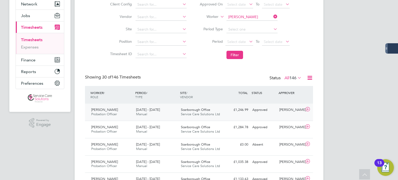
click at [187, 114] on span "Service Care Solutions Ltd" at bounding box center [200, 114] width 39 height 4
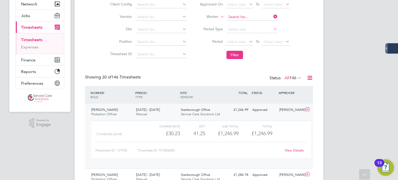
click at [251, 16] on input at bounding box center [251, 16] width 51 height 7
click at [261, 22] on li "Mona Wallace" at bounding box center [258, 23] width 65 height 7
type input "Mona Wallace"
click at [230, 52] on button "Filter" at bounding box center [234, 55] width 17 height 8
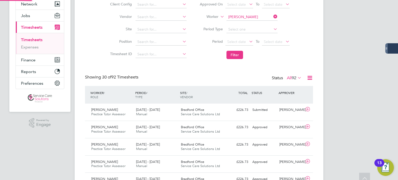
scroll to position [2, 3]
click at [276, 114] on div "Submitted" at bounding box center [263, 110] width 27 height 9
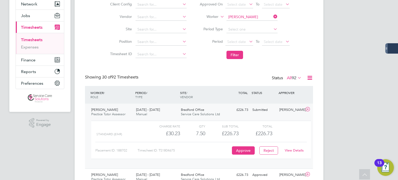
click at [286, 149] on link "View Details" at bounding box center [294, 150] width 19 height 4
click at [252, 16] on input at bounding box center [251, 16] width 51 height 7
click at [259, 25] on b "Whitti" at bounding box center [264, 24] width 10 height 4
type input "Gary Whittingham"
click at [235, 54] on button "Filter" at bounding box center [234, 55] width 17 height 8
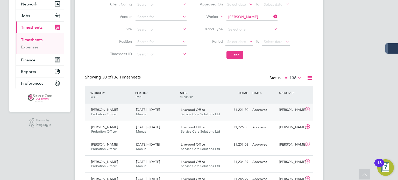
click at [271, 115] on div "Gary Whittingham Probation Officer 18 - 24 Aug 2025 18 - 24 Aug 2025 Manual Liv…" at bounding box center [199, 112] width 228 height 17
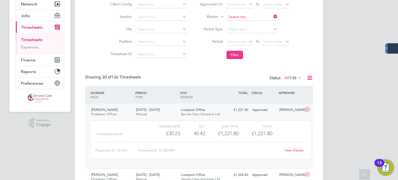
click at [261, 17] on input at bounding box center [251, 16] width 51 height 7
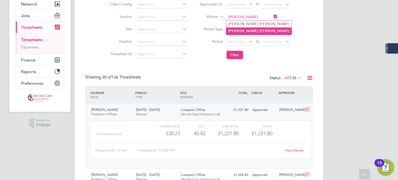
click at [249, 32] on li "Ian Williams" at bounding box center [258, 30] width 65 height 7
type input "Ian Williams"
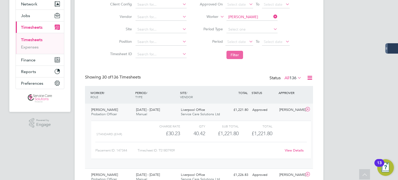
click at [235, 55] on button "Filter" at bounding box center [234, 55] width 17 height 8
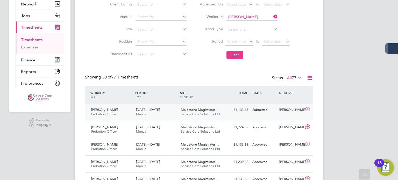
click at [269, 115] on div "Ian Williams Probation Officer 18 - 24 Aug 2025 18 - 24 Aug 2025 Manual Maidsto…" at bounding box center [199, 112] width 228 height 17
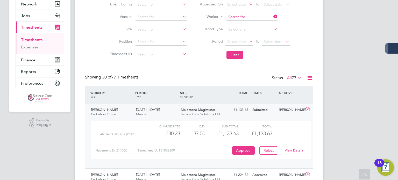
click at [248, 18] on input at bounding box center [251, 16] width 51 height 7
click at [229, 32] on b "Olatunji" at bounding box center [235, 31] width 14 height 4
type input "Olatunji Phillips"
click at [237, 56] on button "Filter" at bounding box center [234, 55] width 17 height 8
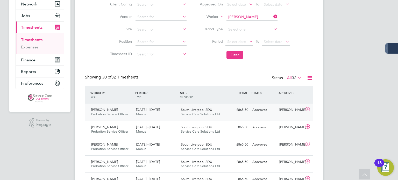
click at [269, 114] on div "Olatunji Phillips Probation Service Officer 18 - 24 Aug 2025 18 - 24 Aug 2025 M…" at bounding box center [199, 112] width 228 height 17
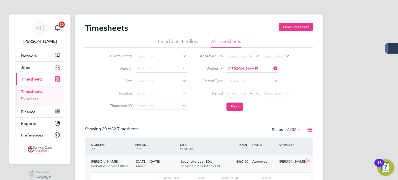
click at [236, 69] on input at bounding box center [251, 68] width 51 height 7
click at [234, 89] on li "Mih aela Southgate" at bounding box center [251, 90] width 51 height 7
type input "Mihaela Southgate"
click at [239, 108] on button "Filter" at bounding box center [234, 107] width 17 height 8
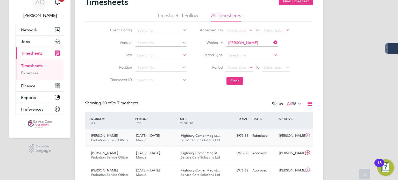
click at [263, 139] on div "Submitted" at bounding box center [263, 136] width 27 height 9
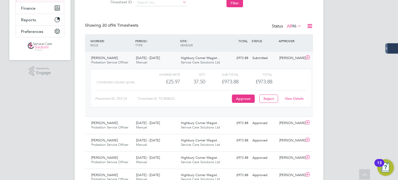
click at [290, 97] on link "View Details" at bounding box center [294, 98] width 19 height 4
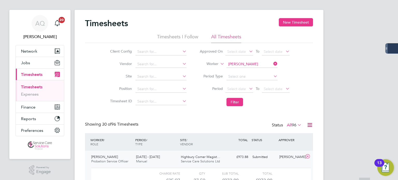
scroll to position [0, 0]
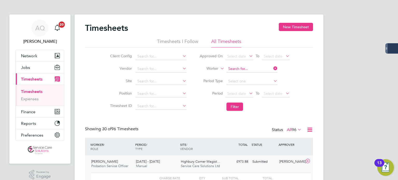
click at [248, 66] on input at bounding box center [251, 68] width 51 height 7
click at [245, 76] on li "Lurel le Edwin" at bounding box center [251, 75] width 51 height 7
type input "Lurelle Edwin"
click at [238, 107] on button "Filter" at bounding box center [234, 107] width 17 height 8
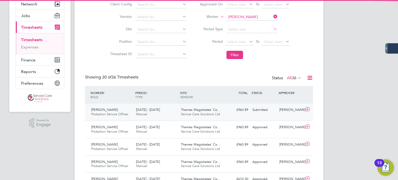
scroll to position [2, 3]
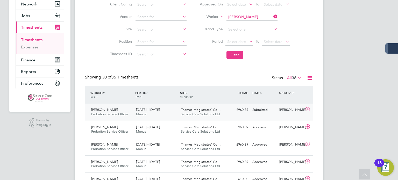
click at [290, 111] on div "[PERSON_NAME]" at bounding box center [290, 110] width 27 height 9
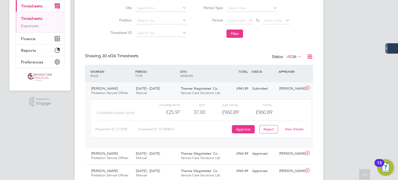
click at [307, 110] on div "Standard Hourly (£/HR) £25.97 37 37.00 37 £960.89 £960.89" at bounding box center [201, 112] width 220 height 9
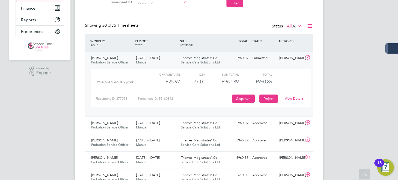
click at [271, 99] on button "Reject" at bounding box center [268, 99] width 19 height 8
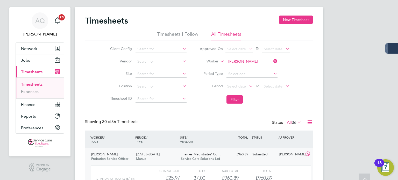
scroll to position [0, 0]
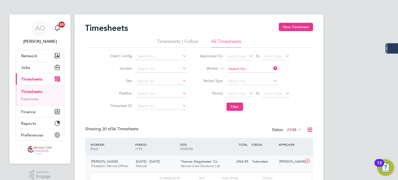
click at [252, 68] on input at bounding box center [251, 68] width 51 height 7
click at [232, 76] on li "Mihaela Southg ate" at bounding box center [251, 75] width 51 height 7
type input "Mihaela Southgate"
click at [231, 105] on button "Filter" at bounding box center [234, 107] width 17 height 8
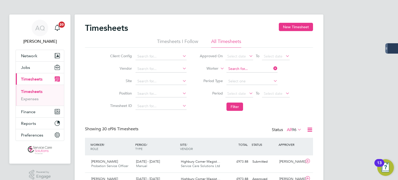
click at [246, 69] on input at bounding box center [251, 68] width 51 height 7
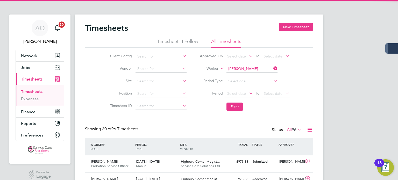
click at [254, 74] on li "Lewis Dunham" at bounding box center [258, 75] width 65 height 7
type input "Lewis Dunham"
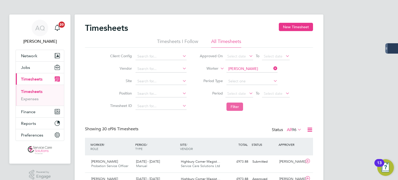
click at [236, 108] on button "Filter" at bounding box center [234, 107] width 17 height 8
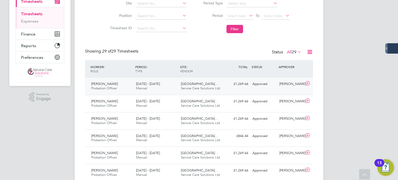
click at [243, 88] on div "Lewis Dunham Probation Officer 18 - 24 Aug 2025 18 - 24 Aug 2025 Manual Woodbri…" at bounding box center [199, 86] width 228 height 17
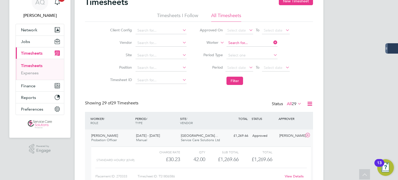
click at [248, 42] on input at bounding box center [251, 42] width 51 height 7
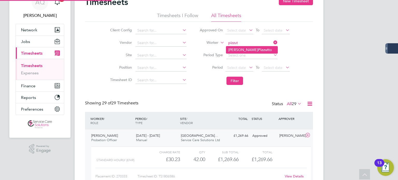
click at [258, 48] on b "Pizzut" at bounding box center [263, 50] width 10 height 4
type input "Beatrice Pizzutto"
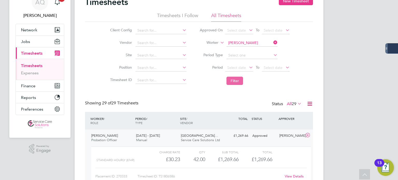
click at [240, 82] on button "Filter" at bounding box center [234, 81] width 17 height 8
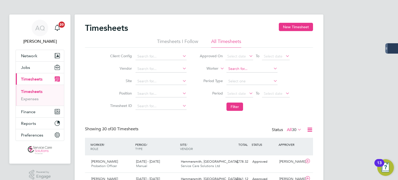
click at [228, 71] on input at bounding box center [251, 68] width 51 height 7
click at [234, 74] on li "Gary Kilbride" at bounding box center [251, 75] width 51 height 7
type input "Gary Kilbride"
click at [231, 106] on button "Filter" at bounding box center [234, 107] width 17 height 8
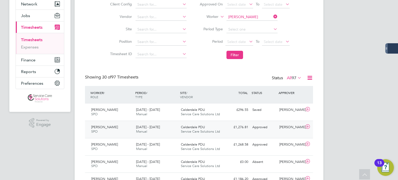
click at [272, 129] on div "Approved" at bounding box center [263, 127] width 27 height 9
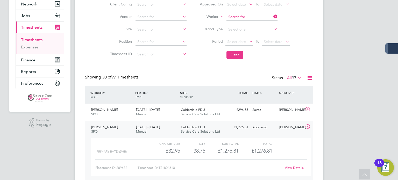
click at [232, 18] on input at bounding box center [251, 16] width 51 height 7
click at [253, 22] on li "Emma Scot t" at bounding box center [259, 23] width 67 height 7
type input "Emma Scott"
click at [237, 50] on li "Filter" at bounding box center [244, 54] width 103 height 13
click at [234, 56] on button "Filter" at bounding box center [234, 55] width 17 height 8
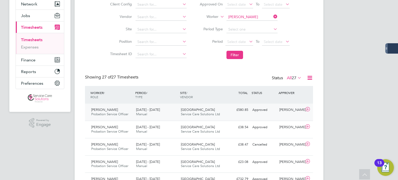
click at [275, 113] on div "Approved" at bounding box center [263, 110] width 27 height 9
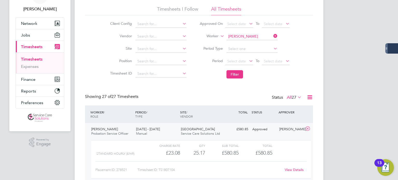
scroll to position [52, 0]
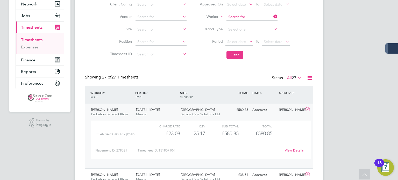
click at [255, 19] on input at bounding box center [251, 16] width 51 height 7
type input "purnell"
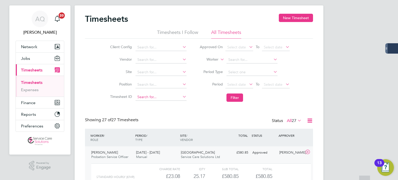
scroll to position [0, 0]
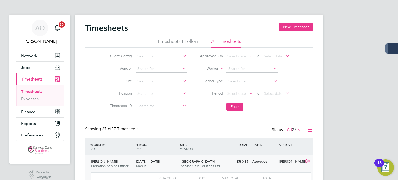
click at [232, 42] on li "All Timesheets" at bounding box center [226, 42] width 30 height 9
click at [242, 69] on input at bounding box center [251, 68] width 51 height 7
click at [243, 68] on input at bounding box center [251, 68] width 51 height 7
type input "e"
click at [258, 77] on b "Purne" at bounding box center [263, 76] width 10 height 4
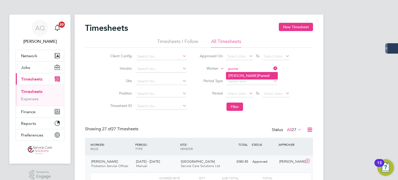
type input "Emma-Jane Purnell"
click at [236, 105] on button "Filter" at bounding box center [234, 107] width 17 height 8
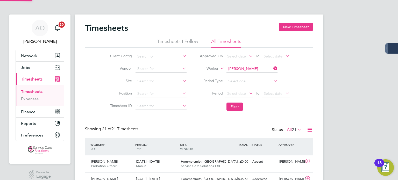
scroll to position [13, 45]
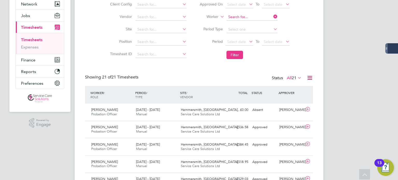
click at [241, 17] on input at bounding box center [251, 16] width 51 height 7
click at [247, 23] on li "Meera Bha lla" at bounding box center [251, 23] width 51 height 7
type input "Meera Bhalla"
click at [238, 55] on button "Filter" at bounding box center [234, 55] width 17 height 8
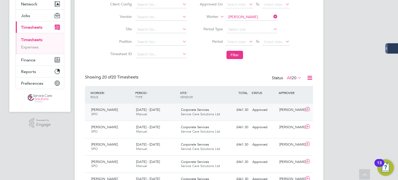
click at [272, 113] on div "Approved" at bounding box center [263, 110] width 27 height 9
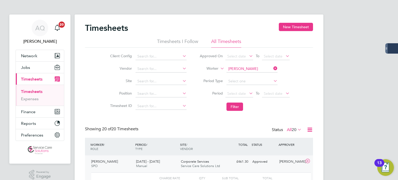
click at [246, 68] on input "Meera Bhalla" at bounding box center [251, 68] width 51 height 7
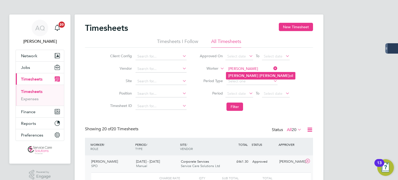
click at [229, 75] on b "Joanne" at bounding box center [243, 76] width 30 height 4
type input "Joanne Carroll"
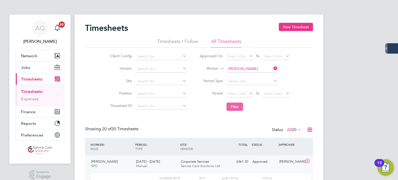
click at [232, 105] on button "Filter" at bounding box center [234, 107] width 17 height 8
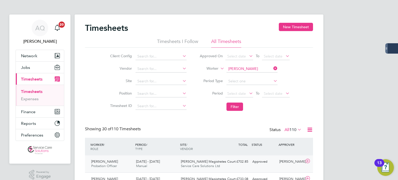
drag, startPoint x: 293, startPoint y: 167, endPoint x: 295, endPoint y: 164, distance: 3.1
click at [294, 166] on div "[PERSON_NAME]" at bounding box center [290, 161] width 27 height 9
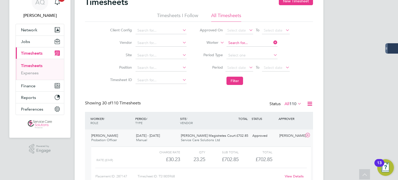
click at [238, 40] on input at bounding box center [251, 42] width 51 height 7
click at [259, 48] on b "Magui" at bounding box center [264, 50] width 11 height 4
type input "Helen Maguire"
click at [236, 80] on button "Filter" at bounding box center [234, 81] width 17 height 8
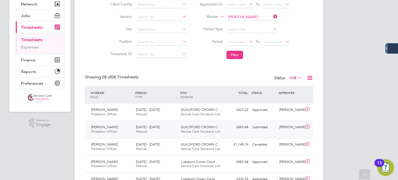
click at [285, 128] on div "Tina Donlon" at bounding box center [290, 127] width 27 height 9
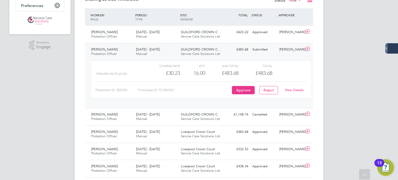
click at [290, 89] on link "View Details" at bounding box center [294, 90] width 19 height 4
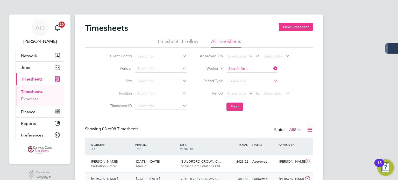
click at [241, 65] on input at bounding box center [251, 68] width 51 height 7
click at [253, 77] on li "Wendy Lewi n" at bounding box center [251, 75] width 51 height 7
type input "Wendy Lewin"
click at [230, 105] on button "Filter" at bounding box center [234, 107] width 17 height 8
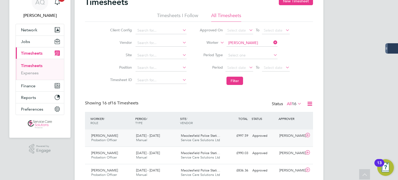
click at [256, 140] on div "Wendy Lewin Probation Officer 18 - 24 Aug 2025 18 - 24 Aug 2025 Manual Macclesf…" at bounding box center [199, 138] width 228 height 17
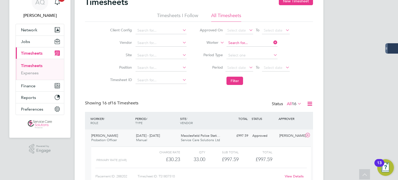
click at [246, 44] on input at bounding box center [251, 42] width 51 height 7
click at [259, 49] on b "Will" at bounding box center [262, 50] width 7 height 4
type input "Marie Williamson"
click at [231, 82] on button "Filter" at bounding box center [234, 81] width 17 height 8
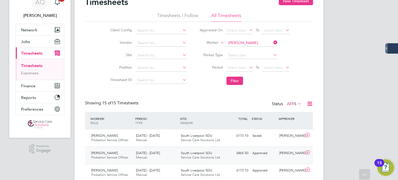
click at [275, 155] on div "Approved" at bounding box center [263, 153] width 27 height 9
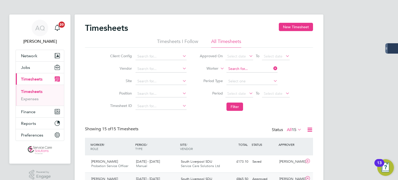
click at [261, 67] on input at bounding box center [251, 68] width 51 height 7
click at [255, 73] on li "Mark Harvey" at bounding box center [251, 75] width 51 height 7
type input "Mark Harvey"
click at [230, 107] on button "Filter" at bounding box center [234, 107] width 17 height 8
click at [276, 162] on div "Submitted" at bounding box center [263, 161] width 27 height 9
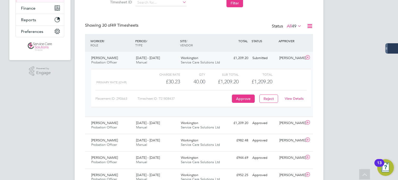
click at [289, 98] on link "View Details" at bounding box center [294, 98] width 19 height 4
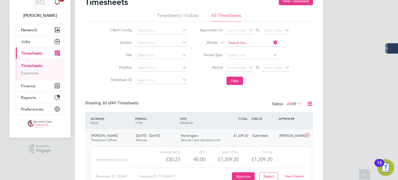
click at [251, 42] on input at bounding box center [251, 42] width 51 height 7
click at [259, 50] on b "Sur" at bounding box center [261, 50] width 5 height 4
type input "Eleanor Surridge"
click at [230, 82] on button "Filter" at bounding box center [234, 81] width 17 height 8
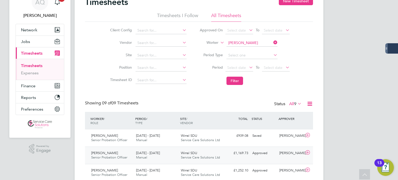
click at [266, 152] on div "Approved" at bounding box center [263, 153] width 27 height 9
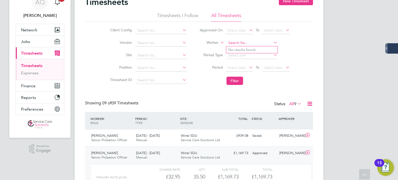
click at [240, 43] on input at bounding box center [251, 42] width 51 height 7
click at [232, 50] on b "h" at bounding box center [232, 50] width 2 height 4
type input "Philip Hill"
click at [234, 81] on button "Filter" at bounding box center [234, 81] width 17 height 8
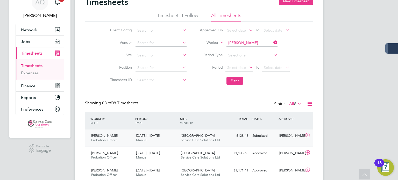
click at [234, 137] on div "£128.48 Submitted" at bounding box center [236, 136] width 27 height 9
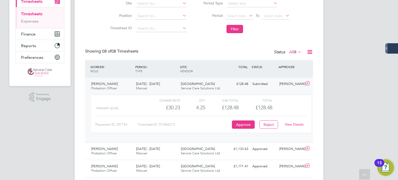
click at [293, 123] on link "View Details" at bounding box center [294, 124] width 19 height 4
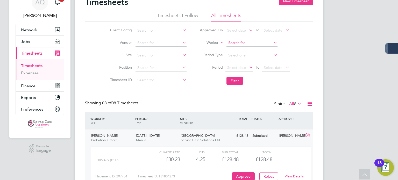
click at [254, 44] on input at bounding box center [251, 42] width 51 height 7
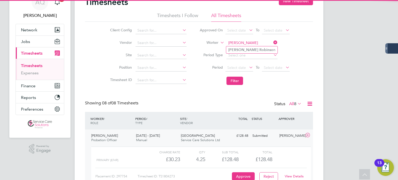
click at [248, 46] on input "louise robinso" at bounding box center [251, 42] width 51 height 7
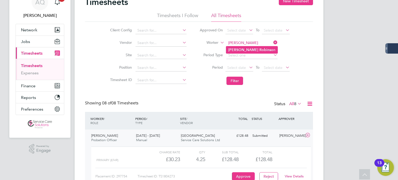
click at [259, 49] on b "Robinso" at bounding box center [266, 50] width 14 height 4
type input "Louise Robinson"
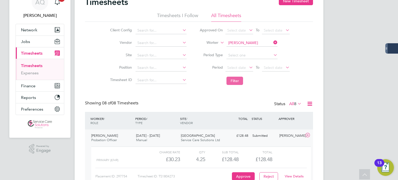
click at [238, 81] on button "Filter" at bounding box center [234, 81] width 17 height 8
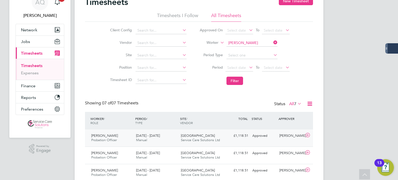
click at [232, 142] on div "Louise Robinson Probation Officer 18 - 24 Aug 2025 18 - 24 Aug 2025 Manual Shef…" at bounding box center [199, 138] width 228 height 17
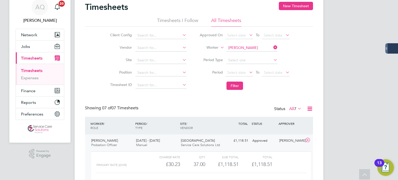
scroll to position [0, 0]
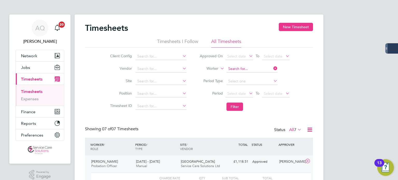
click at [258, 71] on input at bounding box center [251, 68] width 51 height 7
click at [244, 78] on li "Lure lle Edwin" at bounding box center [251, 75] width 51 height 7
type input "Lurelle Edwin"
click at [236, 107] on button "Filter" at bounding box center [234, 107] width 17 height 8
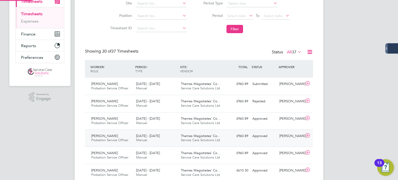
scroll to position [2, 3]
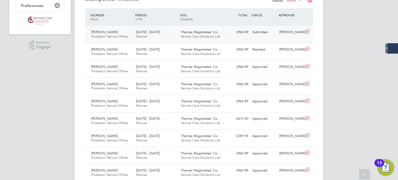
click at [282, 32] on div "[PERSON_NAME]" at bounding box center [290, 32] width 27 height 9
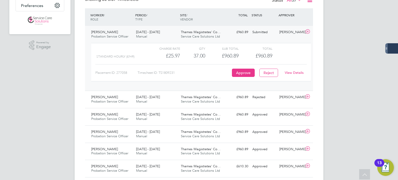
click at [293, 71] on link "View Details" at bounding box center [294, 72] width 19 height 4
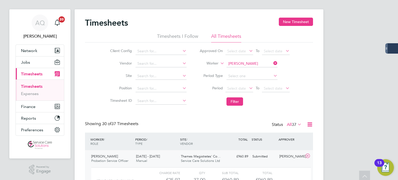
scroll to position [0, 0]
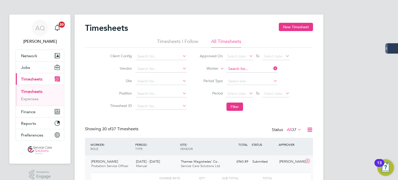
click at [235, 68] on input at bounding box center [251, 68] width 51 height 7
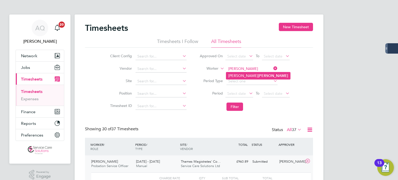
click at [256, 77] on li "Rachel Heggarty" at bounding box center [258, 75] width 64 height 7
type input "Rachel Heggarty"
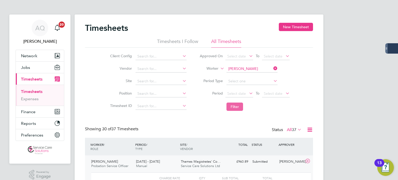
click at [239, 104] on button "Filter" at bounding box center [234, 107] width 17 height 8
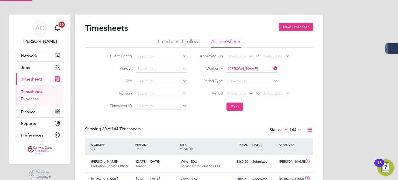
scroll to position [13, 45]
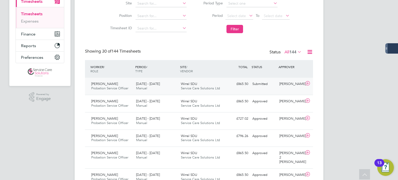
click at [231, 85] on div "£865.50 Submitted" at bounding box center [236, 84] width 27 height 9
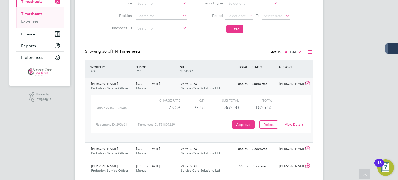
click at [298, 123] on link "View Details" at bounding box center [294, 124] width 19 height 4
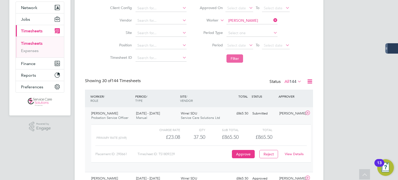
scroll to position [26, 0]
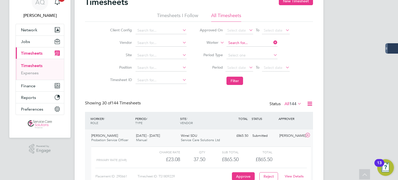
click at [235, 42] on input at bounding box center [251, 42] width 51 height 7
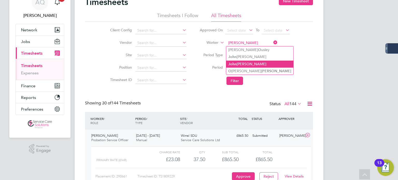
click at [242, 63] on li "J o hn O'Grady" at bounding box center [259, 64] width 67 height 7
type input "[PERSON_NAME]"
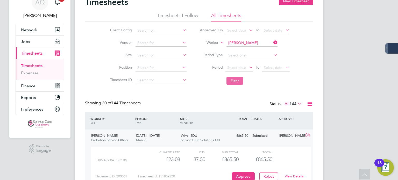
click at [232, 82] on button "Filter" at bounding box center [234, 81] width 17 height 8
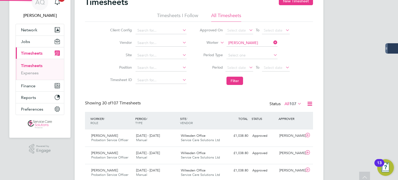
scroll to position [13, 45]
click at [27, 40] on span "Jobs" at bounding box center [25, 41] width 9 height 5
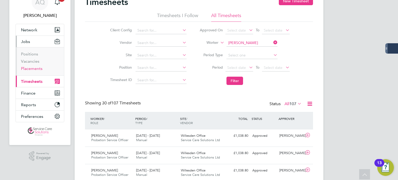
click at [33, 68] on link "Placements" at bounding box center [31, 68] width 21 height 5
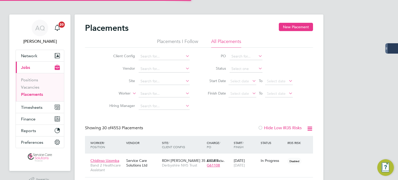
click at [235, 63] on li "Status" at bounding box center [247, 69] width 103 height 12
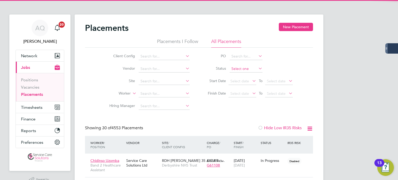
click at [237, 68] on input at bounding box center [245, 68] width 33 height 7
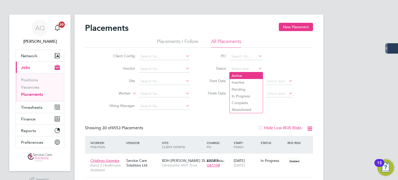
click at [238, 74] on li "Active" at bounding box center [245, 75] width 33 height 7
type input "Active"
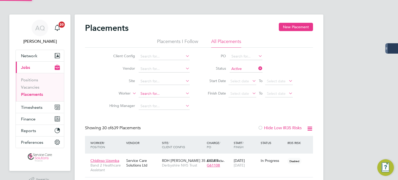
click at [150, 94] on input at bounding box center [164, 93] width 51 height 7
click at [157, 101] on li "J o hn O'Grady" at bounding box center [164, 100] width 51 height 7
type input "[PERSON_NAME]"
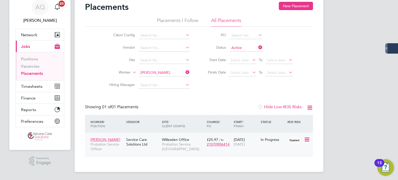
click at [267, 145] on div "John O'Grady Probation Service Officer Service Care Solutions Ltd Willesden Off…" at bounding box center [199, 145] width 228 height 24
click at [270, 138] on div "In Progress" at bounding box center [273, 139] width 24 height 5
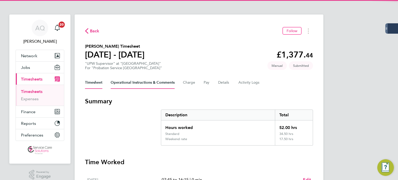
click at [139, 83] on Comments-tab "Operational Instructions & Comments" at bounding box center [143, 82] width 64 height 12
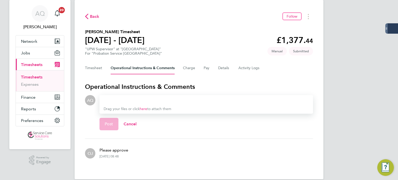
scroll to position [22, 0]
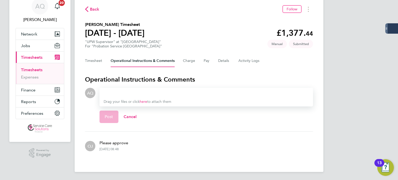
click at [112, 145] on p "Please approve" at bounding box center [113, 143] width 29 height 6
click at [152, 92] on div at bounding box center [206, 93] width 205 height 6
click at [157, 92] on div at bounding box center [206, 93] width 205 height 6
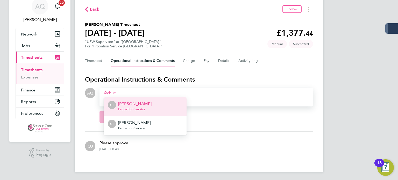
click at [148, 107] on span "Probation Service" at bounding box center [134, 109] width 33 height 4
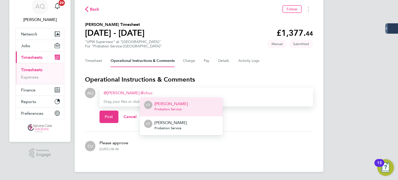
drag, startPoint x: 168, startPoint y: 126, endPoint x: 191, endPoint y: 136, distance: 24.6
click at [168, 127] on span "Probation Service" at bounding box center [170, 128] width 32 height 4
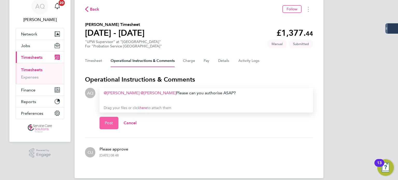
drag, startPoint x: 103, startPoint y: 121, endPoint x: 104, endPoint y: 102, distance: 19.2
click at [103, 121] on button "Post" at bounding box center [108, 123] width 19 height 12
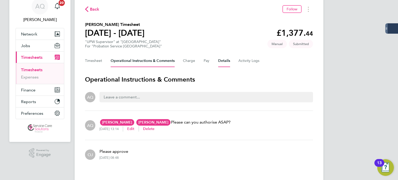
click at [227, 62] on button "Details" at bounding box center [224, 61] width 12 height 12
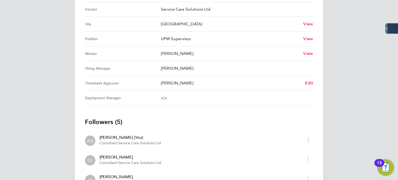
scroll to position [207, 0]
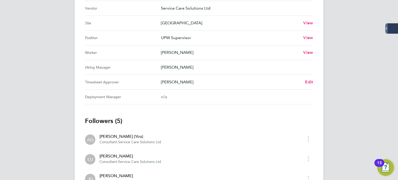
click at [179, 78] on Approver "Timesheet Approver Chuchie Timmins Edit" at bounding box center [199, 82] width 228 height 15
click at [179, 80] on p "[PERSON_NAME]" at bounding box center [231, 82] width 140 height 6
click at [306, 83] on span "Edit" at bounding box center [309, 82] width 8 height 5
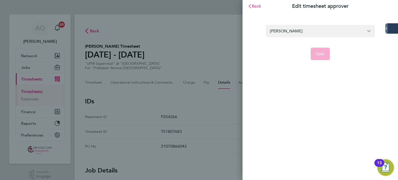
click at [255, 5] on span "Back" at bounding box center [257, 6] width 10 height 5
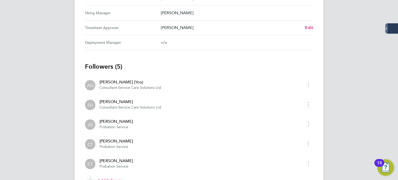
scroll to position [289, 0]
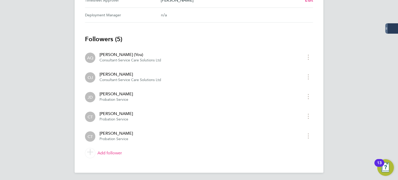
click at [125, 132] on div "[PERSON_NAME]" at bounding box center [115, 133] width 33 height 6
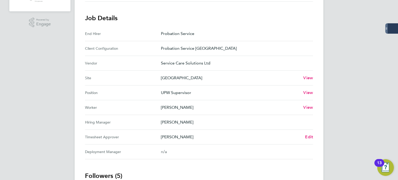
scroll to position [155, 0]
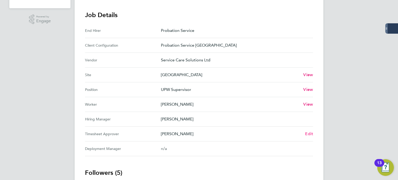
click at [310, 134] on span "Edit" at bounding box center [309, 133] width 8 height 5
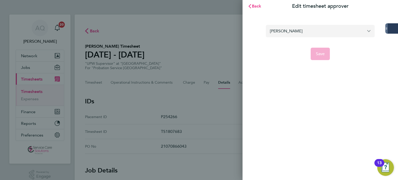
click at [298, 32] on input "[PERSON_NAME]" at bounding box center [320, 31] width 109 height 12
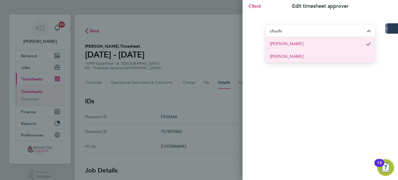
click at [305, 56] on li "[PERSON_NAME]" at bounding box center [320, 56] width 109 height 13
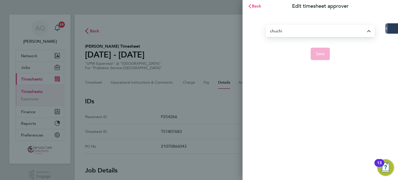
type input "[PERSON_NAME]"
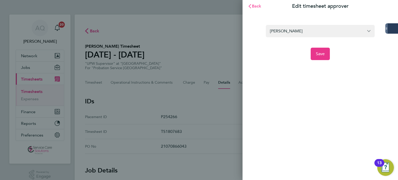
click at [252, 6] on span "Back" at bounding box center [257, 6] width 10 height 5
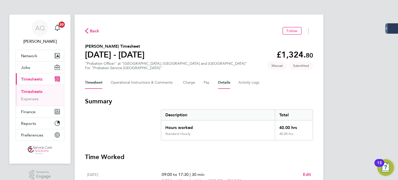
click at [227, 83] on button "Details" at bounding box center [224, 82] width 12 height 12
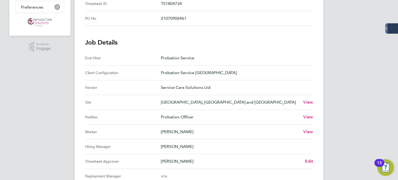
scroll to position [155, 0]
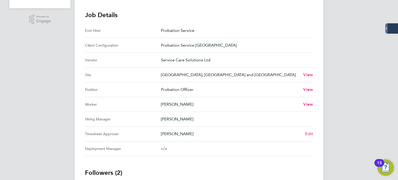
click at [305, 134] on span "Edit" at bounding box center [309, 133] width 8 height 5
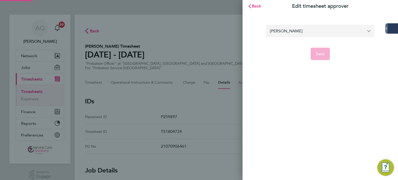
click at [285, 36] on input "[PERSON_NAME]" at bounding box center [320, 31] width 109 height 12
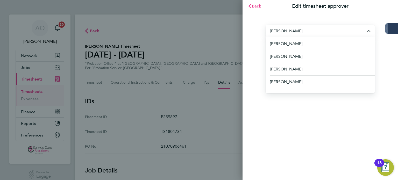
click at [312, 31] on input "[PERSON_NAME]" at bounding box center [320, 31] width 109 height 12
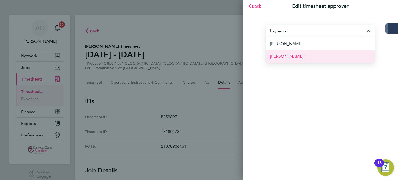
click at [312, 55] on li "[PERSON_NAME]" at bounding box center [320, 56] width 109 height 13
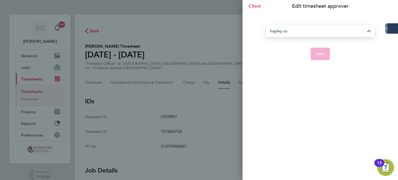
type input "[PERSON_NAME]"
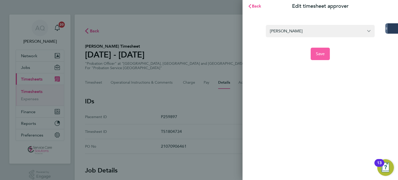
click at [322, 54] on span "Save" at bounding box center [320, 53] width 9 height 5
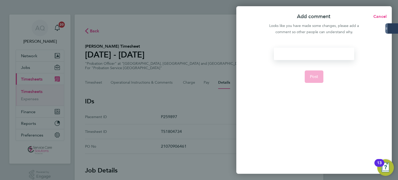
click at [303, 51] on div at bounding box center [314, 54] width 80 height 12
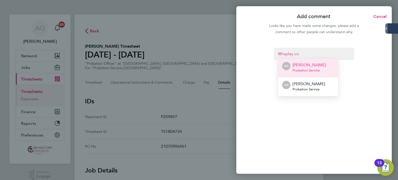
click at [322, 68] on span "Probation Service" at bounding box center [308, 70] width 33 height 4
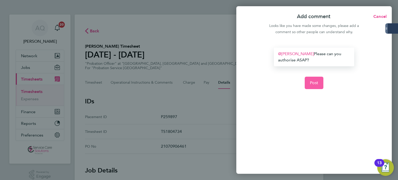
click at [318, 81] on button "Post" at bounding box center [314, 83] width 19 height 12
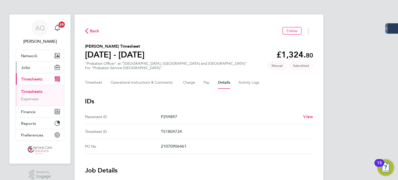
click at [24, 68] on span "Jobs" at bounding box center [25, 67] width 9 height 5
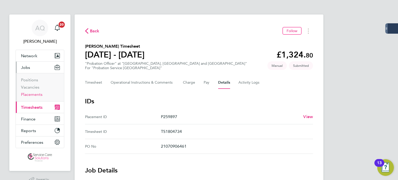
click at [37, 93] on link "Placements" at bounding box center [31, 94] width 21 height 5
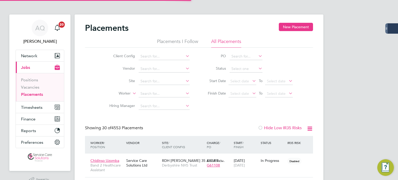
click at [235, 65] on li "Status" at bounding box center [247, 69] width 103 height 12
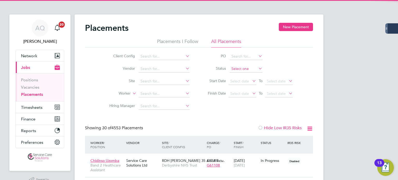
click at [236, 67] on input at bounding box center [245, 68] width 33 height 7
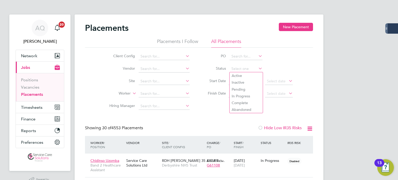
drag, startPoint x: 301, startPoint y: 54, endPoint x: 317, endPoint y: 52, distance: 15.9
click at [302, 54] on div "Client Config Vendor Site Worker Hiring Manager PO Status Start Date Select dat…" at bounding box center [199, 80] width 228 height 65
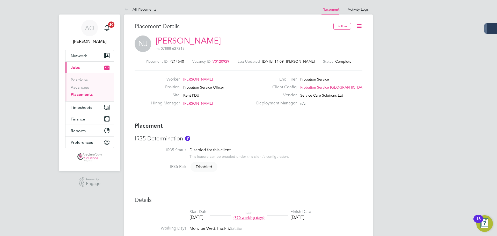
click at [356, 26] on icon at bounding box center [359, 26] width 6 height 6
click at [341, 37] on li "Edit Placement e" at bounding box center [343, 38] width 38 height 7
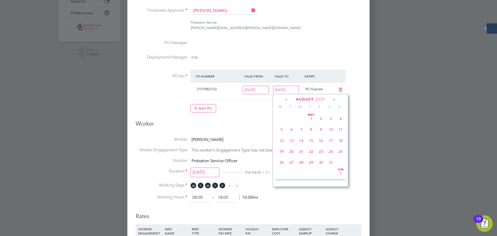
click at [289, 90] on input "[DATE]" at bounding box center [286, 90] width 26 height 9
click at [341, 147] on span "14" at bounding box center [341, 143] width 10 height 10
type input "[DATE]"
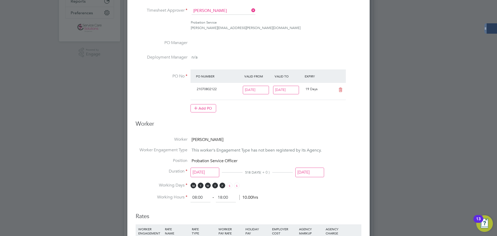
drag, startPoint x: 305, startPoint y: 177, endPoint x: 313, endPoint y: 173, distance: 9.6
click at [305, 176] on div "[DATE]" at bounding box center [310, 174] width 29 height 10
click at [314, 172] on input "[DATE]" at bounding box center [310, 173] width 29 height 10
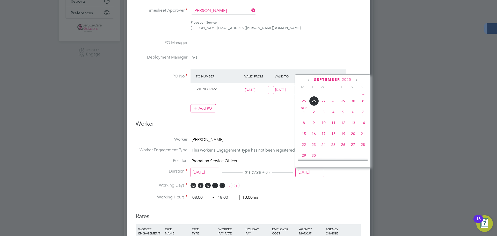
click at [362, 127] on span "14" at bounding box center [363, 123] width 10 height 10
type input "[DATE]"
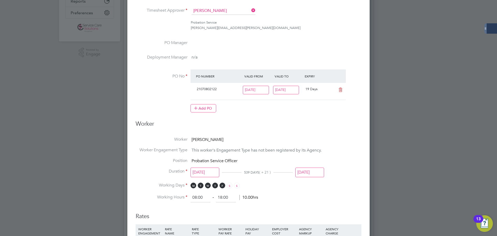
drag, startPoint x: 347, startPoint y: 144, endPoint x: 348, endPoint y: 148, distance: 4.7
click at [347, 144] on li "Worker [PERSON_NAME]" at bounding box center [249, 142] width 226 height 11
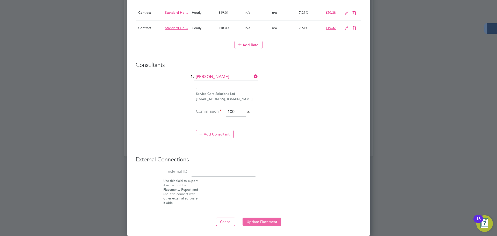
click at [267, 220] on button "Update Placement" at bounding box center [262, 222] width 39 height 8
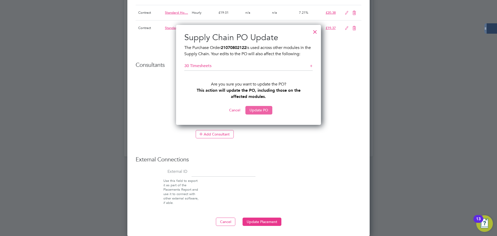
click at [262, 110] on button "Update PO" at bounding box center [259, 110] width 27 height 8
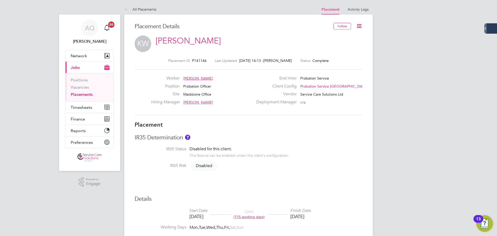
click at [359, 25] on icon at bounding box center [359, 26] width 6 height 6
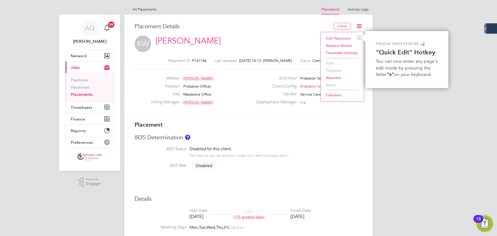
click at [343, 38] on li "Edit Placement e" at bounding box center [343, 38] width 38 height 7
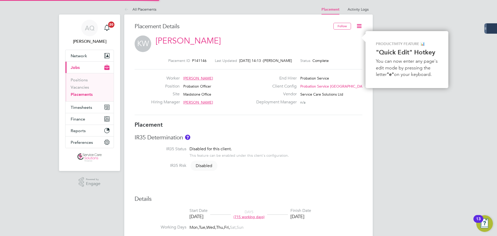
type input "[PERSON_NAME]"
type input "[DATE]"
type input "08:00"
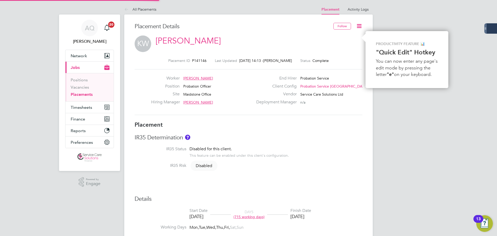
type input "18:00"
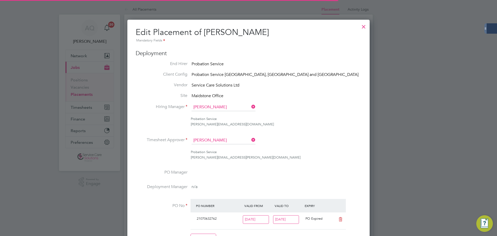
scroll to position [3, 3]
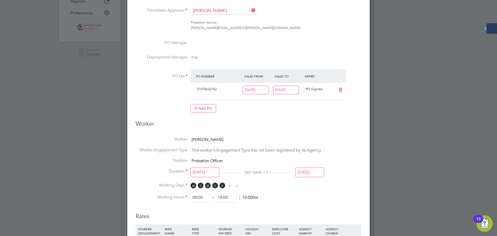
click at [288, 88] on input "[DATE]" at bounding box center [286, 90] width 26 height 9
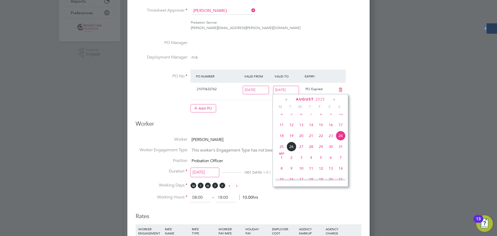
click at [342, 173] on span "14" at bounding box center [341, 168] width 10 height 10
type input "[DATE]"
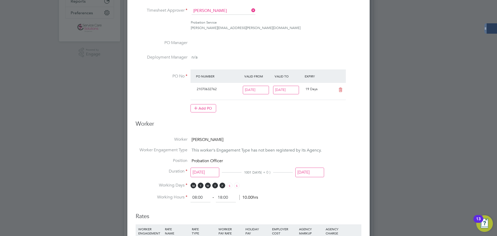
click at [313, 172] on input "[DATE]" at bounding box center [310, 173] width 29 height 10
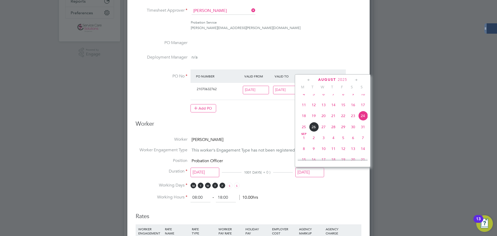
click at [364, 154] on span "14" at bounding box center [363, 149] width 10 height 10
type input "[DATE]"
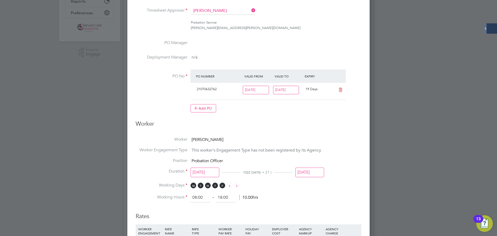
click at [331, 125] on h3 "Worker" at bounding box center [249, 126] width 226 height 12
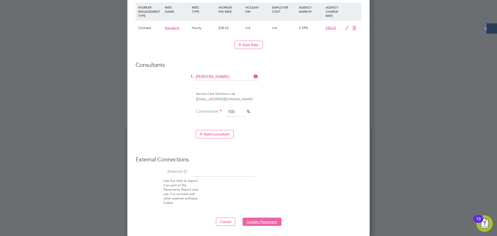
click at [260, 221] on button "Update Placement" at bounding box center [262, 222] width 39 height 8
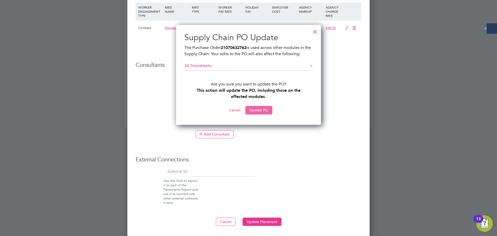
click at [269, 110] on button "Update PO" at bounding box center [259, 110] width 27 height 8
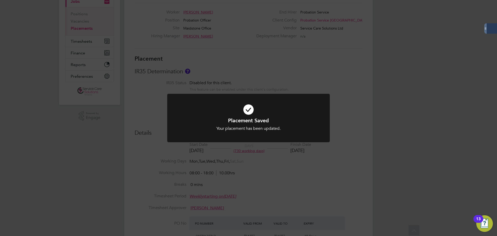
click at [389, 154] on div "Placement Saved Your placement has been updated. Cancel Okay" at bounding box center [248, 118] width 497 height 236
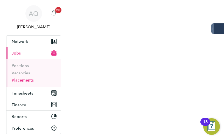
scroll to position [2, 2]
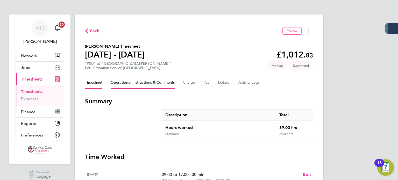
click at [135, 82] on Comments-tab "Operational Instructions & Comments" at bounding box center [143, 82] width 64 height 12
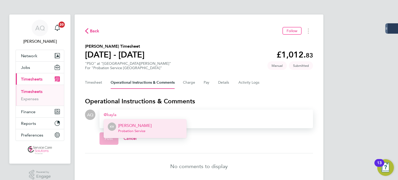
click at [131, 130] on span "Probation Service" at bounding box center [134, 131] width 33 height 4
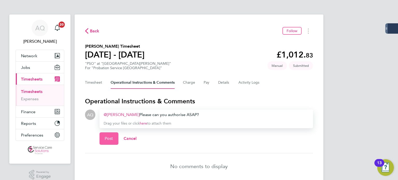
click at [106, 136] on span "Post" at bounding box center [109, 138] width 9 height 5
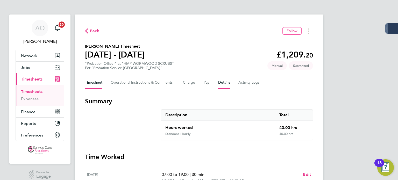
click at [219, 81] on button "Details" at bounding box center [224, 82] width 12 height 12
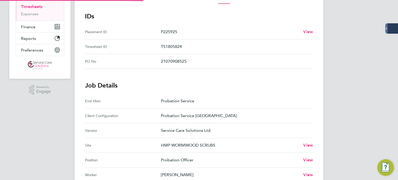
scroll to position [155, 0]
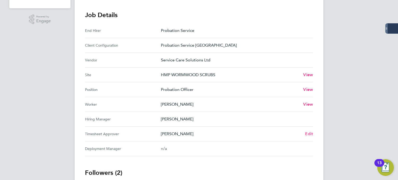
click at [308, 133] on span "Edit" at bounding box center [309, 133] width 8 height 5
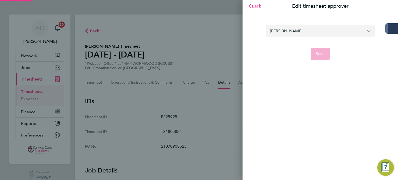
click at [291, 30] on input "Shivonne Popoola" at bounding box center [320, 31] width 109 height 12
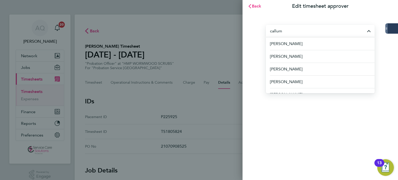
type input "callum"
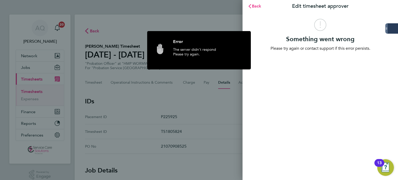
click at [272, 31] on div "Something went wrong Please try again or contact support if this error persists." at bounding box center [320, 35] width 100 height 33
click at [222, 51] on div "The server didn't respond Please try again." at bounding box center [208, 55] width 70 height 17
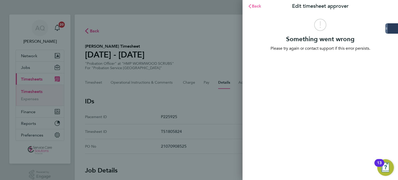
click at [254, 5] on span "Back" at bounding box center [257, 6] width 10 height 5
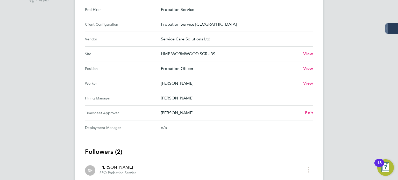
scroll to position [207, 0]
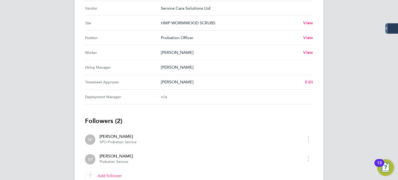
click at [308, 81] on span "Edit" at bounding box center [309, 82] width 8 height 5
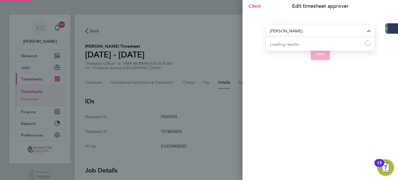
click at [321, 31] on input "Shivonne Popoola" at bounding box center [320, 31] width 109 height 12
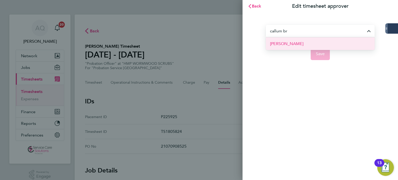
click at [303, 45] on li "Callum Britton" at bounding box center [320, 43] width 109 height 13
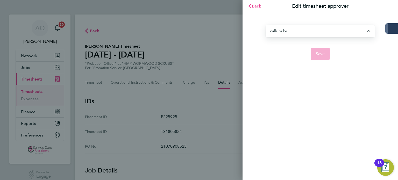
type input "Callum Britton"
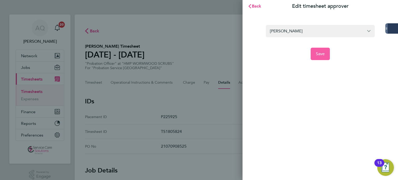
click at [317, 53] on span "Save" at bounding box center [320, 53] width 9 height 5
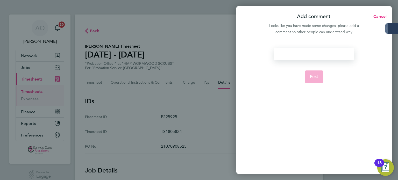
click at [305, 49] on div at bounding box center [314, 54] width 80 height 12
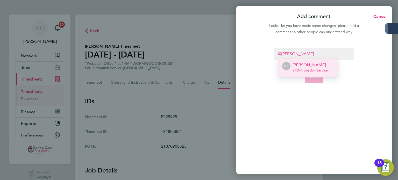
click at [309, 66] on p "Callum Britton" at bounding box center [309, 65] width 35 height 6
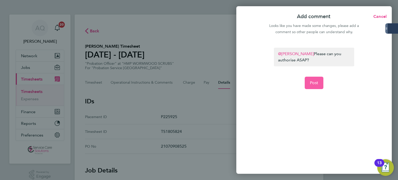
click at [317, 84] on span "Post" at bounding box center [314, 82] width 9 height 5
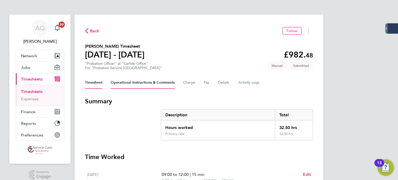
click at [122, 84] on Comments-tab "Operational Instructions & Comments" at bounding box center [143, 82] width 64 height 12
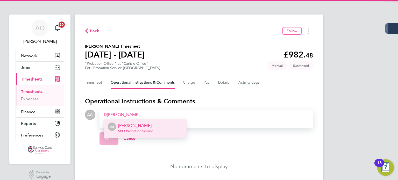
click at [148, 126] on p "[PERSON_NAME]" at bounding box center [135, 126] width 35 height 6
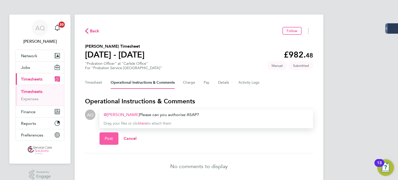
click at [114, 140] on button "Post" at bounding box center [108, 138] width 19 height 12
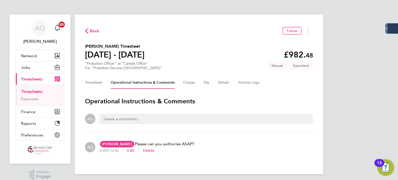
click at [210, 47] on section "[PERSON_NAME] Timesheet [DATE] - [DATE] £982. 48 "Probation Officer" at "Carlis…" at bounding box center [199, 56] width 228 height 27
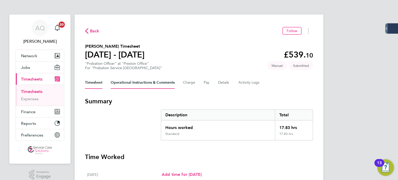
click at [149, 84] on Comments-tab "Operational Instructions & Comments" at bounding box center [143, 82] width 64 height 12
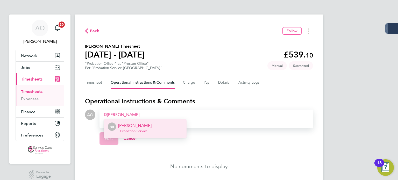
click at [136, 133] on span "- - Probation Service" at bounding box center [134, 131] width 33 height 4
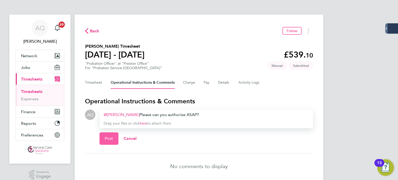
click at [110, 135] on button "Post" at bounding box center [108, 138] width 19 height 12
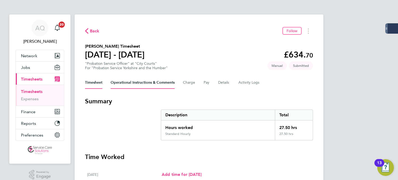
click at [147, 81] on Comments-tab "Operational Instructions & Comments" at bounding box center [143, 82] width 64 height 12
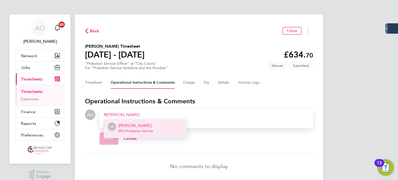
click at [136, 131] on span "SPO - Probation Service" at bounding box center [135, 131] width 35 height 4
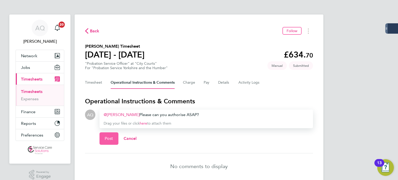
click at [102, 136] on button "Post" at bounding box center [108, 138] width 19 height 12
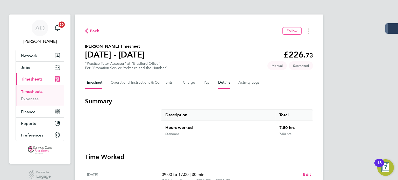
click at [224, 84] on button "Details" at bounding box center [224, 82] width 12 height 12
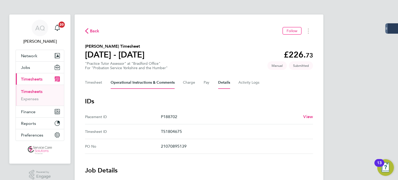
click at [129, 85] on Comments-tab "Operational Instructions & Comments" at bounding box center [143, 82] width 64 height 12
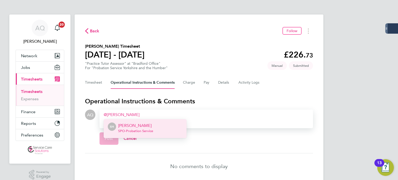
click at [137, 130] on span "SPO - Probation Service" at bounding box center [135, 131] width 35 height 4
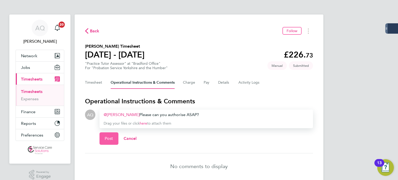
click at [113, 138] on button "Post" at bounding box center [108, 138] width 19 height 12
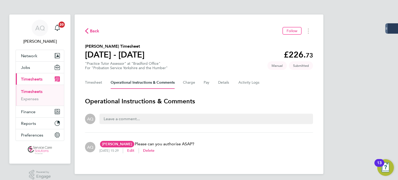
click at [233, 147] on div "AQ Sarah Hughes SH Sarah Hughes Probation Service sarah.hughes4@justice.gov.uk …" at bounding box center [199, 147] width 228 height 21
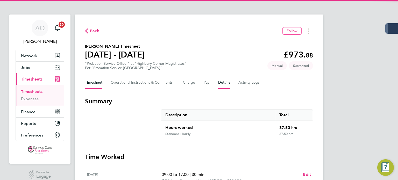
click at [221, 84] on button "Details" at bounding box center [224, 82] width 12 height 12
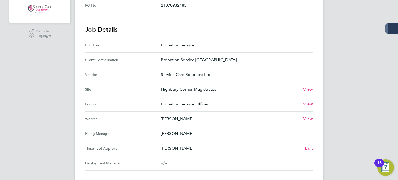
scroll to position [181, 0]
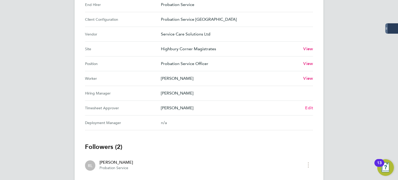
click at [309, 107] on span "Edit" at bounding box center [309, 107] width 8 height 5
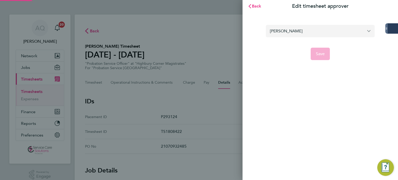
click at [293, 31] on input "[PERSON_NAME]" at bounding box center [320, 31] width 109 height 12
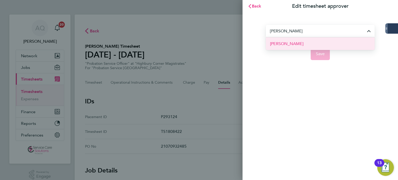
drag, startPoint x: 291, startPoint y: 41, endPoint x: 293, endPoint y: 42, distance: 2.9
click at [291, 41] on li "[PERSON_NAME]" at bounding box center [320, 43] width 109 height 13
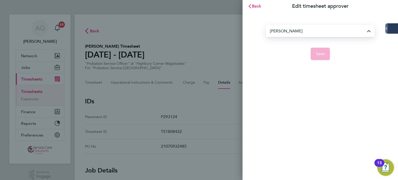
type input "[PERSON_NAME]"
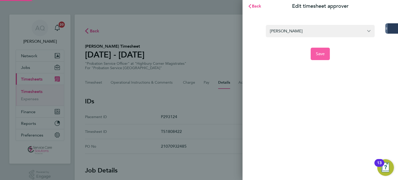
click at [312, 51] on button "Save" at bounding box center [320, 54] width 19 height 12
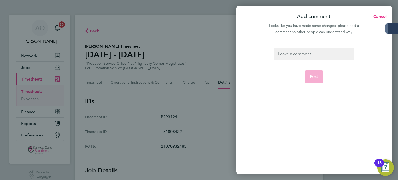
click at [313, 55] on div at bounding box center [314, 54] width 80 height 12
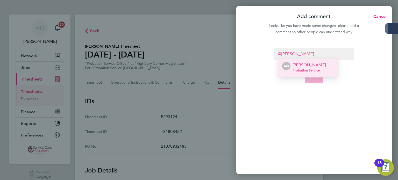
click at [311, 67] on p "Max Burrell" at bounding box center [308, 65] width 33 height 6
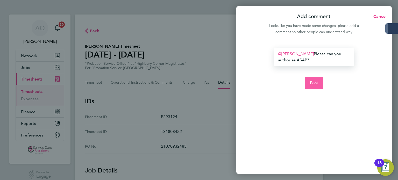
click at [312, 80] on button "Post" at bounding box center [314, 83] width 19 height 12
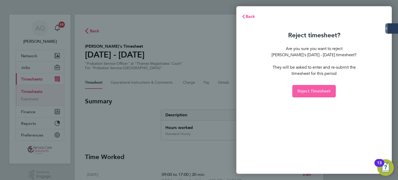
click at [314, 90] on span "Reject Timesheet" at bounding box center [313, 91] width 33 height 5
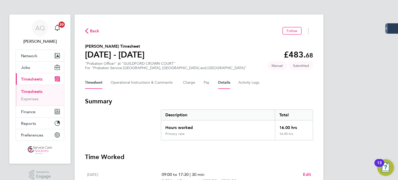
click at [222, 84] on button "Details" at bounding box center [224, 82] width 12 height 12
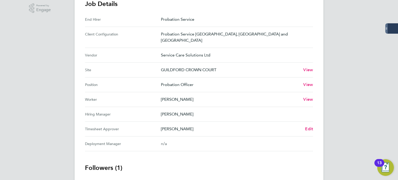
scroll to position [210, 0]
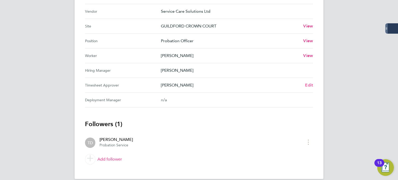
click at [308, 83] on span "Edit" at bounding box center [309, 85] width 8 height 5
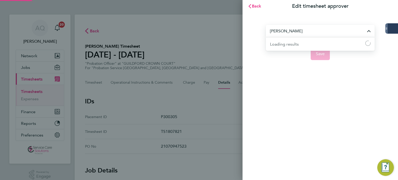
click at [296, 31] on input "Tina Donlon" at bounding box center [320, 31] width 109 height 12
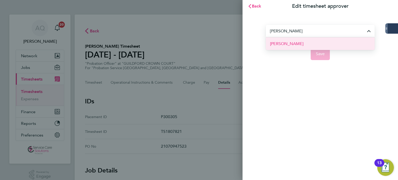
click at [282, 48] on li "[PERSON_NAME]" at bounding box center [320, 43] width 109 height 13
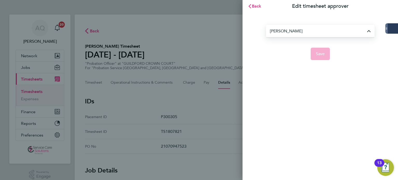
type input "[PERSON_NAME]"
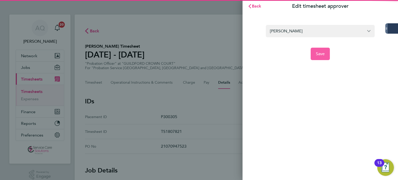
click at [325, 55] on button "Save" at bounding box center [320, 54] width 19 height 12
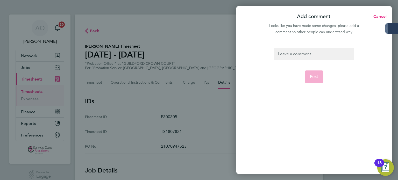
click at [301, 55] on div at bounding box center [314, 54] width 80 height 12
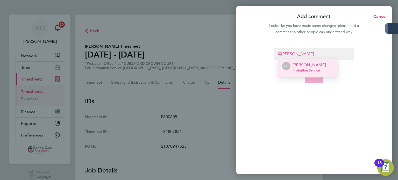
click at [308, 67] on p "Catherine Carr" at bounding box center [308, 65] width 33 height 6
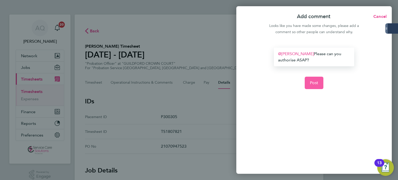
click at [312, 81] on span "Post" at bounding box center [314, 82] width 9 height 5
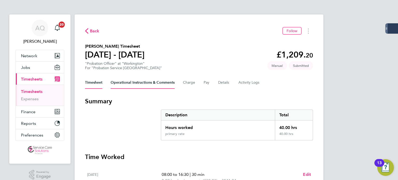
click at [121, 86] on Comments-tab "Operational Instructions & Comments" at bounding box center [143, 82] width 64 height 12
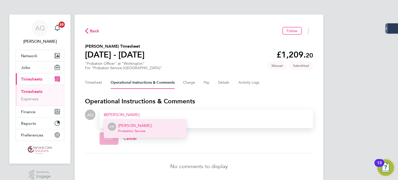
click at [147, 130] on li "CH [PERSON_NAME] Probation Service" at bounding box center [145, 128] width 83 height 19
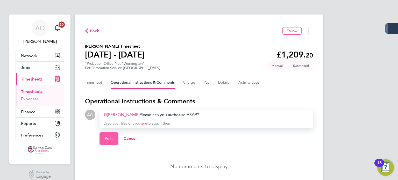
click at [115, 134] on button "Post" at bounding box center [108, 138] width 19 height 12
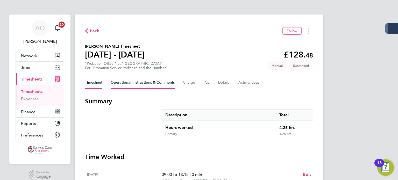
click at [137, 82] on Comments-tab "Operational Instructions & Comments" at bounding box center [143, 82] width 64 height 12
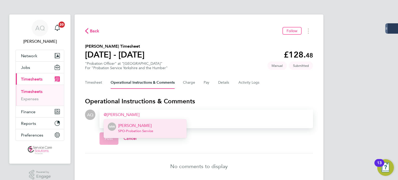
drag, startPoint x: 152, startPoint y: 128, endPoint x: 161, endPoint y: 124, distance: 9.5
click at [152, 128] on p "[PERSON_NAME]" at bounding box center [135, 126] width 35 height 6
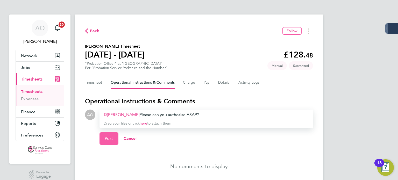
click at [108, 139] on span "Post" at bounding box center [109, 138] width 9 height 5
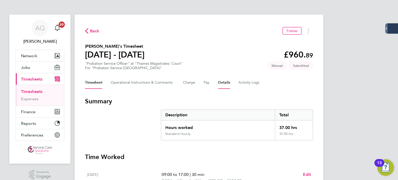
click at [224, 82] on button "Details" at bounding box center [224, 82] width 12 height 12
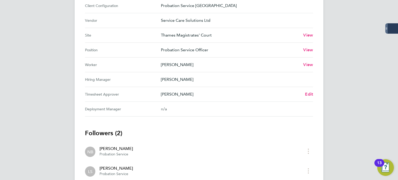
scroll to position [207, 0]
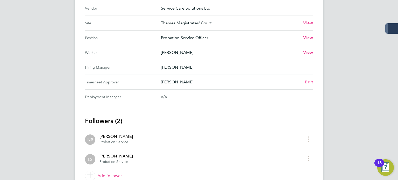
click at [312, 80] on span "Edit" at bounding box center [309, 82] width 8 height 5
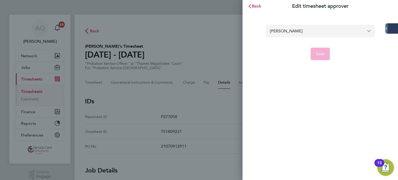
click at [307, 34] on input "[PERSON_NAME]" at bounding box center [320, 31] width 109 height 12
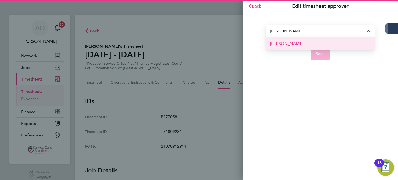
click at [306, 44] on li "[PERSON_NAME]" at bounding box center [320, 43] width 109 height 13
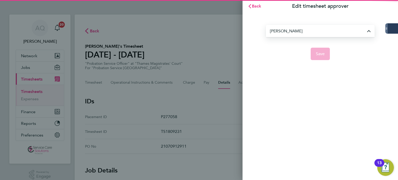
type input "[PERSON_NAME]"
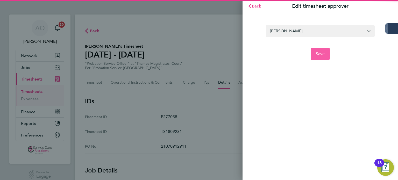
click at [322, 53] on span "Save" at bounding box center [320, 53] width 9 height 5
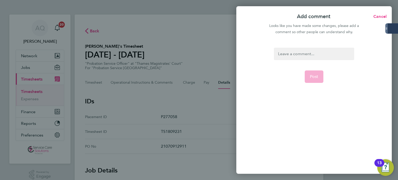
drag, startPoint x: 310, startPoint y: 50, endPoint x: 311, endPoint y: 53, distance: 2.8
click at [310, 51] on div at bounding box center [314, 54] width 80 height 12
click at [311, 53] on div at bounding box center [314, 54] width 80 height 12
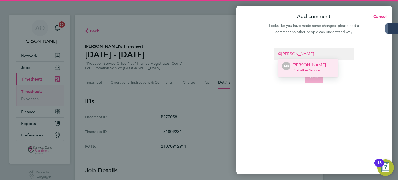
click at [311, 68] on span "Probation Service" at bounding box center [308, 70] width 33 height 4
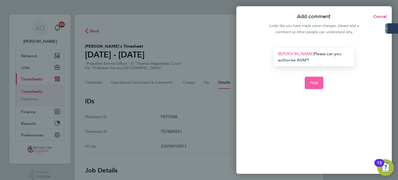
click at [314, 87] on button "Post" at bounding box center [314, 83] width 19 height 12
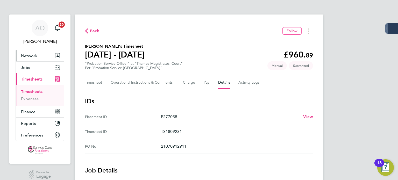
click at [33, 58] on span "Network" at bounding box center [29, 55] width 16 height 5
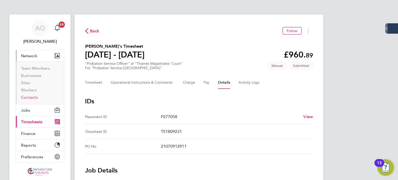
click at [32, 98] on link "Contacts" at bounding box center [29, 97] width 17 height 5
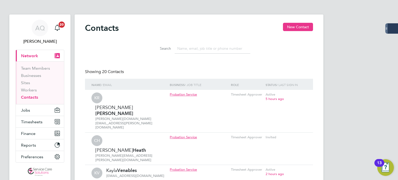
click at [195, 49] on input at bounding box center [213, 49] width 76 height 10
paste input "sheena-marie.williams@justice.gov.uk"
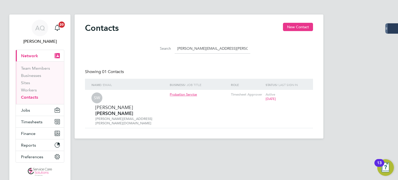
type input "sheena-marie.williams@justice.gov.uk"
click at [362, 40] on div "AQ Andrew Quinney Notifications 20 Applications: Current page: Network Team Mem…" at bounding box center [199, 73] width 398 height 147
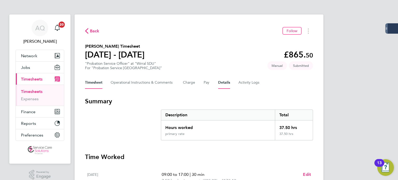
click at [227, 83] on button "Details" at bounding box center [224, 82] width 12 height 12
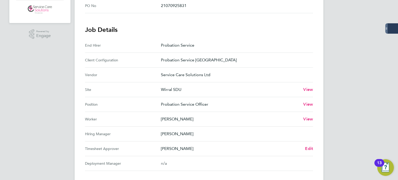
scroll to position [210, 0]
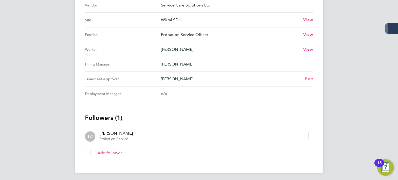
click at [305, 78] on span "Edit" at bounding box center [309, 78] width 8 height 5
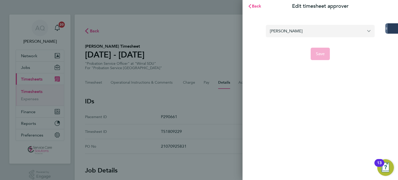
click at [289, 33] on input "Lorna Cunningham" at bounding box center [320, 31] width 109 height 12
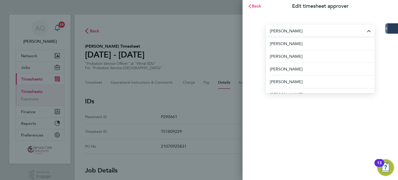
paste input "[PERSON_NAME][EMAIL_ADDRESS][PERSON_NAME][DOMAIN_NAME]"
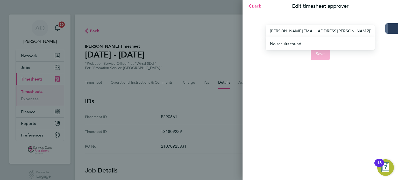
drag, startPoint x: 312, startPoint y: 31, endPoint x: 104, endPoint y: 44, distance: 208.4
click at [86, 49] on div "Back Edit timesheet approver sheena-marie.williams@justice.gov.uk No results fo…" at bounding box center [199, 90] width 398 height 180
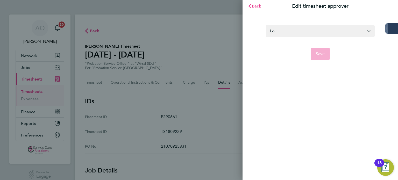
type input "L"
type input "sheena"
click at [254, 7] on span "Back" at bounding box center [257, 6] width 10 height 5
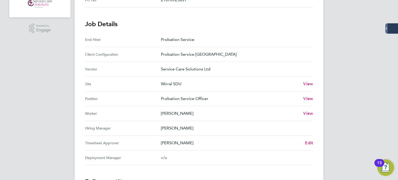
scroll to position [155, 0]
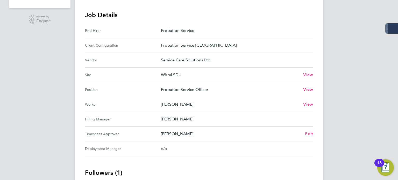
click at [308, 133] on span "Edit" at bounding box center [309, 133] width 8 height 5
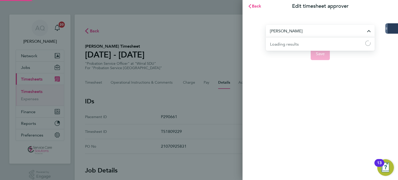
click at [294, 34] on input "Lorna Cunningham" at bounding box center [320, 31] width 109 height 12
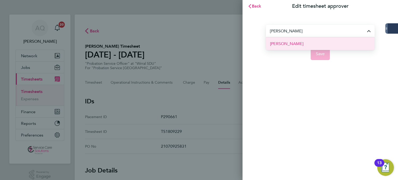
click at [292, 45] on span "Sheena-Marie Williams" at bounding box center [286, 44] width 33 height 6
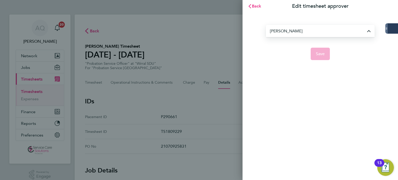
type input "Sheena-Marie Williams"
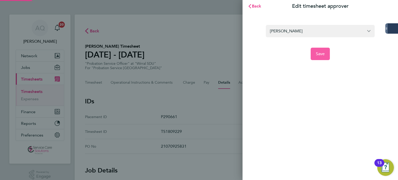
click at [317, 55] on span "Save" at bounding box center [320, 53] width 9 height 5
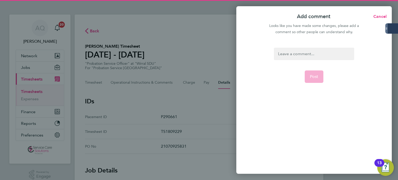
click at [282, 38] on div at bounding box center [313, 38] width 155 height 6
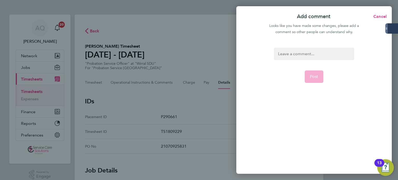
click at [288, 54] on div at bounding box center [314, 54] width 80 height 12
click at [286, 52] on div at bounding box center [314, 54] width 80 height 12
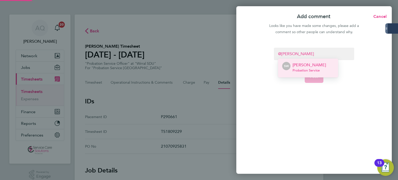
click at [301, 68] on p "Sheena-Marie Williams" at bounding box center [308, 65] width 33 height 6
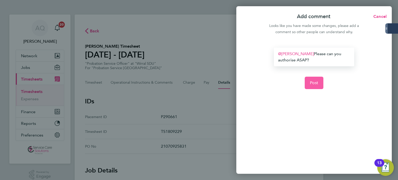
click at [318, 83] on button "Post" at bounding box center [314, 83] width 19 height 12
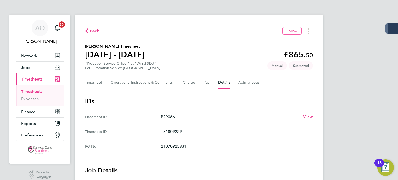
click at [272, 111] on ID "Placement ID P290661 View" at bounding box center [199, 117] width 228 height 15
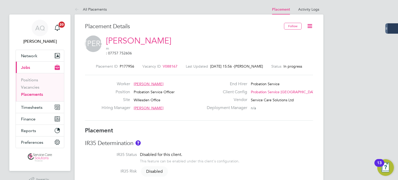
click at [310, 24] on icon at bounding box center [309, 26] width 6 height 6
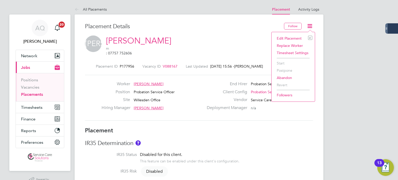
click at [287, 36] on li "Edit Placement e" at bounding box center [293, 38] width 38 height 7
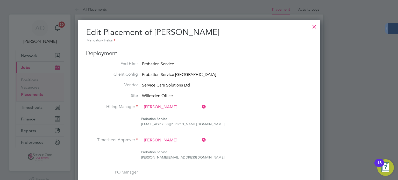
click at [171, 135] on ul "End Hirer Probation Service Client Config Probation Service London Vendor Servi…" at bounding box center [199, 171] width 226 height 220
click at [174, 137] on input at bounding box center [174, 141] width 64 height 8
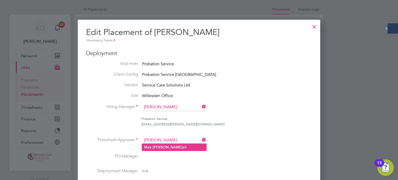
click at [166, 149] on li "[PERSON_NAME] ell" at bounding box center [174, 147] width 64 height 7
type input "[PERSON_NAME]"
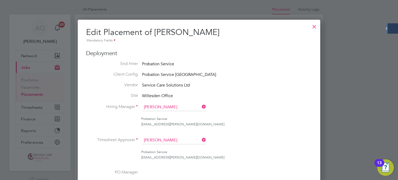
click at [277, 102] on ul "End Hirer Probation Service Client Config Probation Service [GEOGRAPHIC_DATA] V…" at bounding box center [199, 171] width 226 height 220
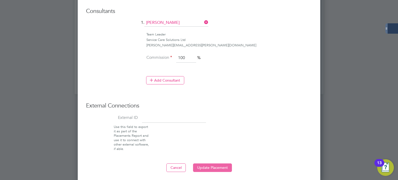
click at [206, 164] on button "Update Placement" at bounding box center [212, 167] width 39 height 8
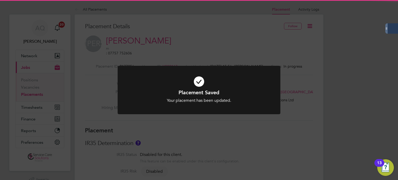
click at [297, 42] on div "Placement Saved Your placement has been updated. Cancel Okay" at bounding box center [199, 90] width 398 height 180
